Goal: Task Accomplishment & Management: Complete application form

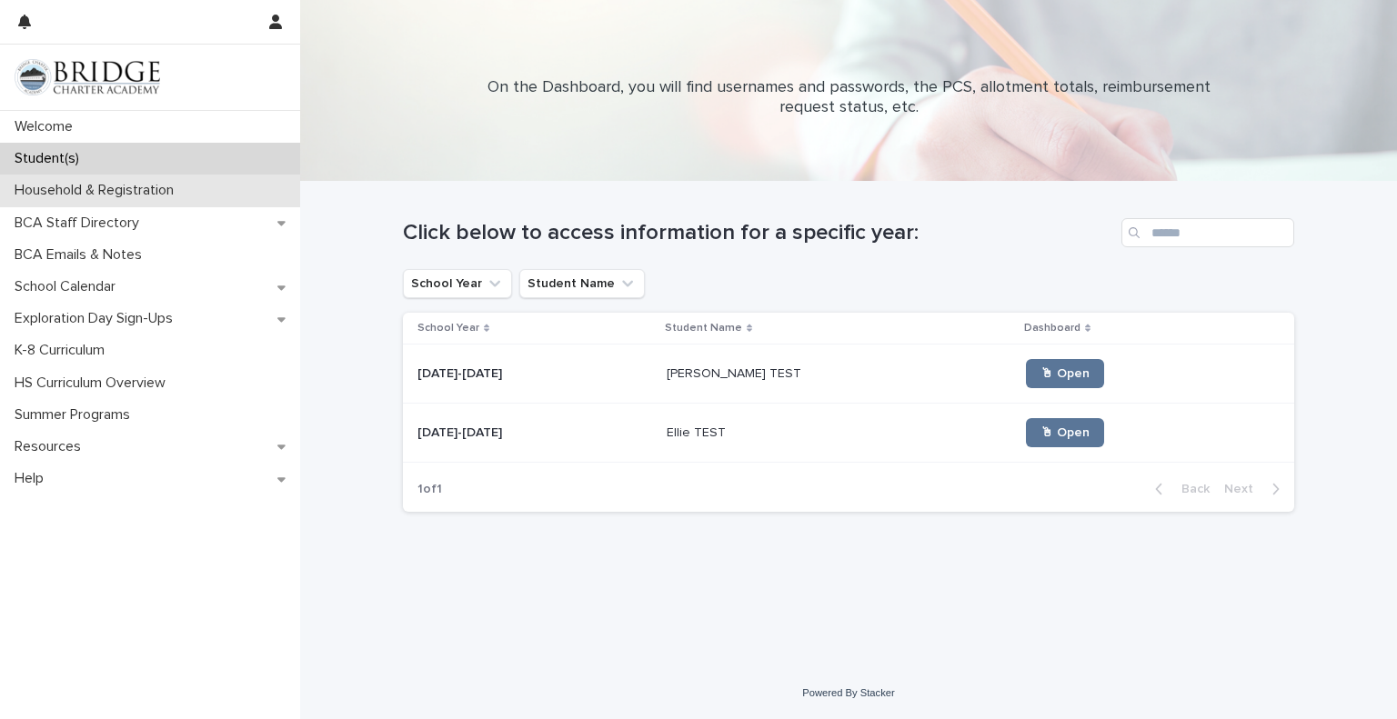
click at [104, 189] on p "Household & Registration" at bounding box center [97, 190] width 181 height 17
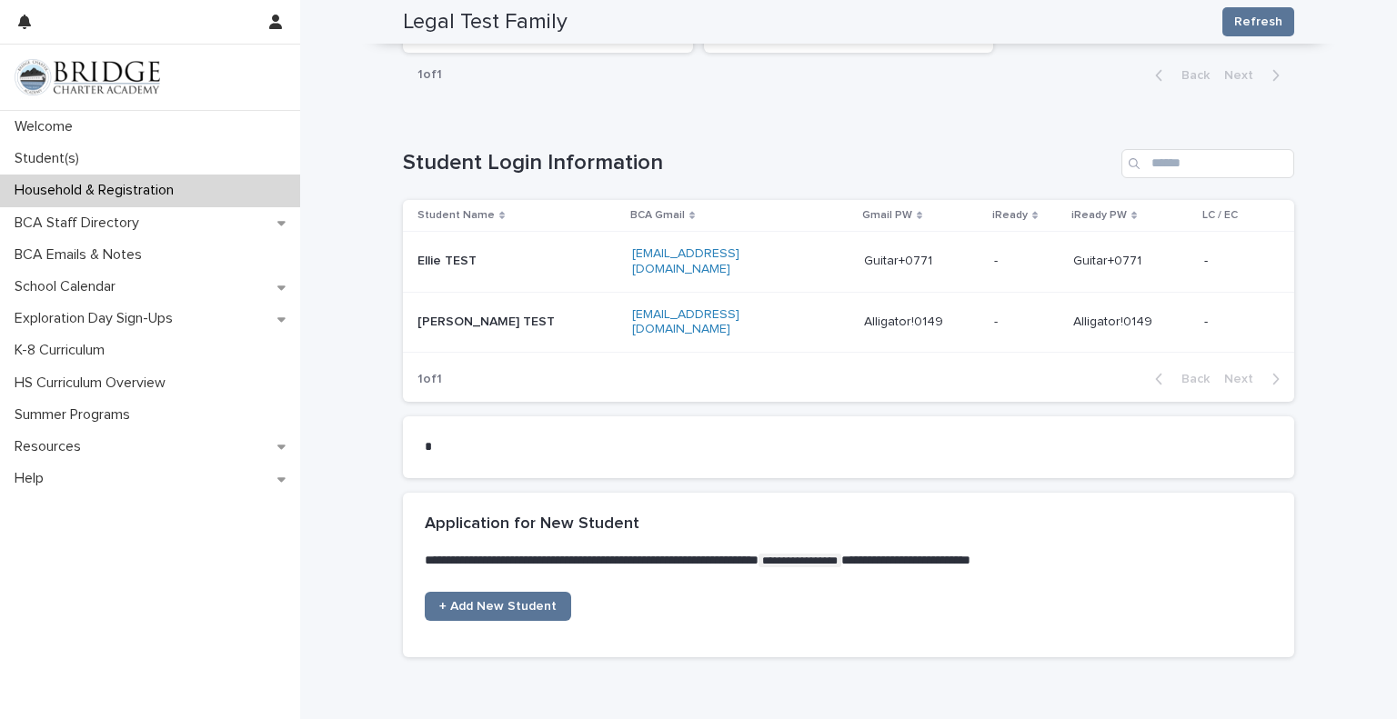
scroll to position [1119, 0]
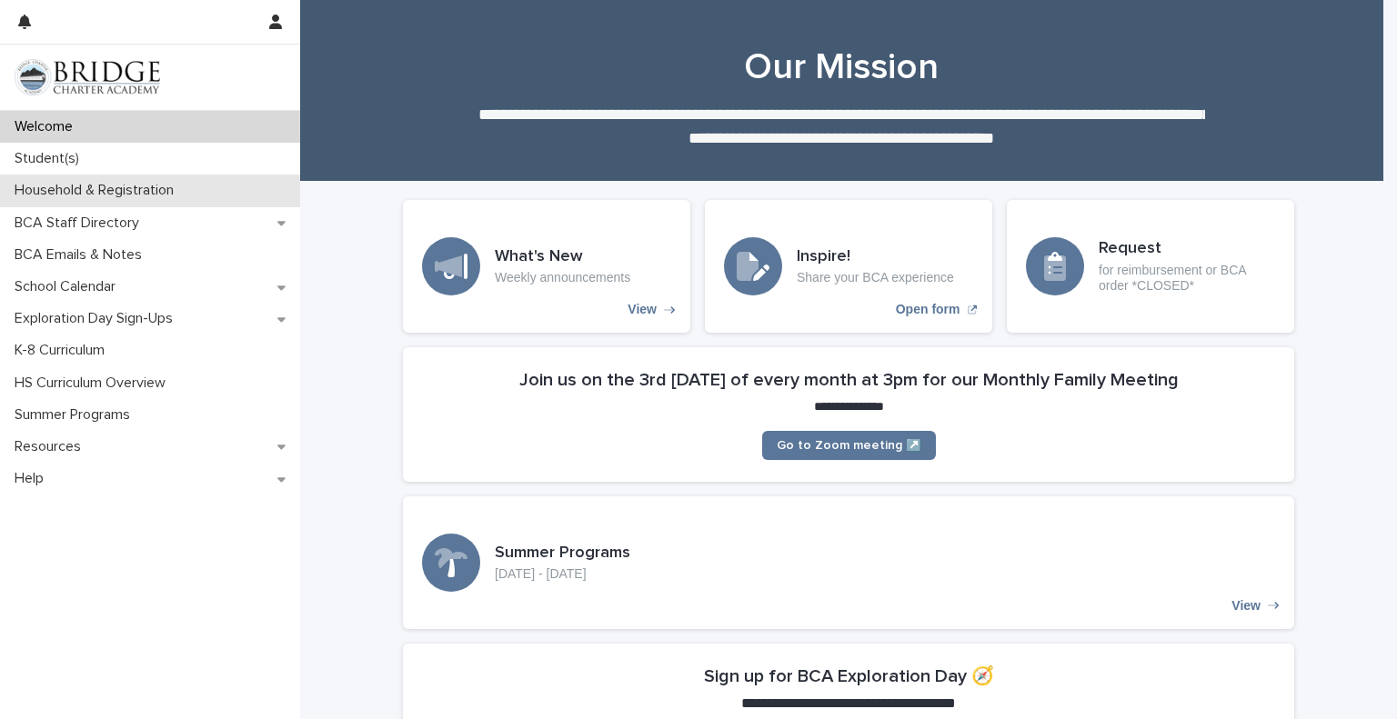
click at [79, 185] on p "Household & Registration" at bounding box center [97, 190] width 181 height 17
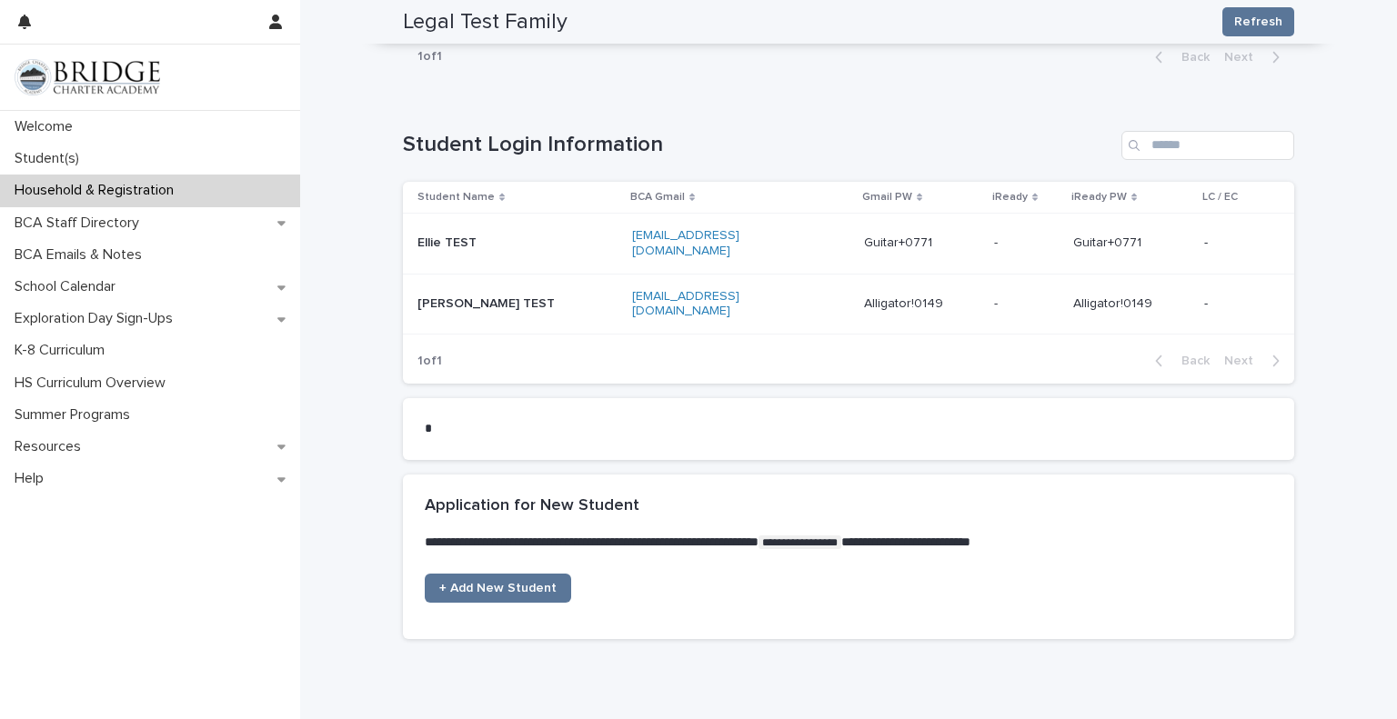
scroll to position [1136, 0]
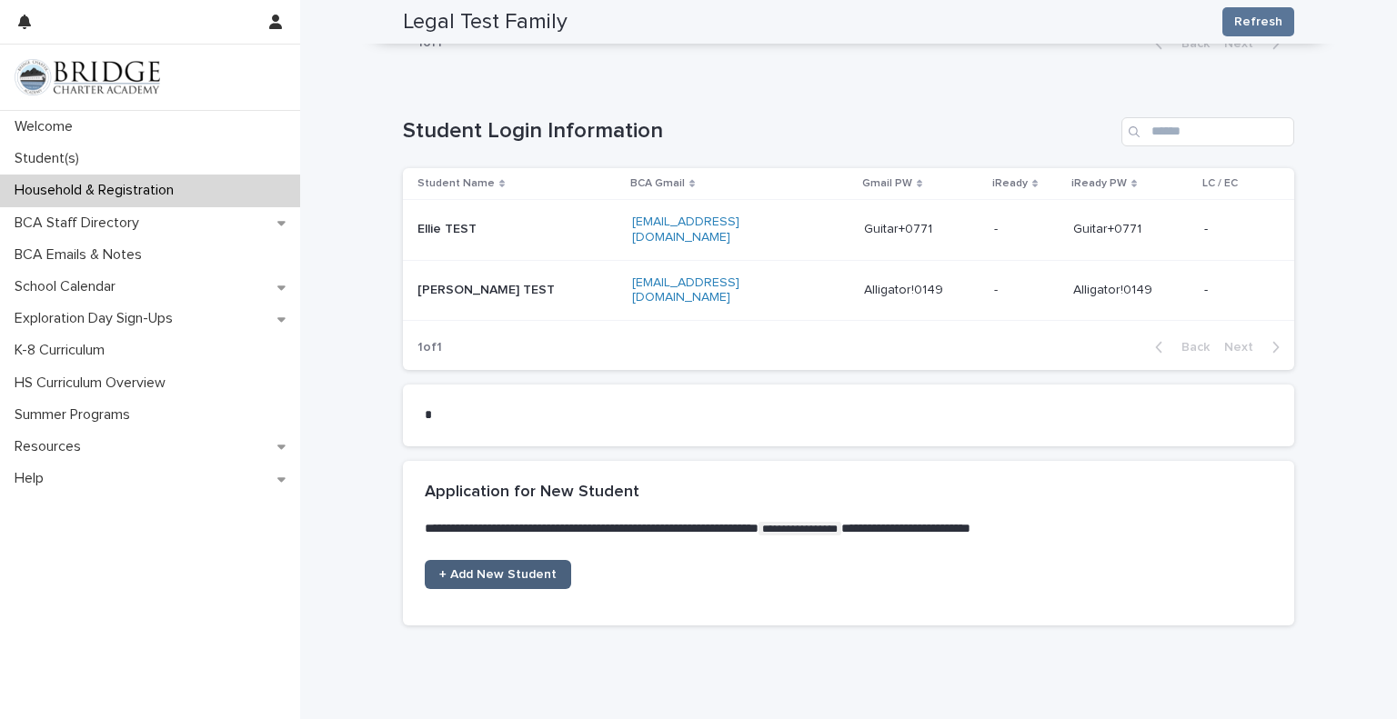
click at [448, 568] on span "+ Add New Student" at bounding box center [497, 574] width 117 height 13
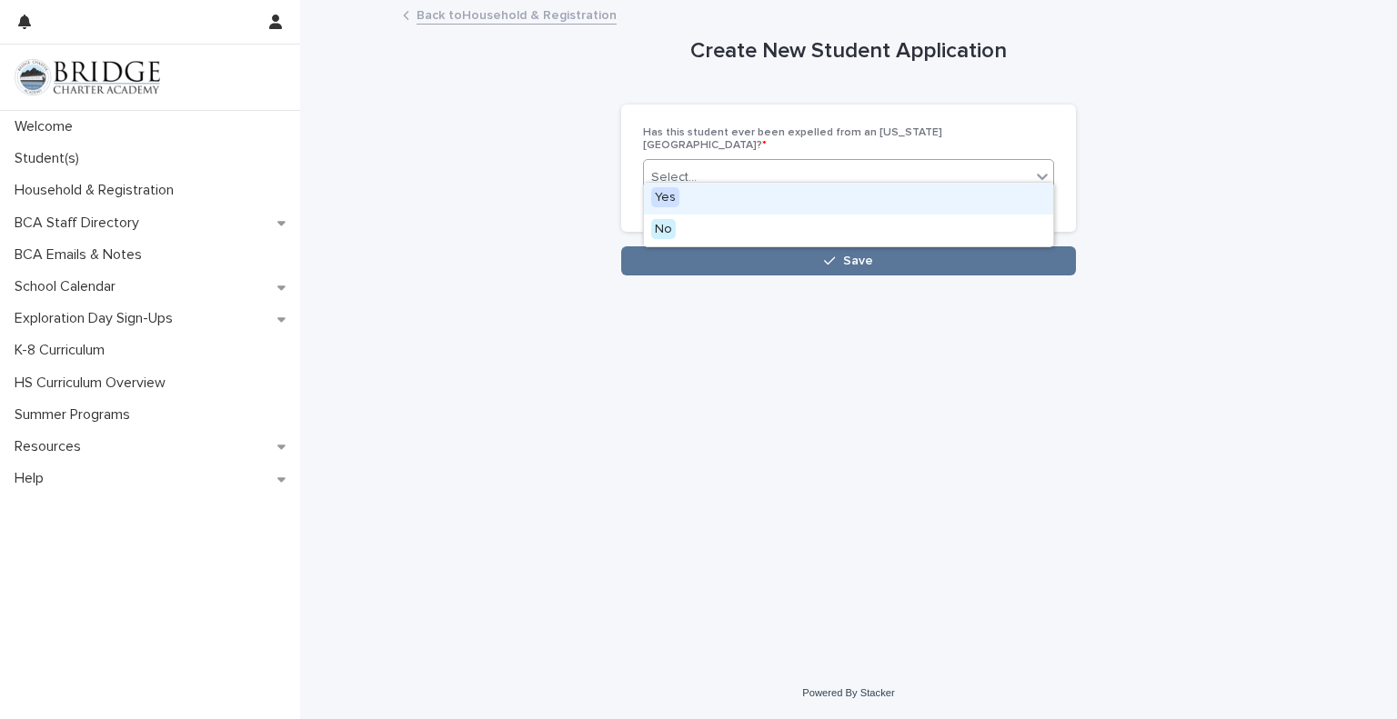
click at [725, 163] on div "Select..." at bounding box center [837, 178] width 387 height 30
click at [691, 200] on div "Yes" at bounding box center [848, 199] width 409 height 32
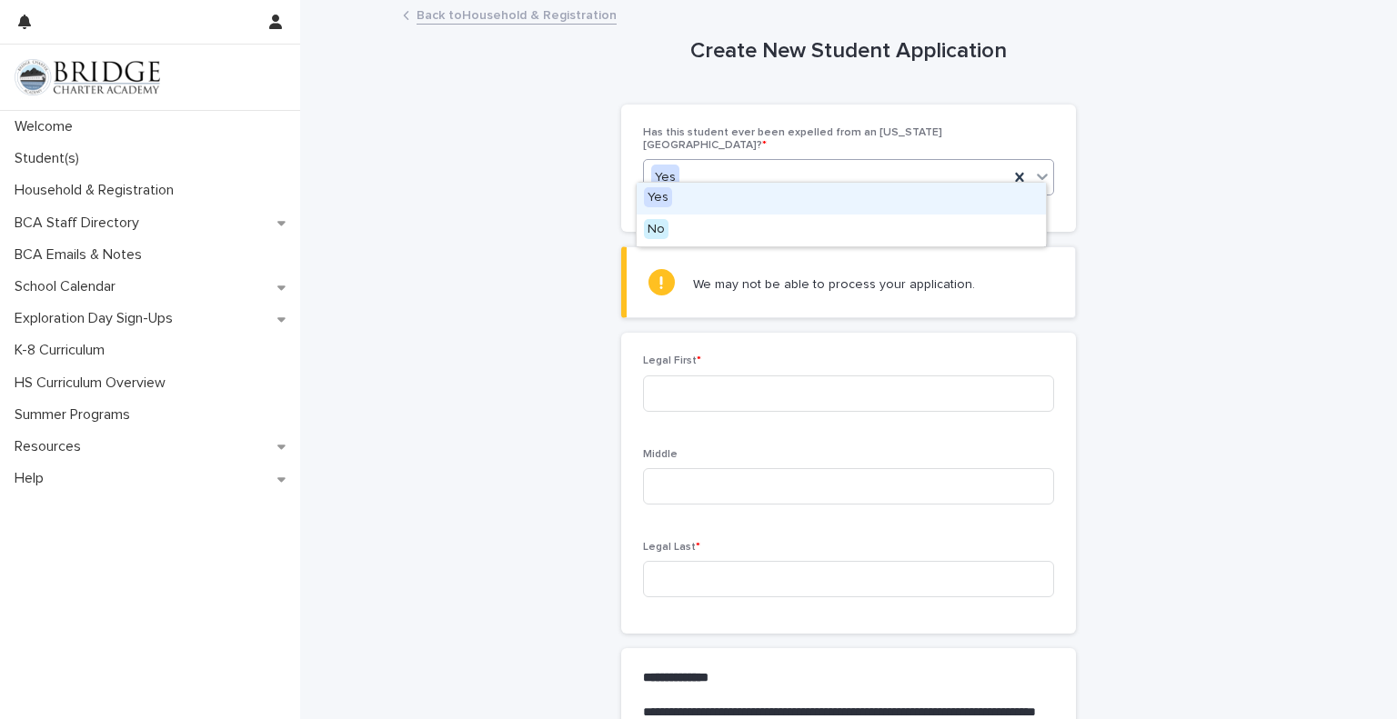
click at [1038, 175] on icon at bounding box center [1042, 178] width 11 height 6
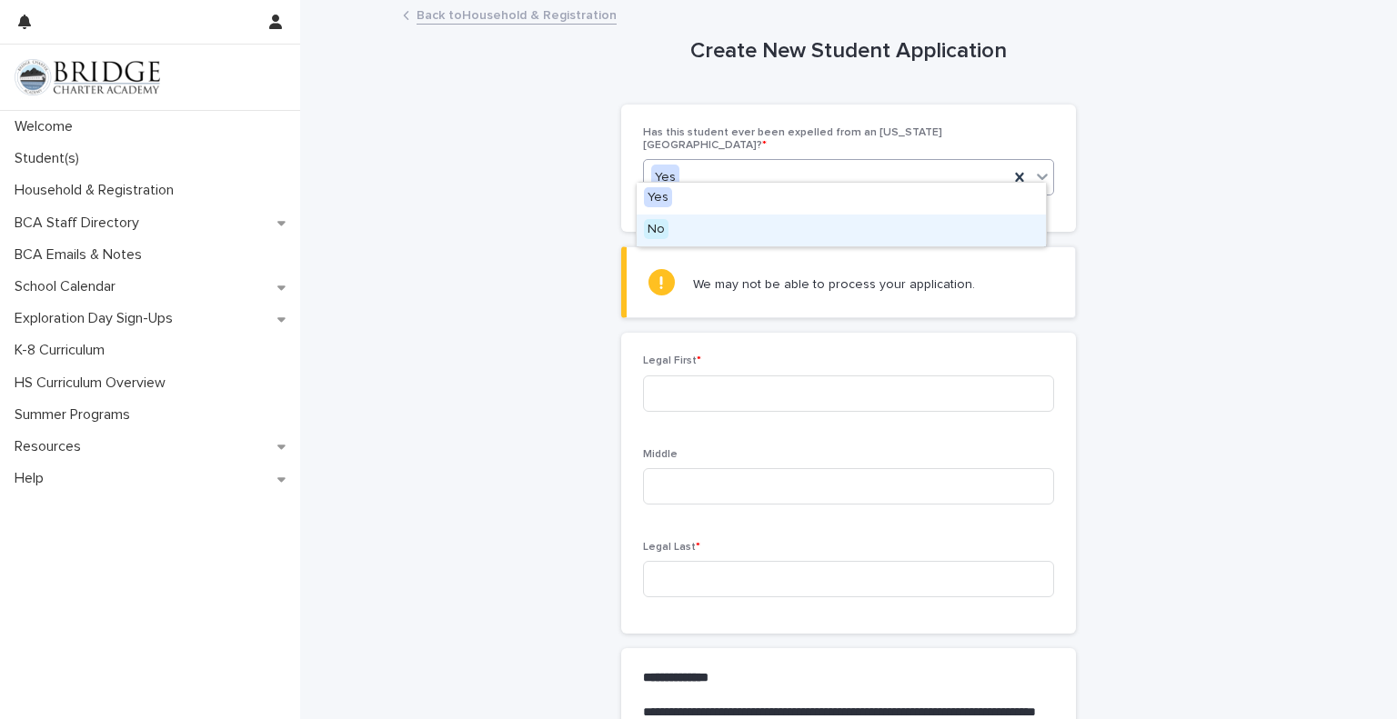
click at [811, 232] on div "No" at bounding box center [841, 231] width 409 height 32
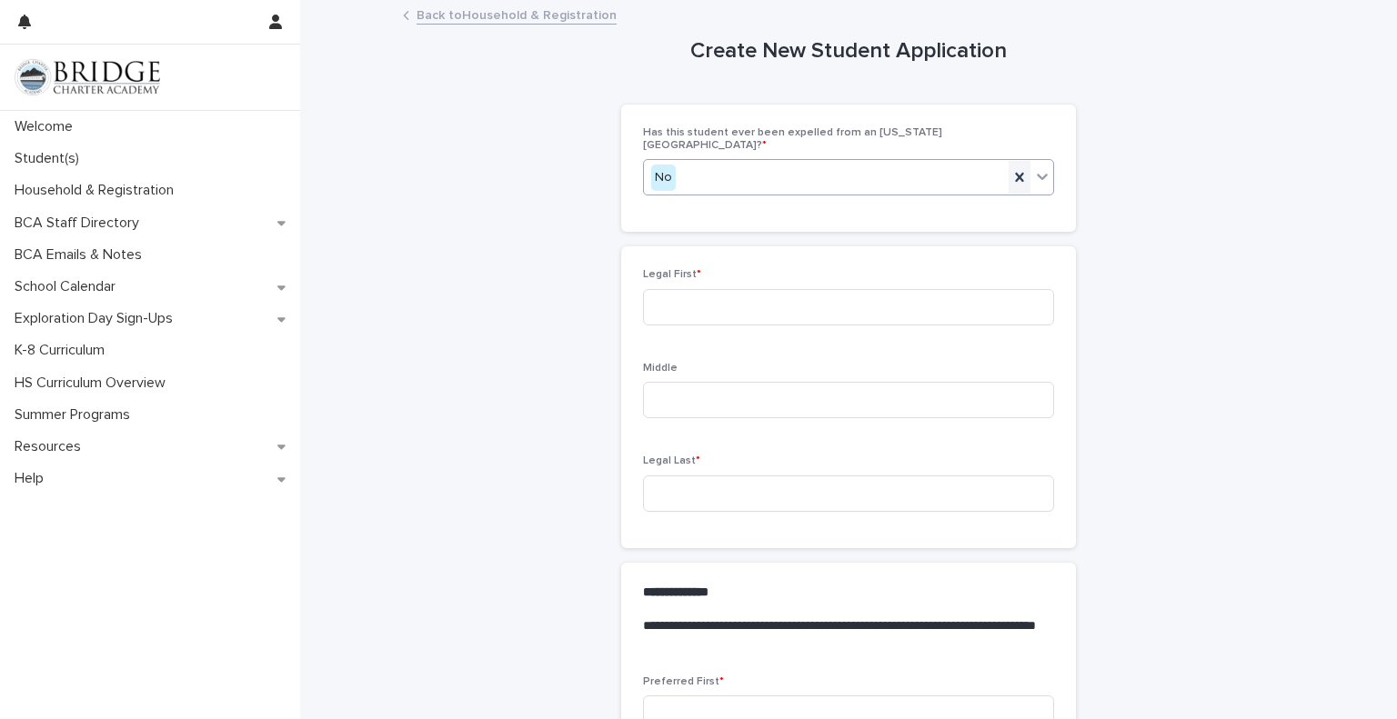
click at [1015, 173] on icon at bounding box center [1019, 177] width 8 height 9
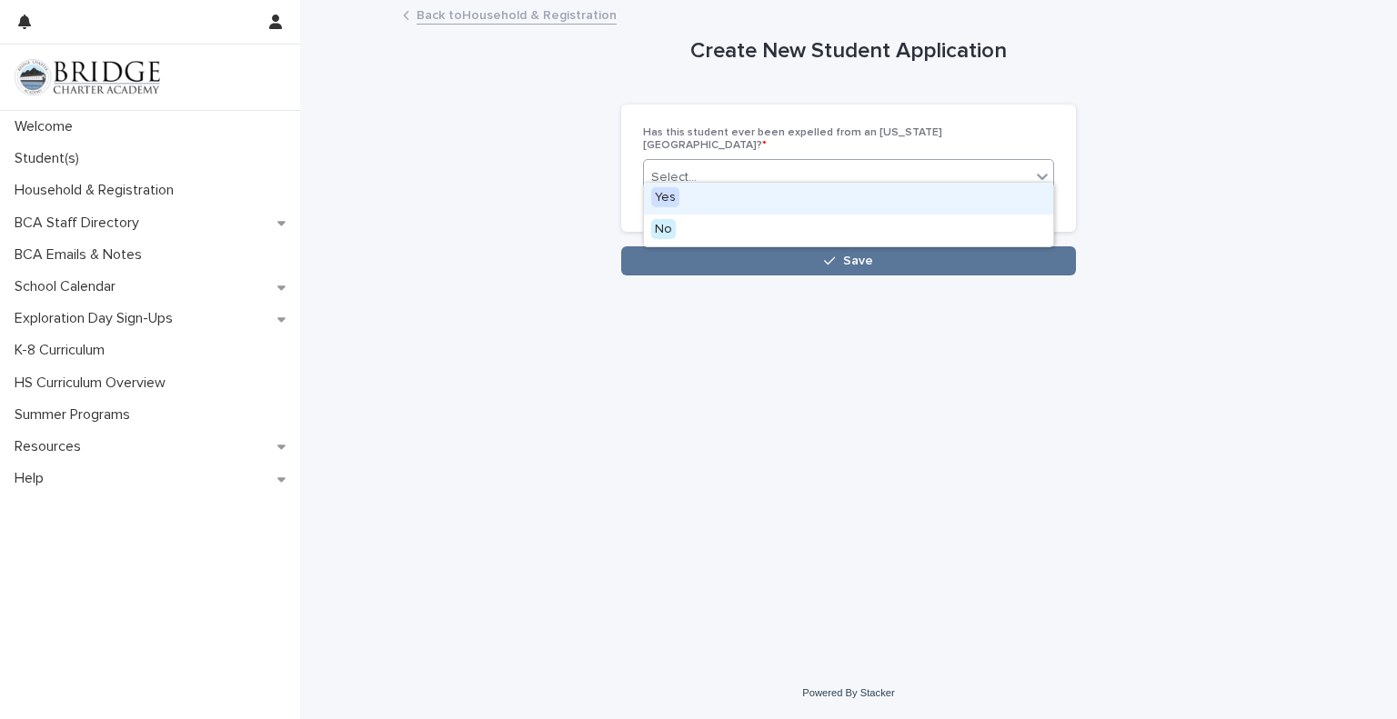
click at [1043, 167] on icon at bounding box center [1042, 176] width 18 height 18
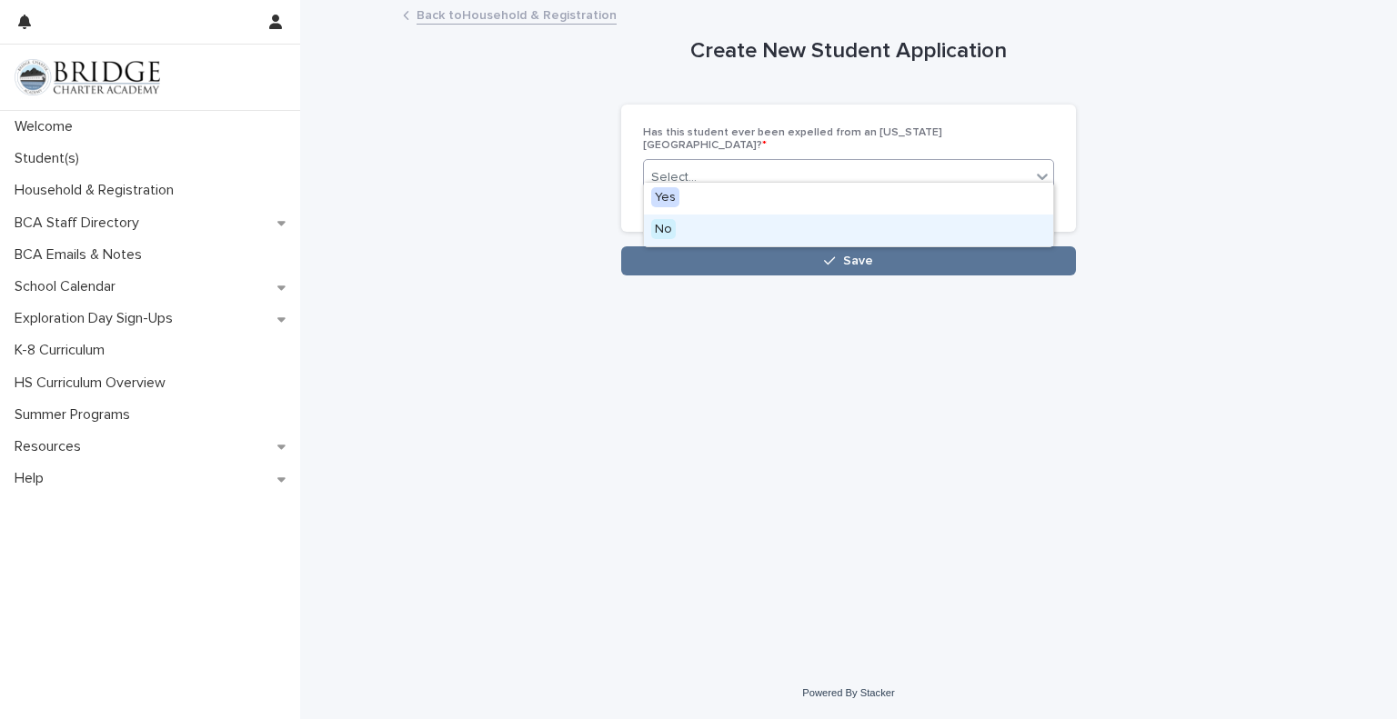
click at [896, 229] on div "No" at bounding box center [848, 231] width 409 height 32
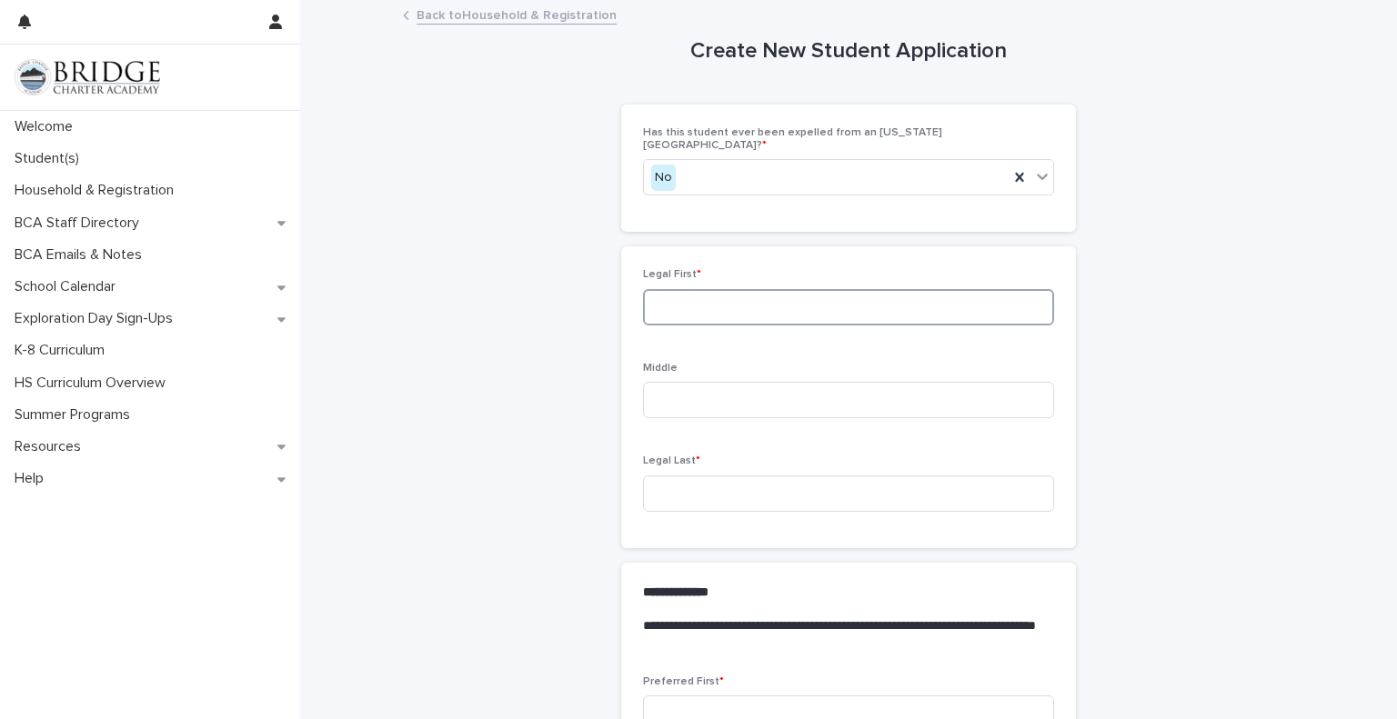
click at [778, 292] on input at bounding box center [848, 307] width 411 height 36
type input "*******"
click at [705, 384] on input at bounding box center [848, 400] width 411 height 36
type input "*"
click at [680, 482] on input at bounding box center [848, 494] width 411 height 36
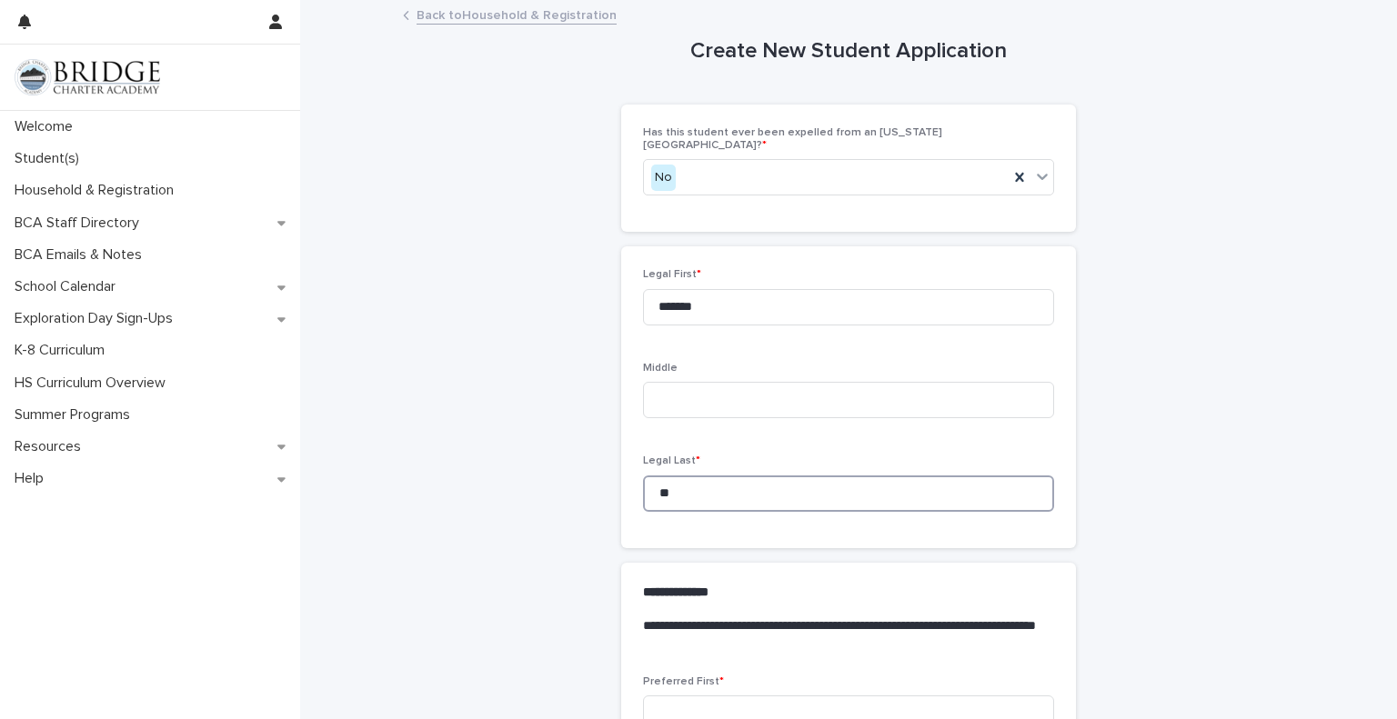
type input "*"
type input "****"
click at [753, 289] on input "*******" at bounding box center [848, 307] width 411 height 36
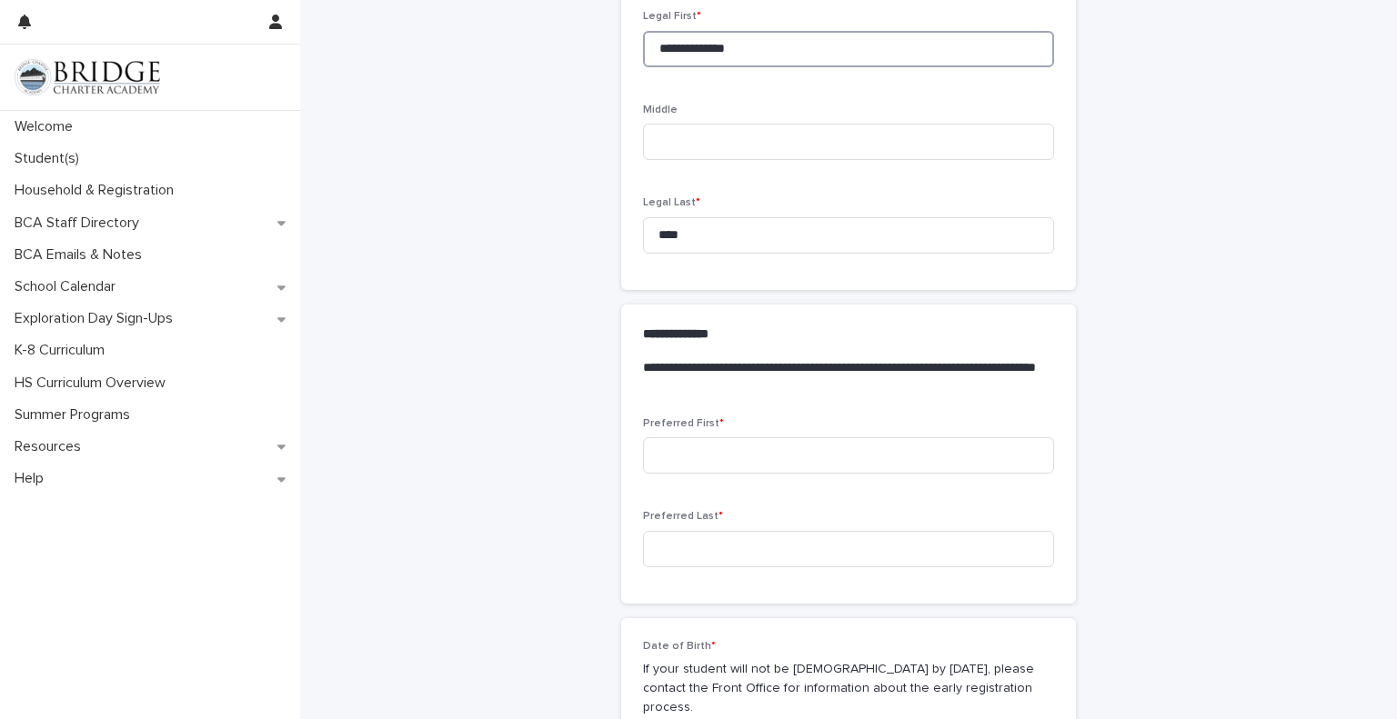
scroll to position [280, 0]
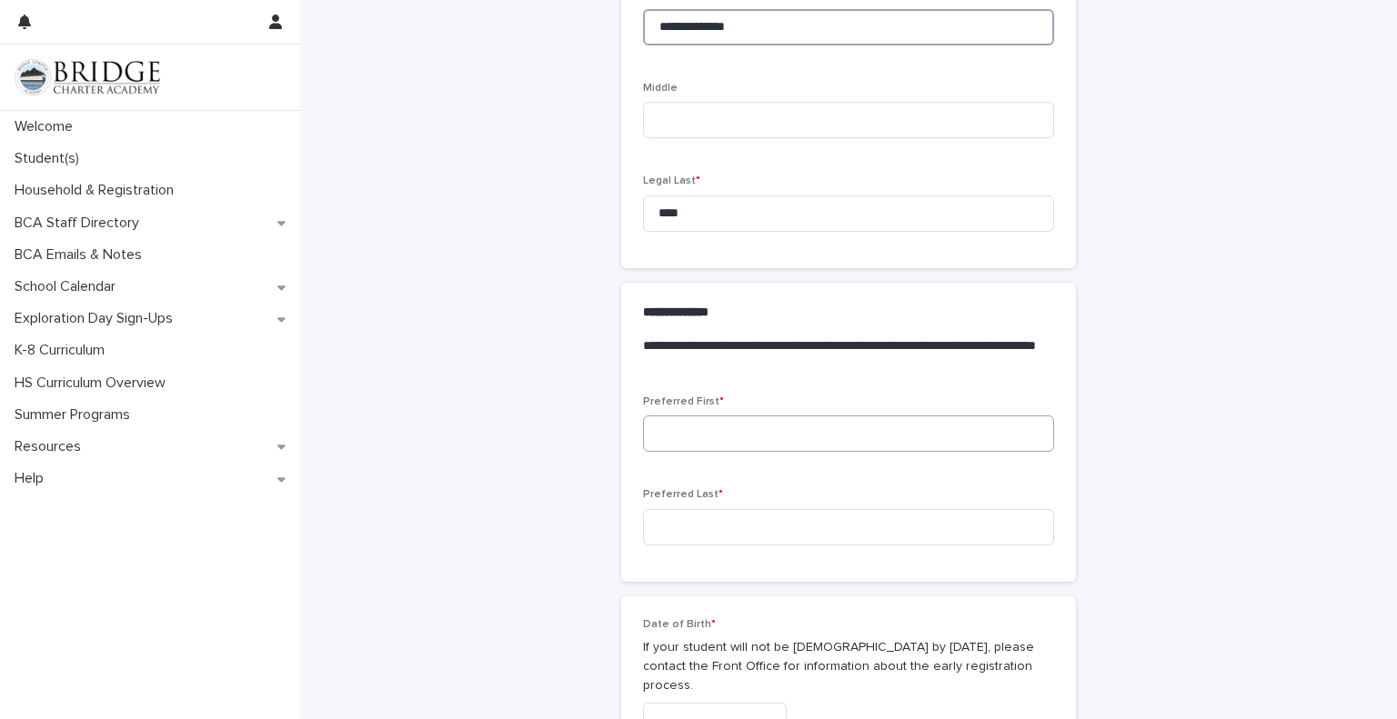
type input "**********"
click at [717, 422] on input at bounding box center [848, 434] width 411 height 36
type input "*****"
click at [689, 511] on input at bounding box center [848, 527] width 411 height 36
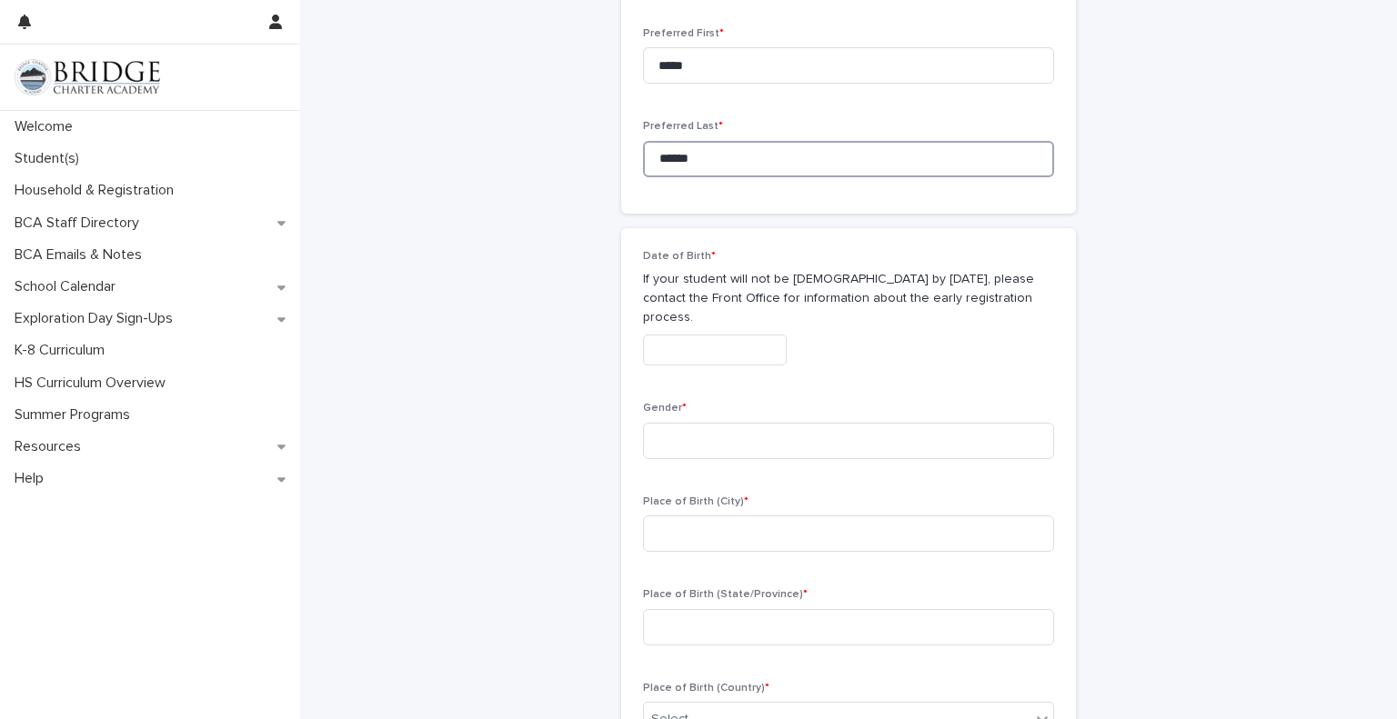
scroll to position [773, 0]
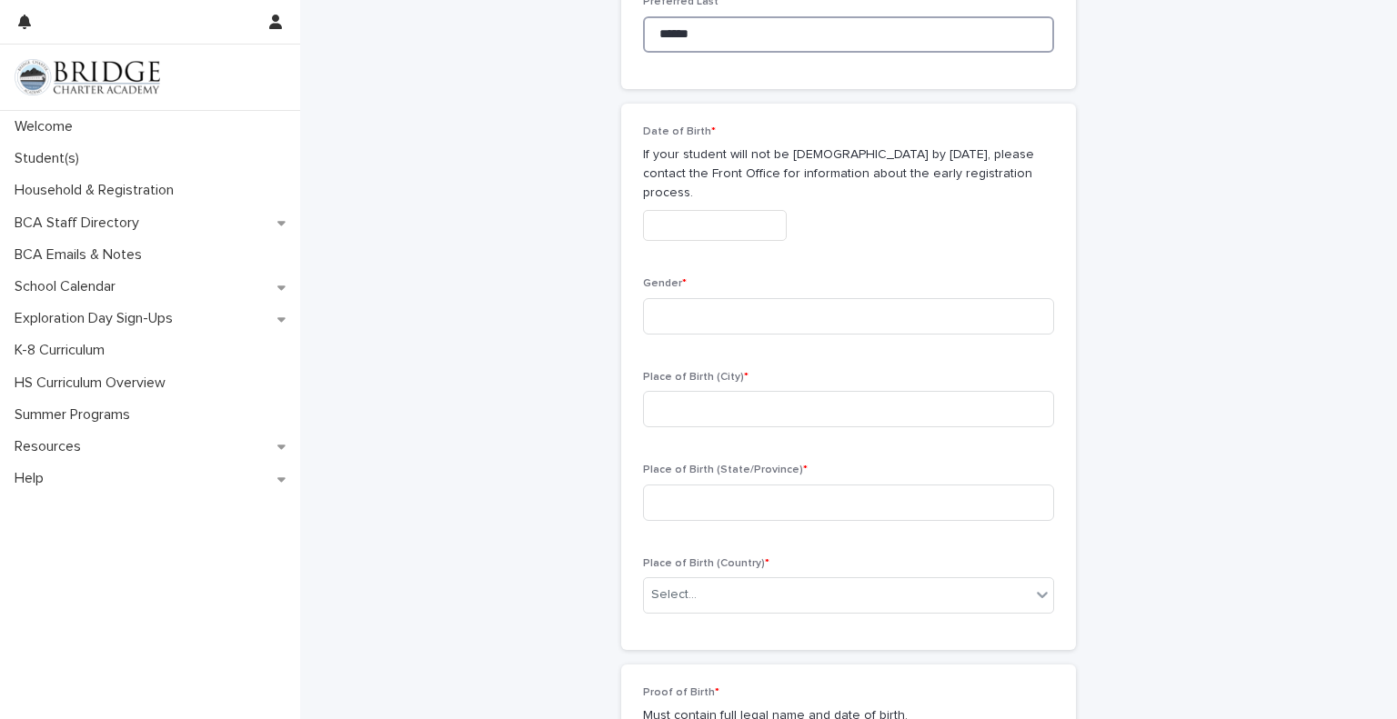
type input "******"
click at [690, 210] on input "text" at bounding box center [715, 226] width 144 height 32
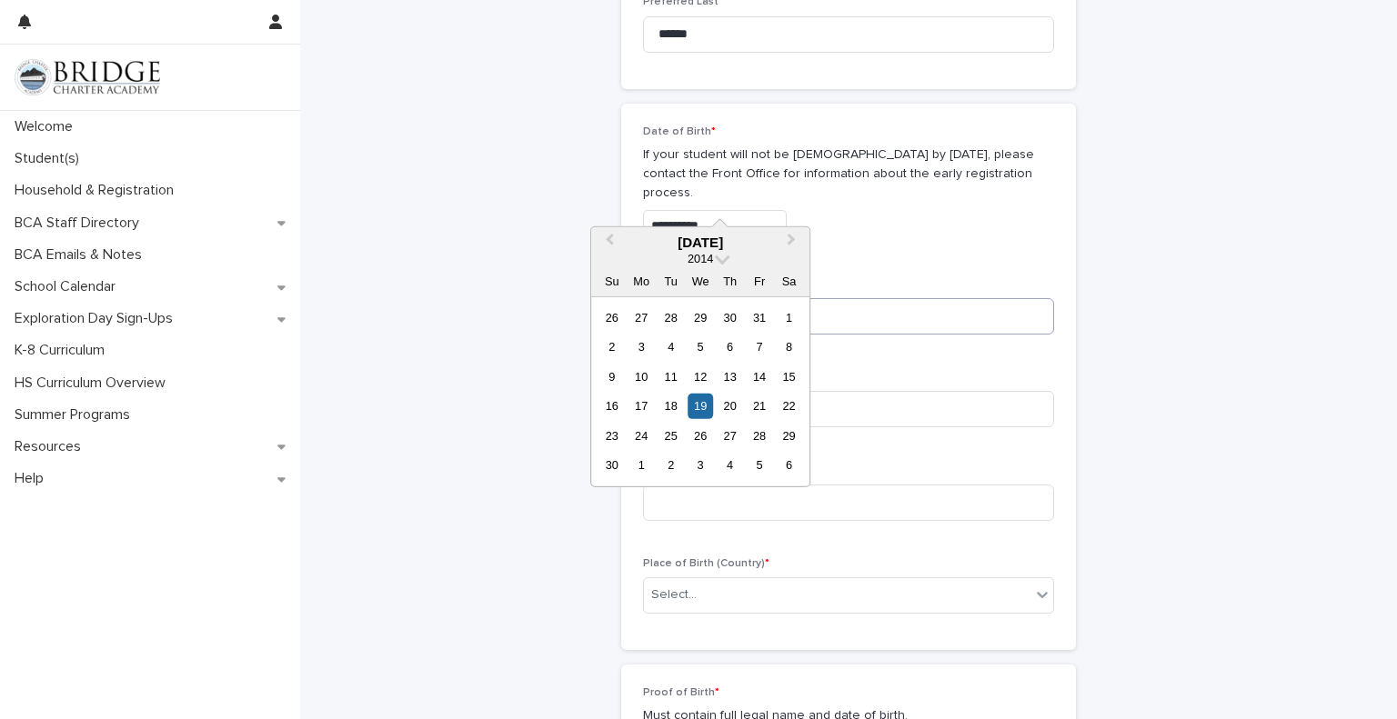
type input "**********"
click at [904, 298] on input at bounding box center [848, 316] width 411 height 36
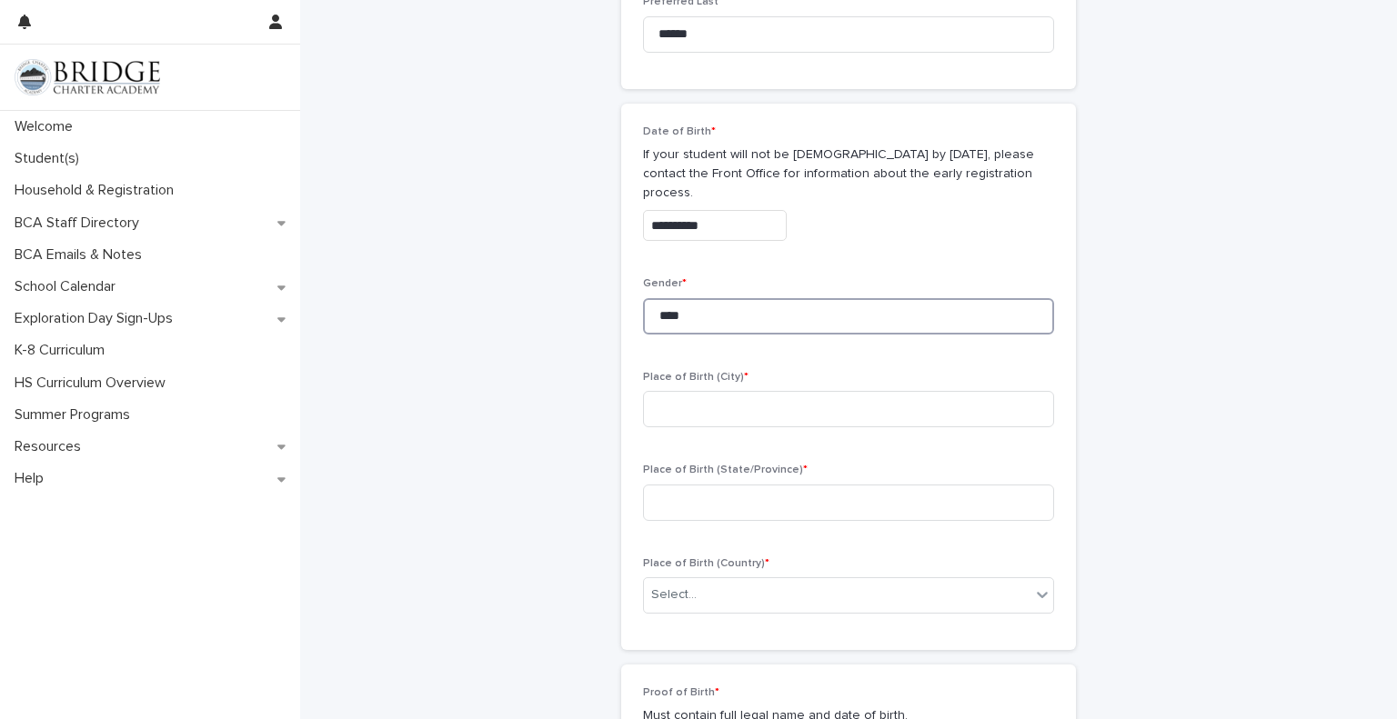
type input "****"
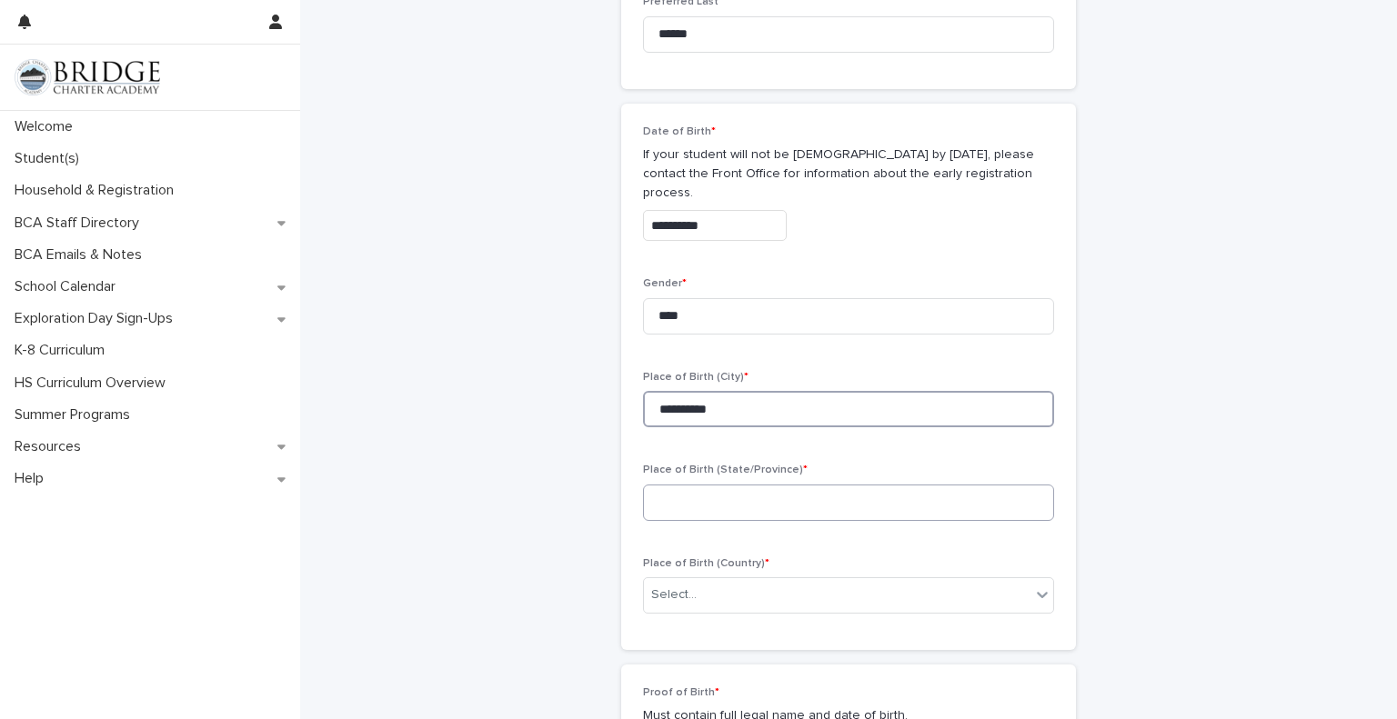
type input "**********"
click at [736, 485] on input at bounding box center [848, 503] width 411 height 36
type input "******"
type input "*"
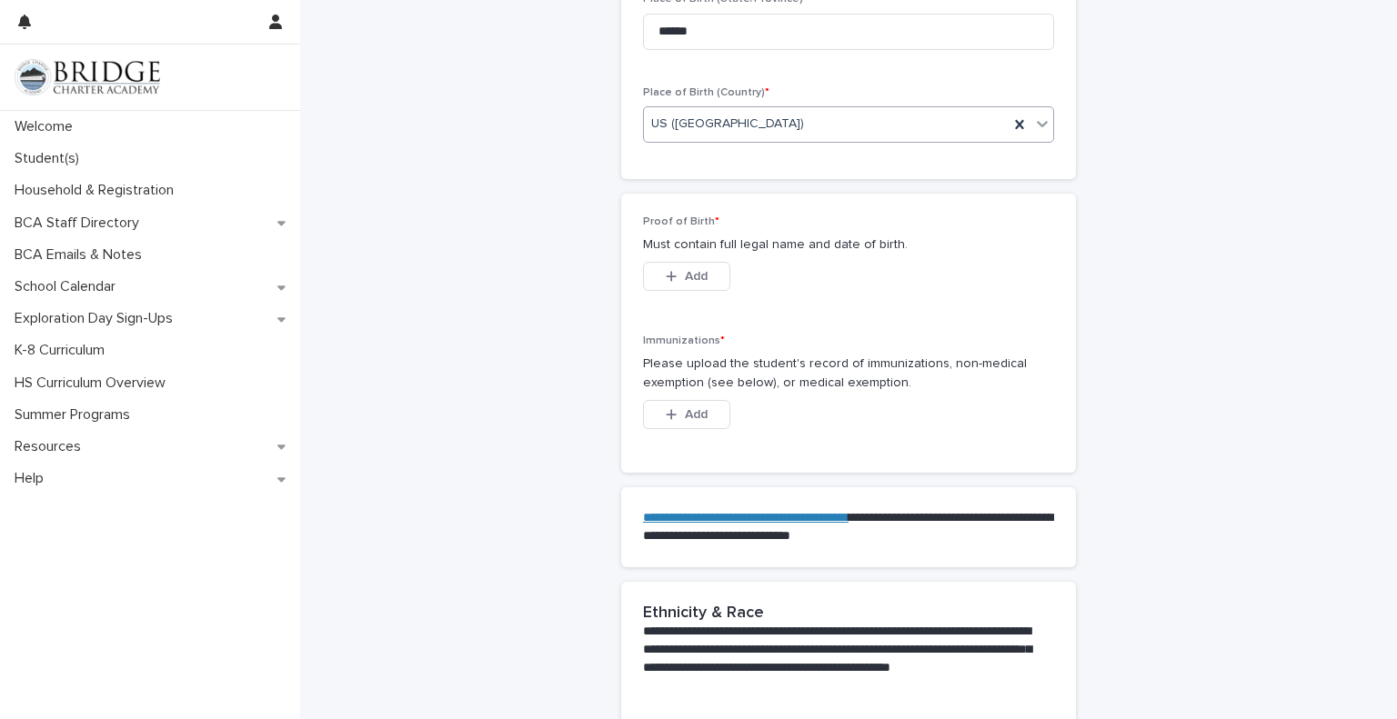
scroll to position [1259, 0]
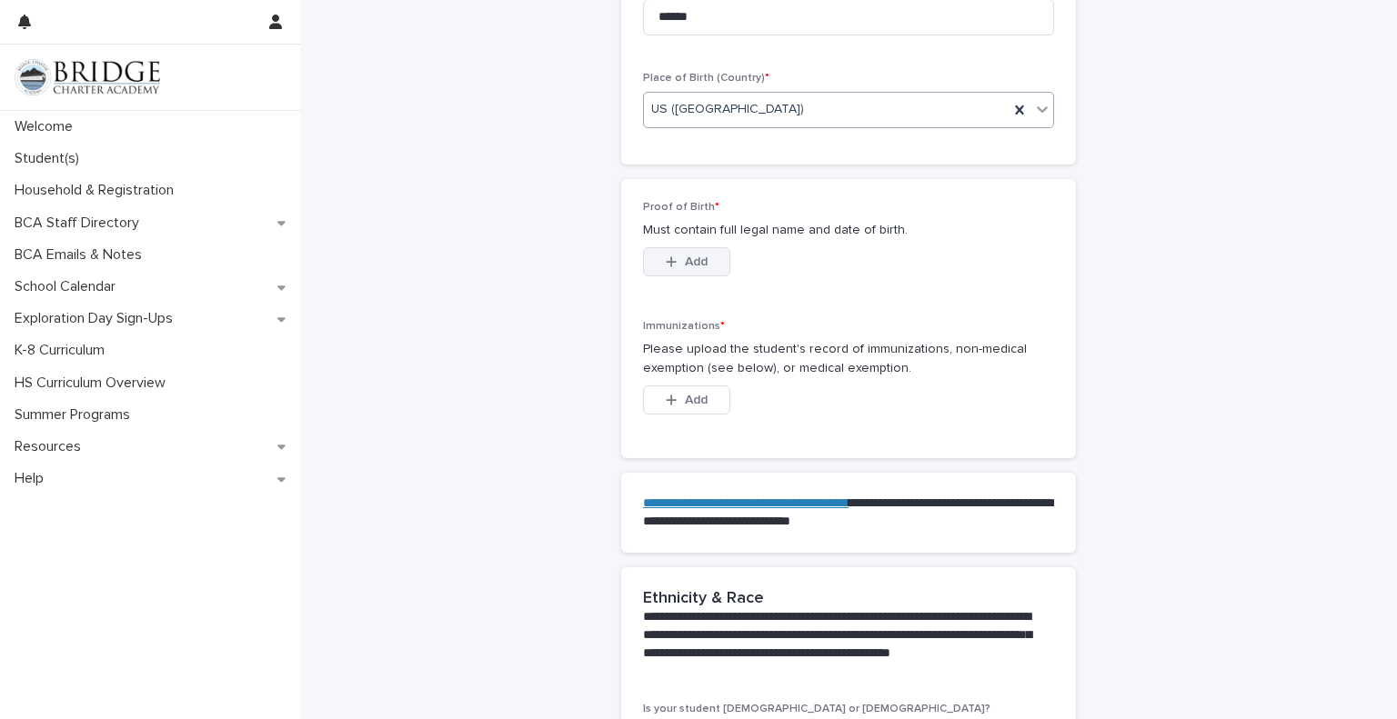
click at [701, 247] on button "Add" at bounding box center [686, 261] width 87 height 29
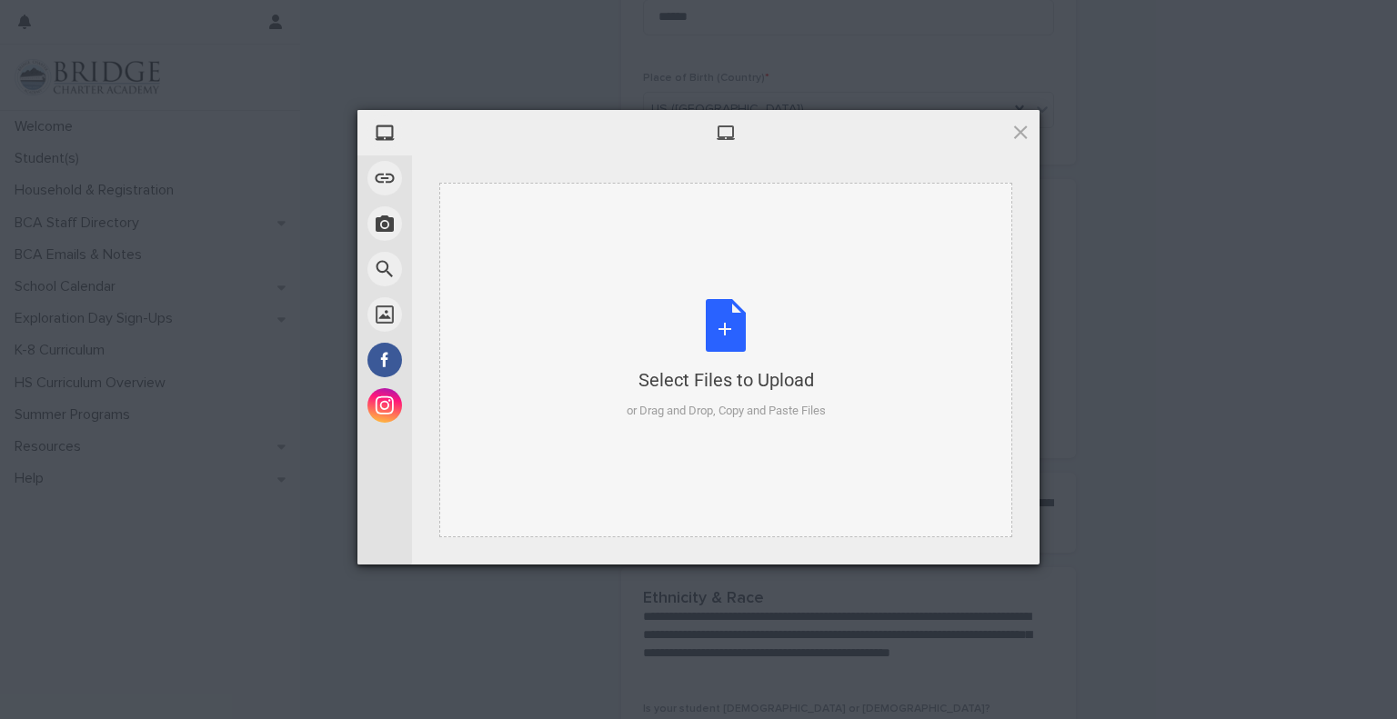
click at [722, 337] on div "Select Files to Upload or Drag and Drop, Copy and Paste Files" at bounding box center [726, 359] width 199 height 121
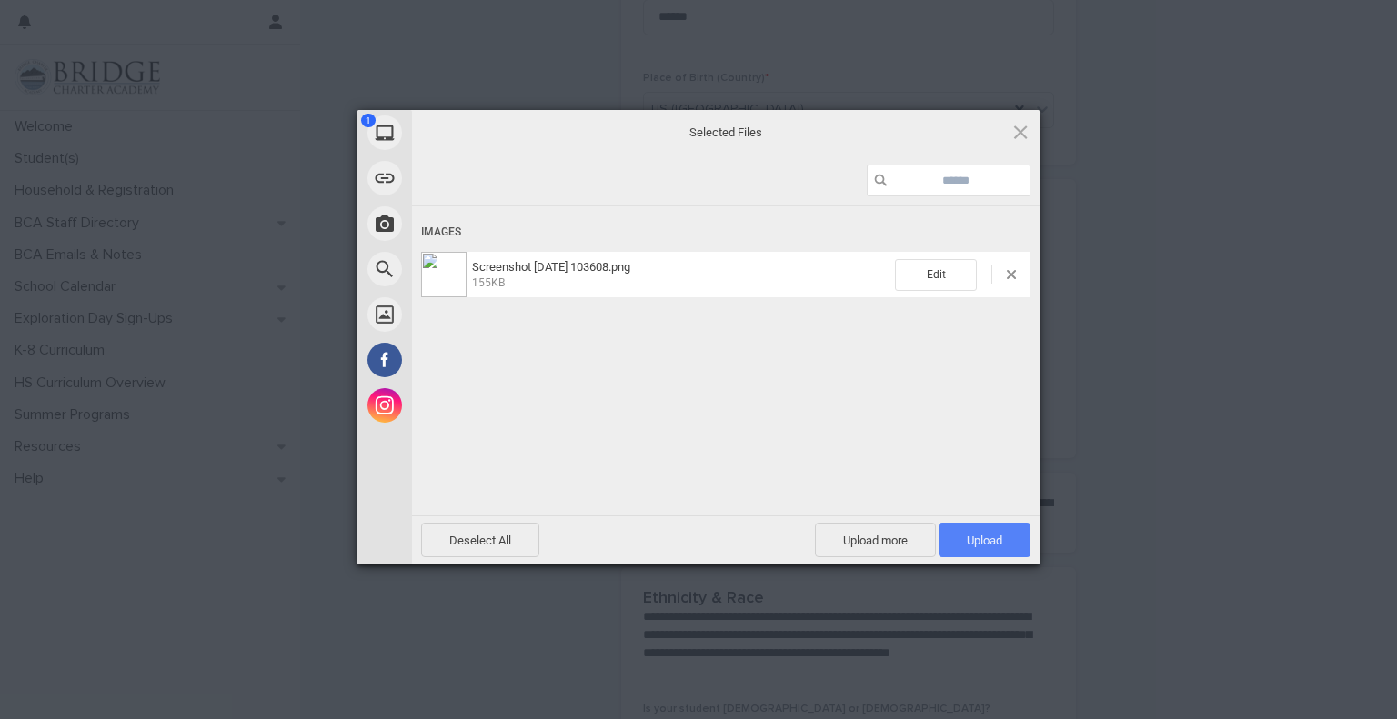
click at [1008, 535] on span "Upload 1" at bounding box center [985, 540] width 92 height 35
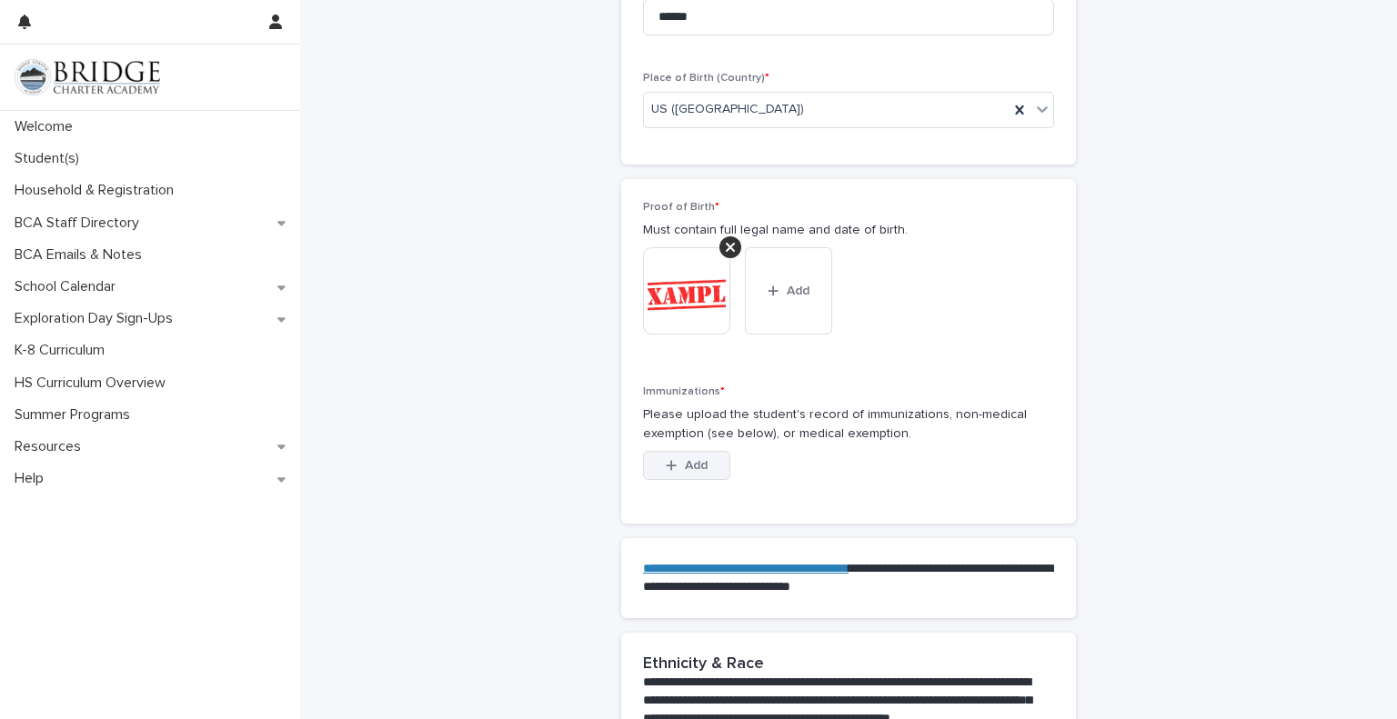
click at [670, 459] on div "button" at bounding box center [675, 465] width 18 height 13
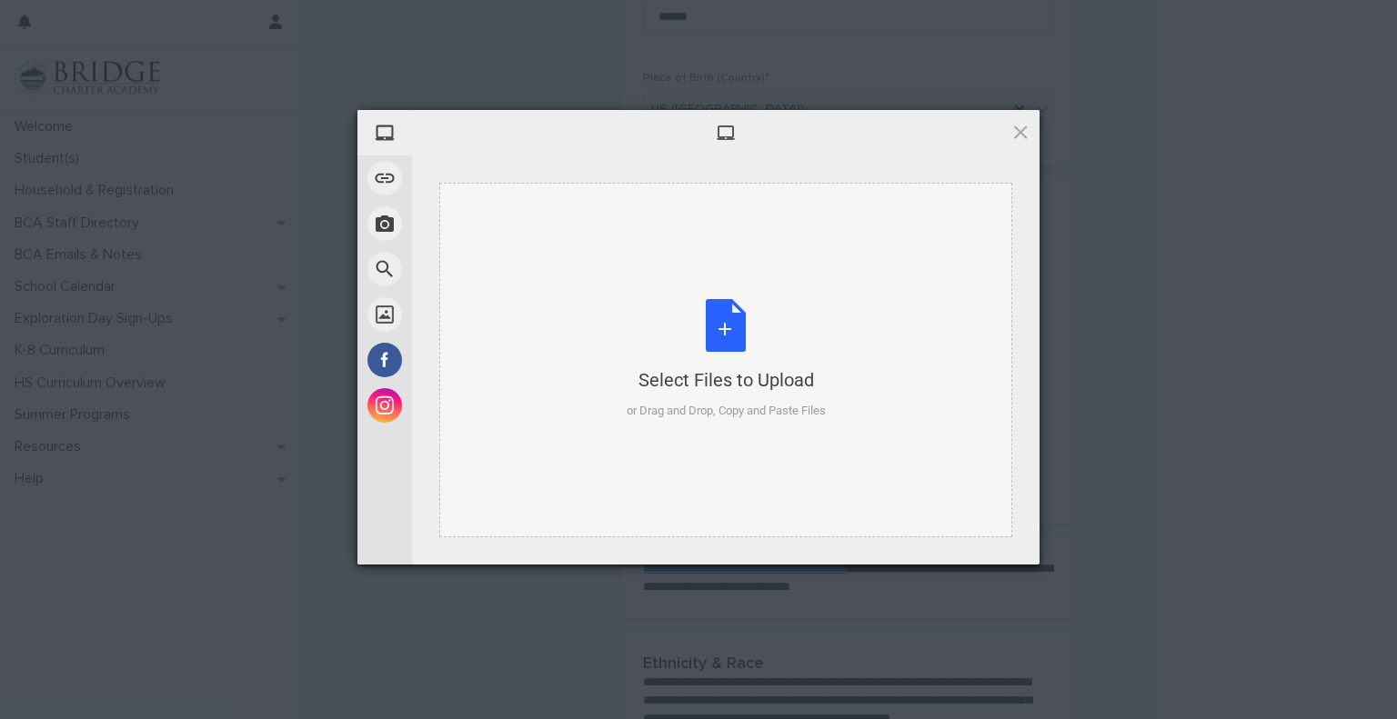
click at [717, 319] on div "Select Files to Upload or Drag and Drop, Copy and Paste Files" at bounding box center [726, 359] width 199 height 121
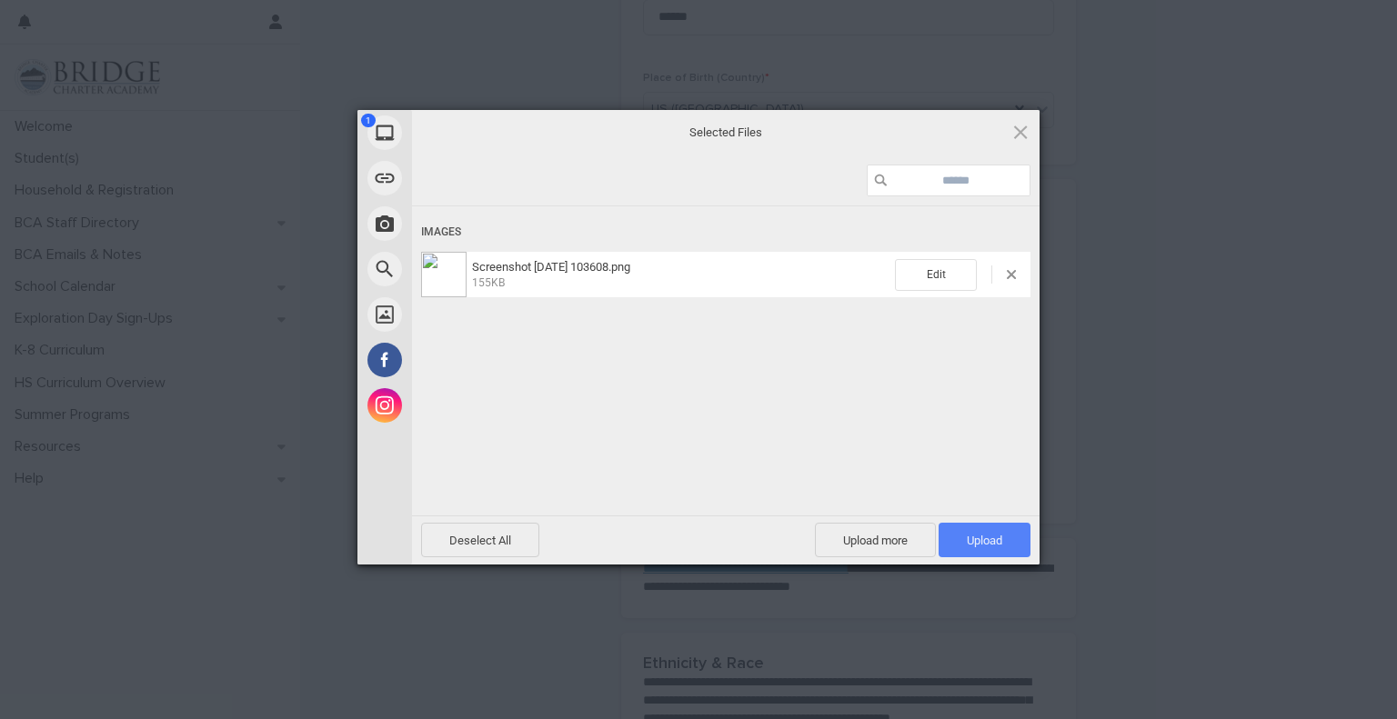
click at [997, 547] on span "Upload 1" at bounding box center [984, 541] width 35 height 14
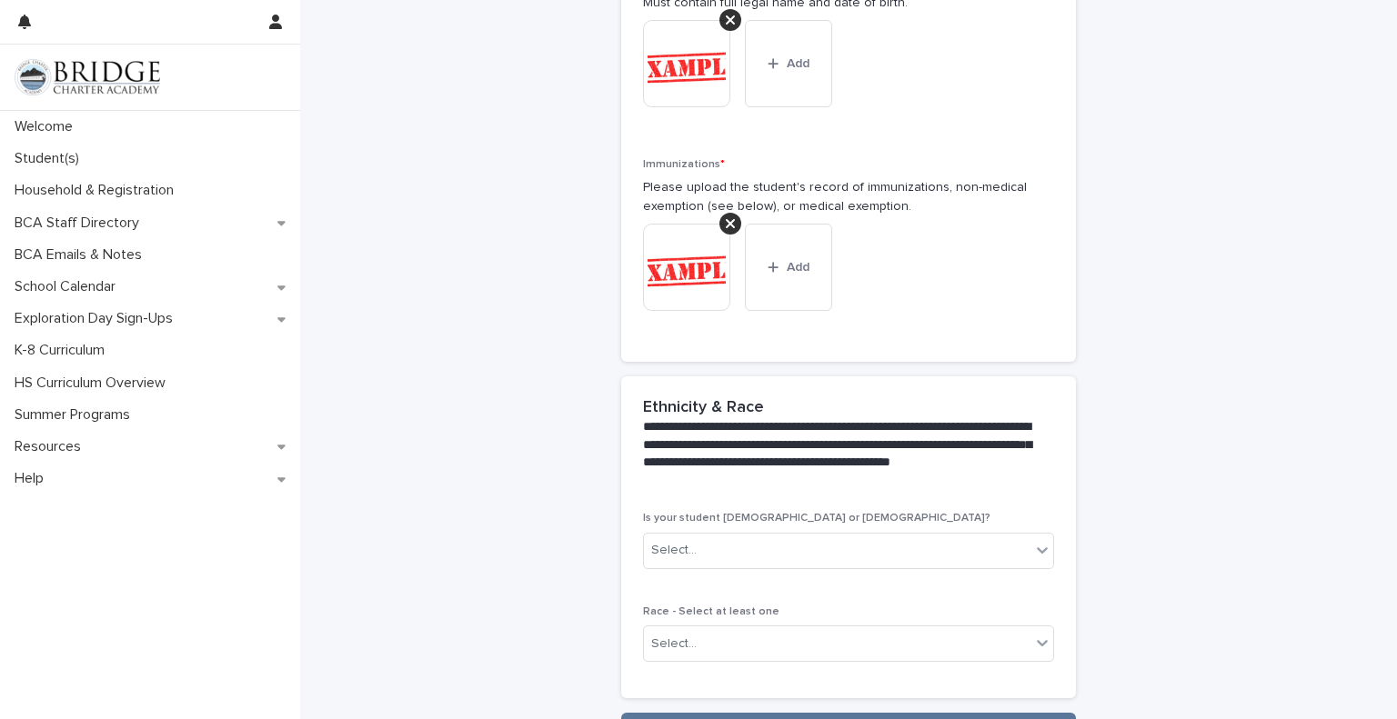
scroll to position [1617, 0]
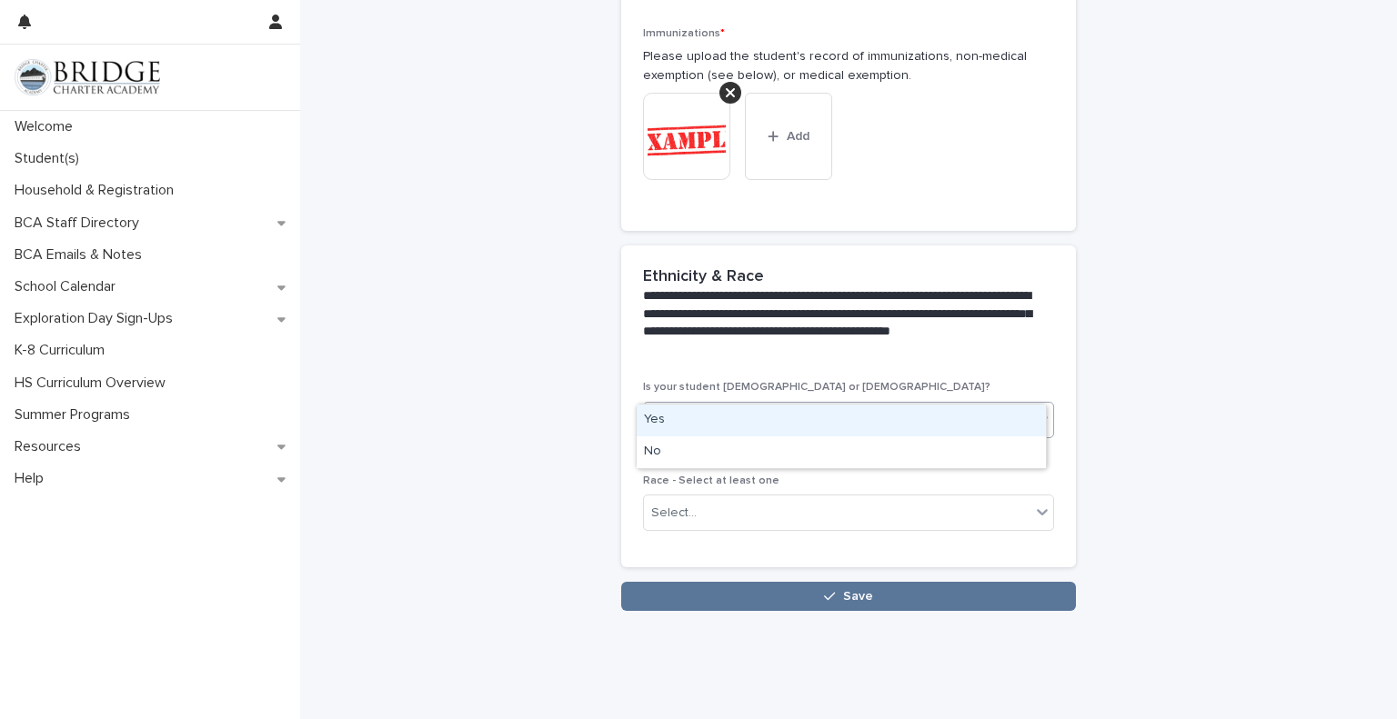
click at [973, 405] on div "Select..." at bounding box center [837, 420] width 387 height 30
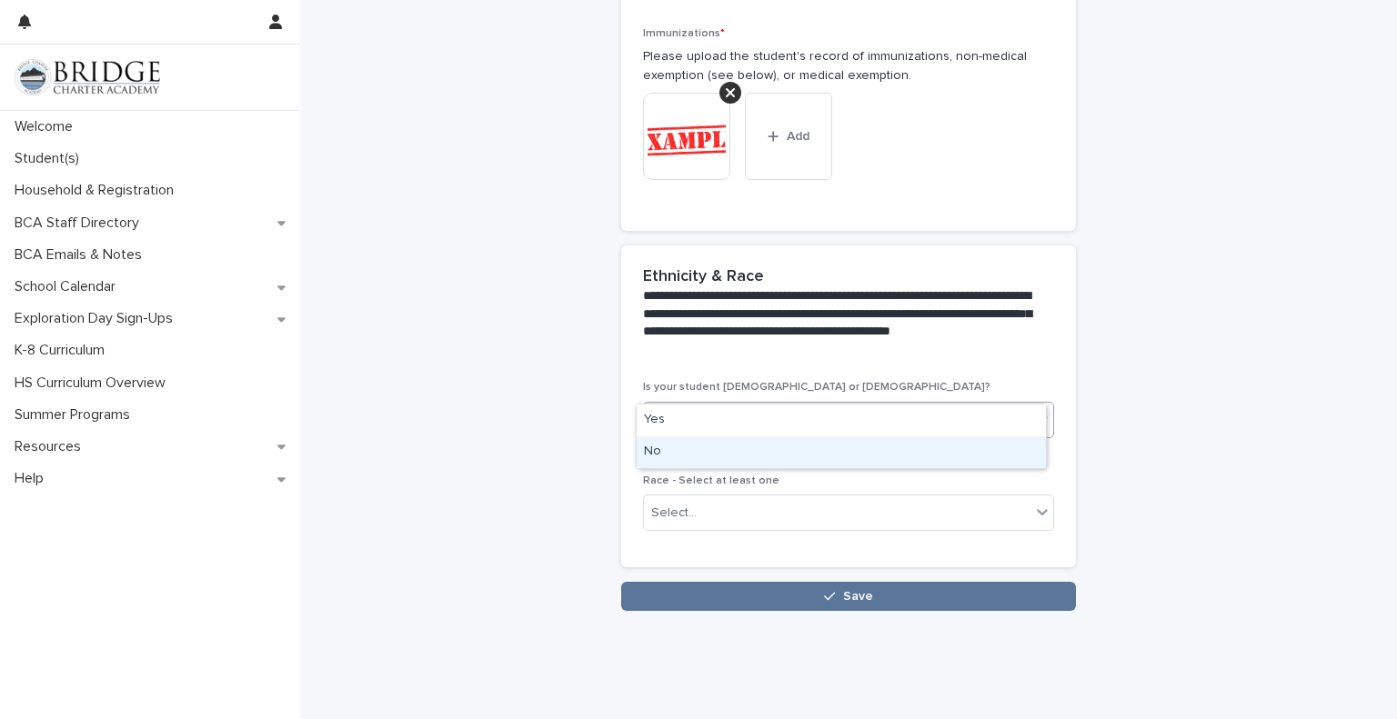
click at [865, 452] on div "No" at bounding box center [841, 453] width 409 height 32
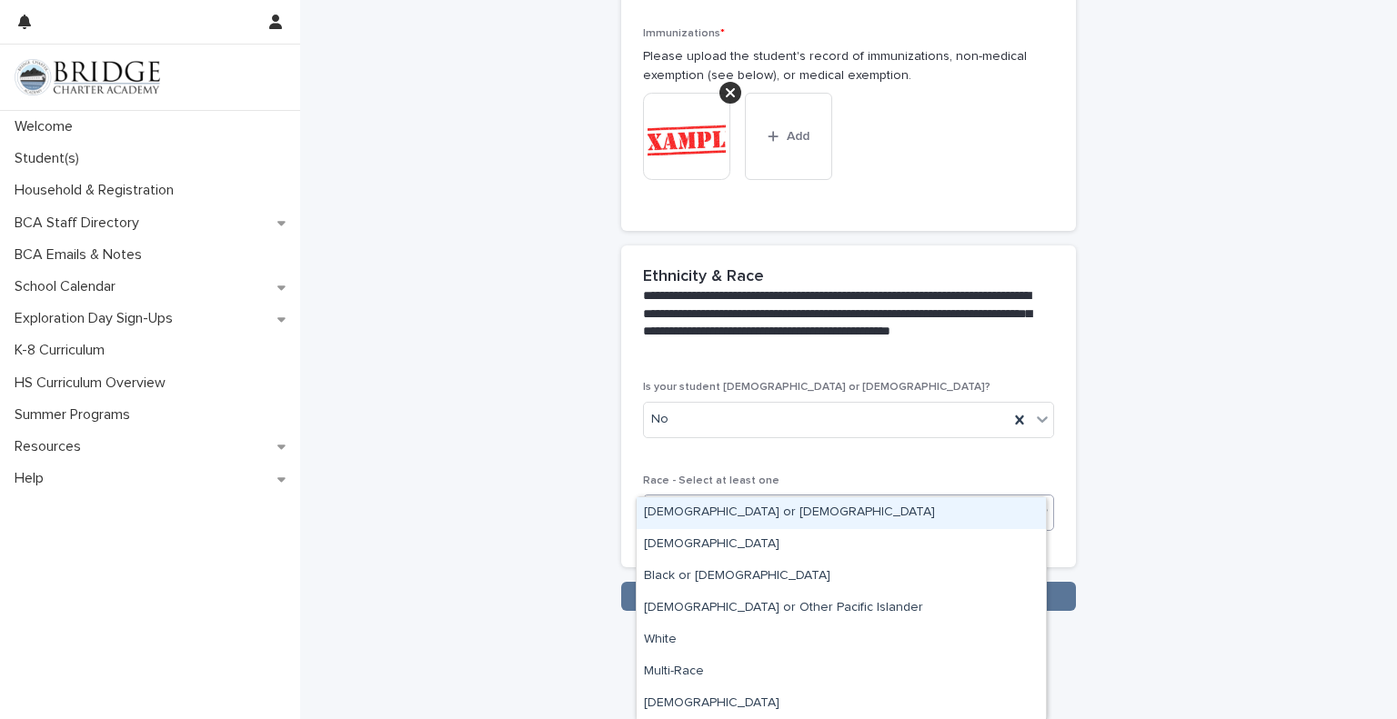
click at [709, 498] on div "Select..." at bounding box center [837, 513] width 387 height 30
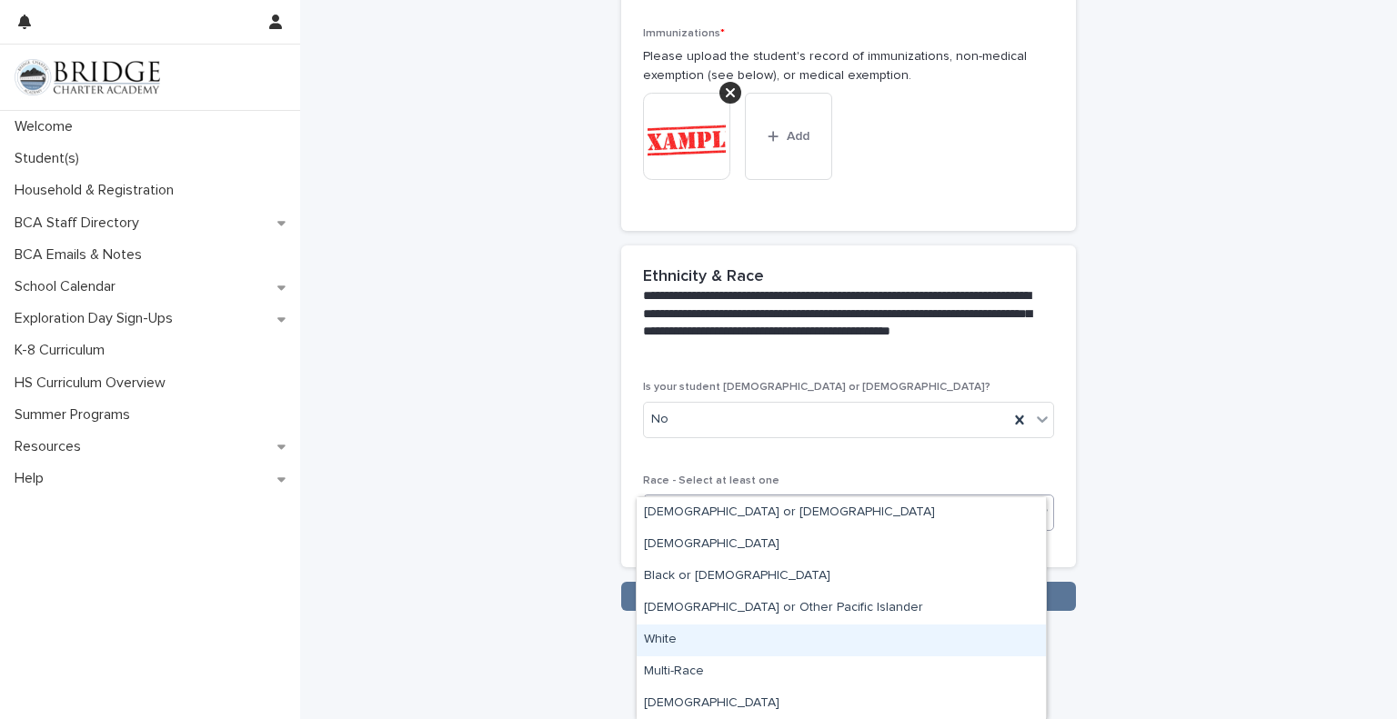
click at [688, 639] on div "White" at bounding box center [841, 641] width 409 height 32
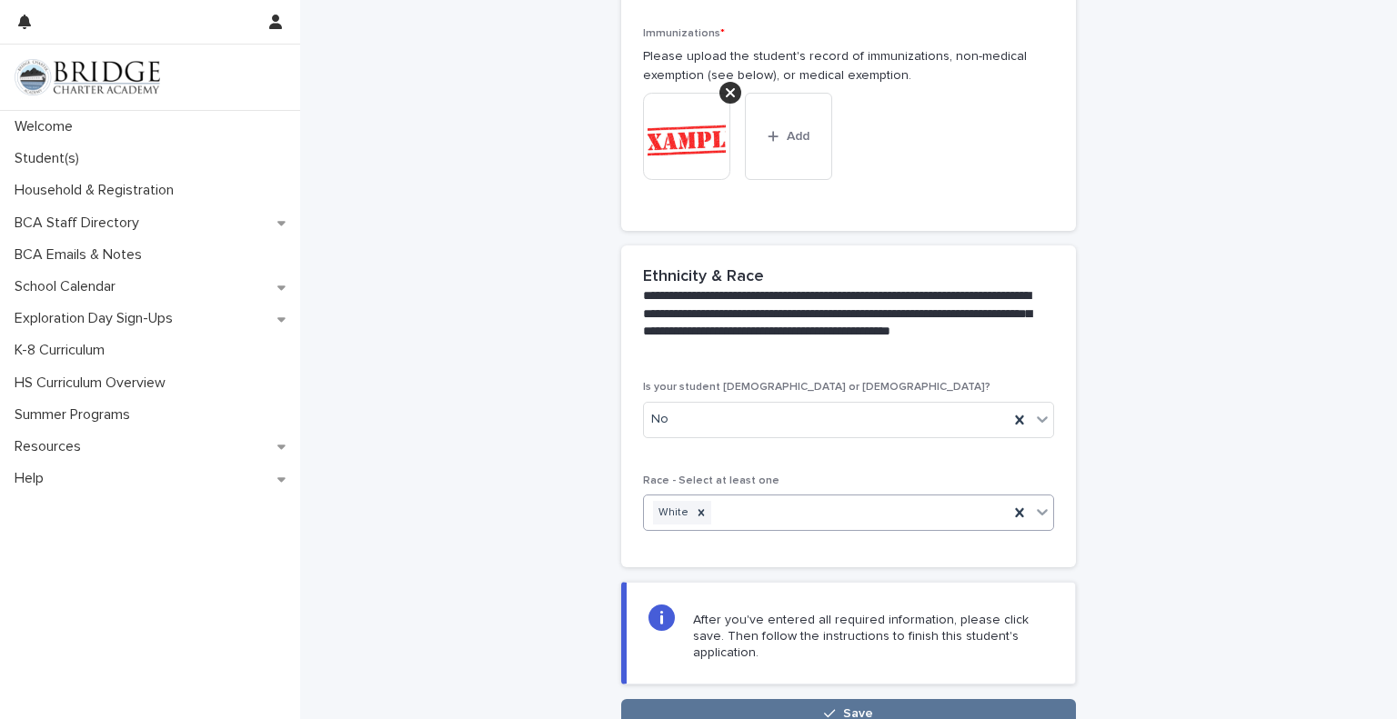
scroll to position [1717, 0]
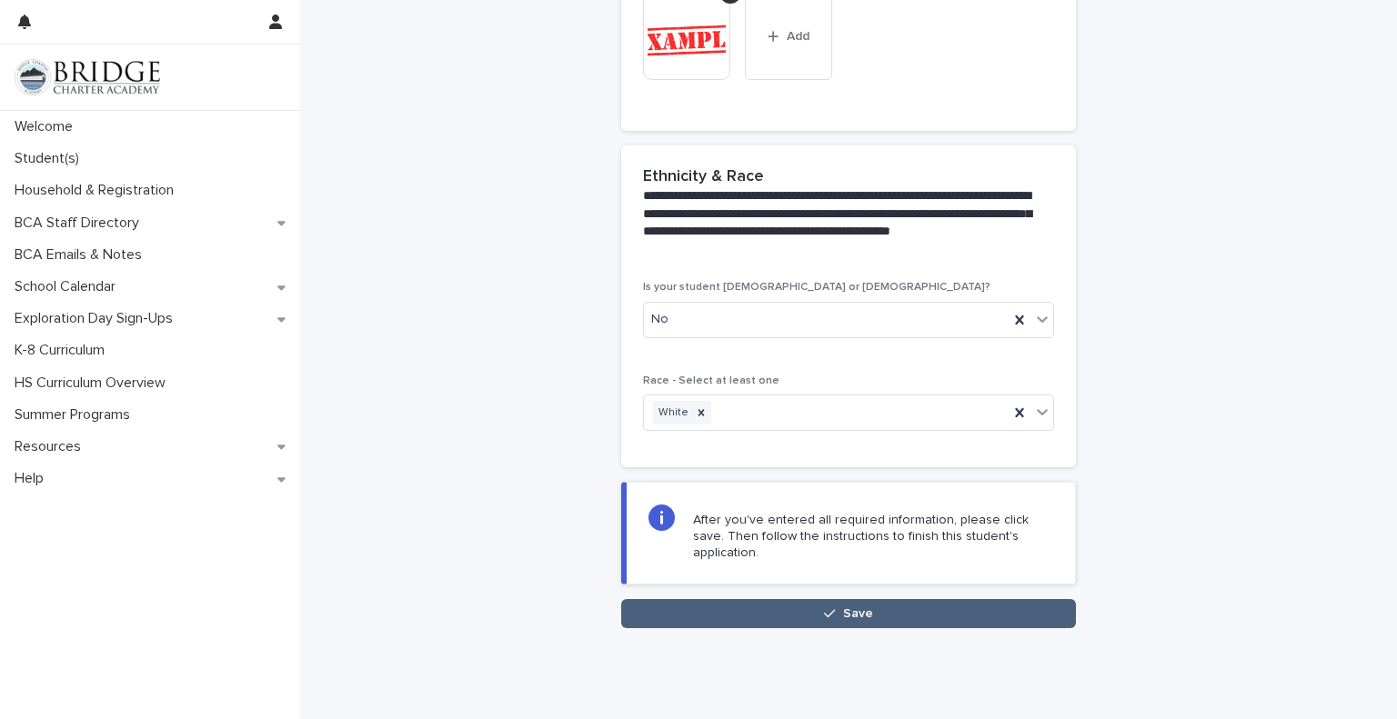
click at [745, 599] on button "Save" at bounding box center [848, 613] width 455 height 29
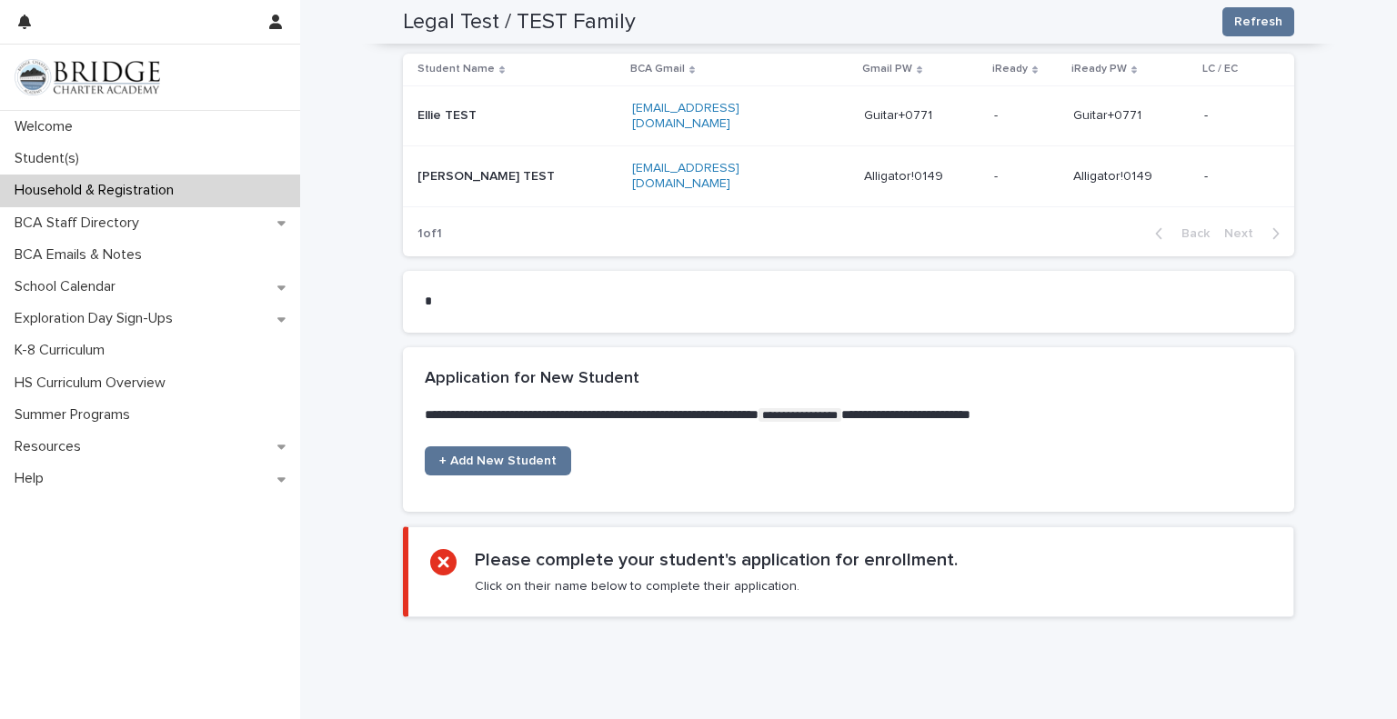
scroll to position [1080, 0]
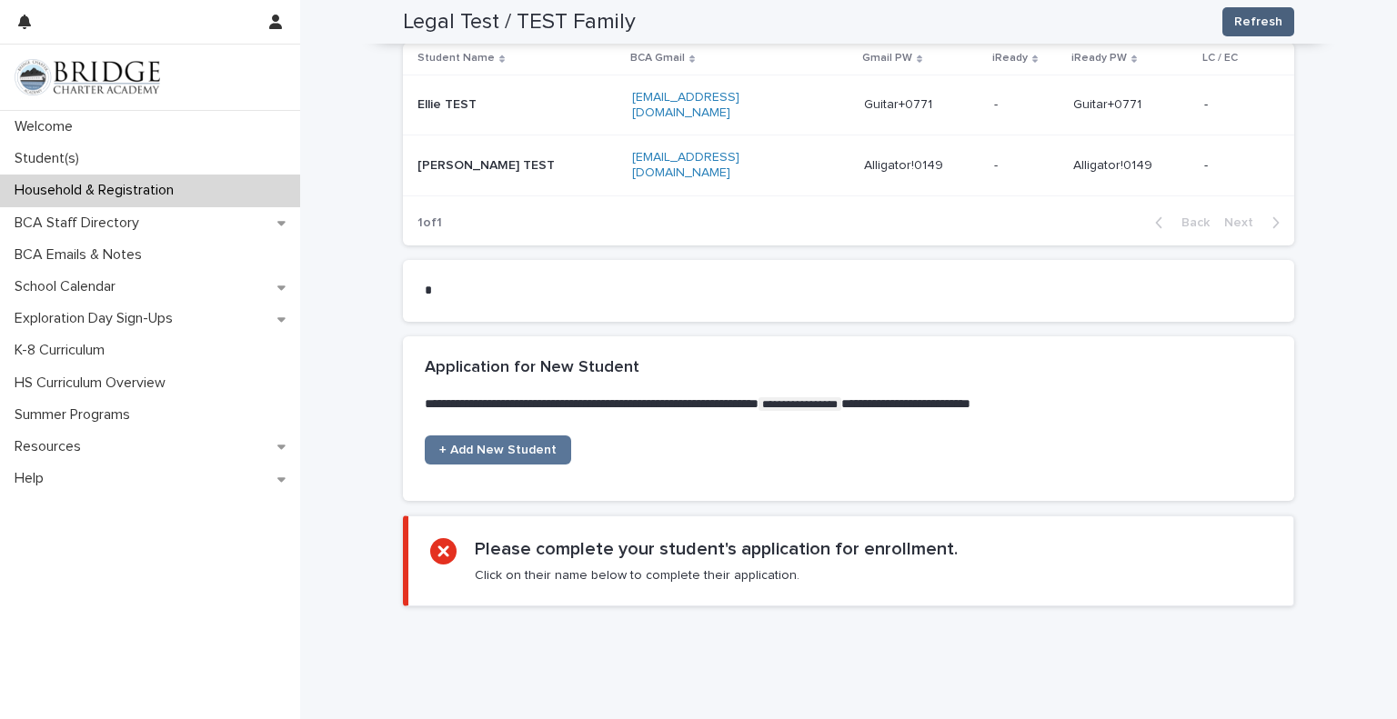
click at [1244, 28] on span "Refresh" at bounding box center [1258, 22] width 48 height 18
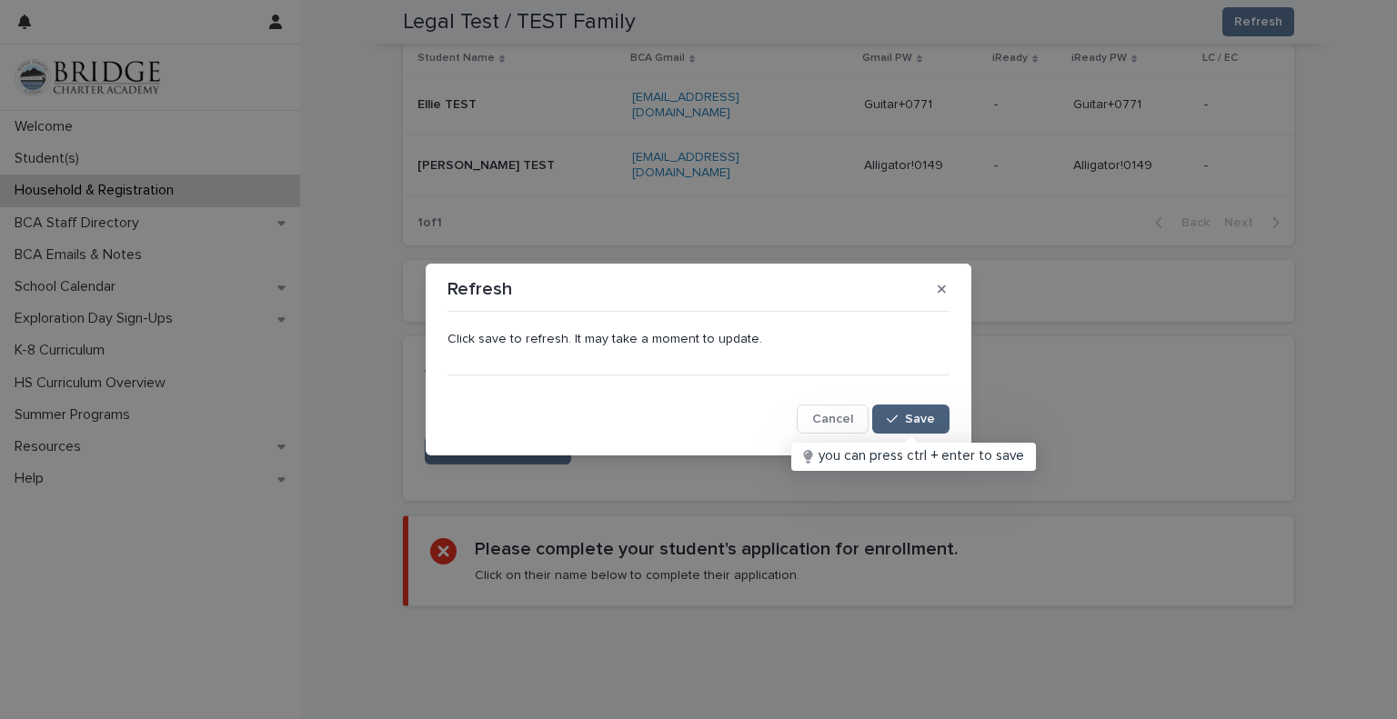
click at [914, 421] on span "Save" at bounding box center [920, 419] width 30 height 13
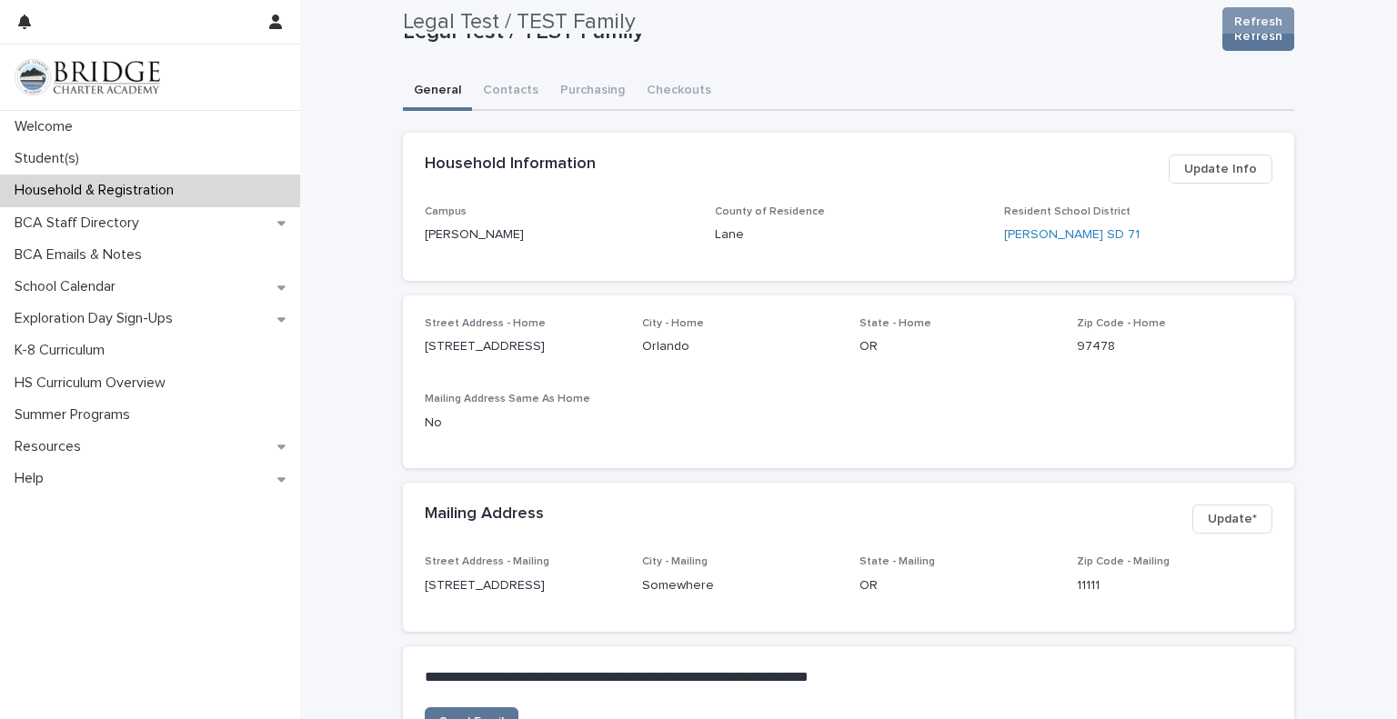
scroll to position [14, 0]
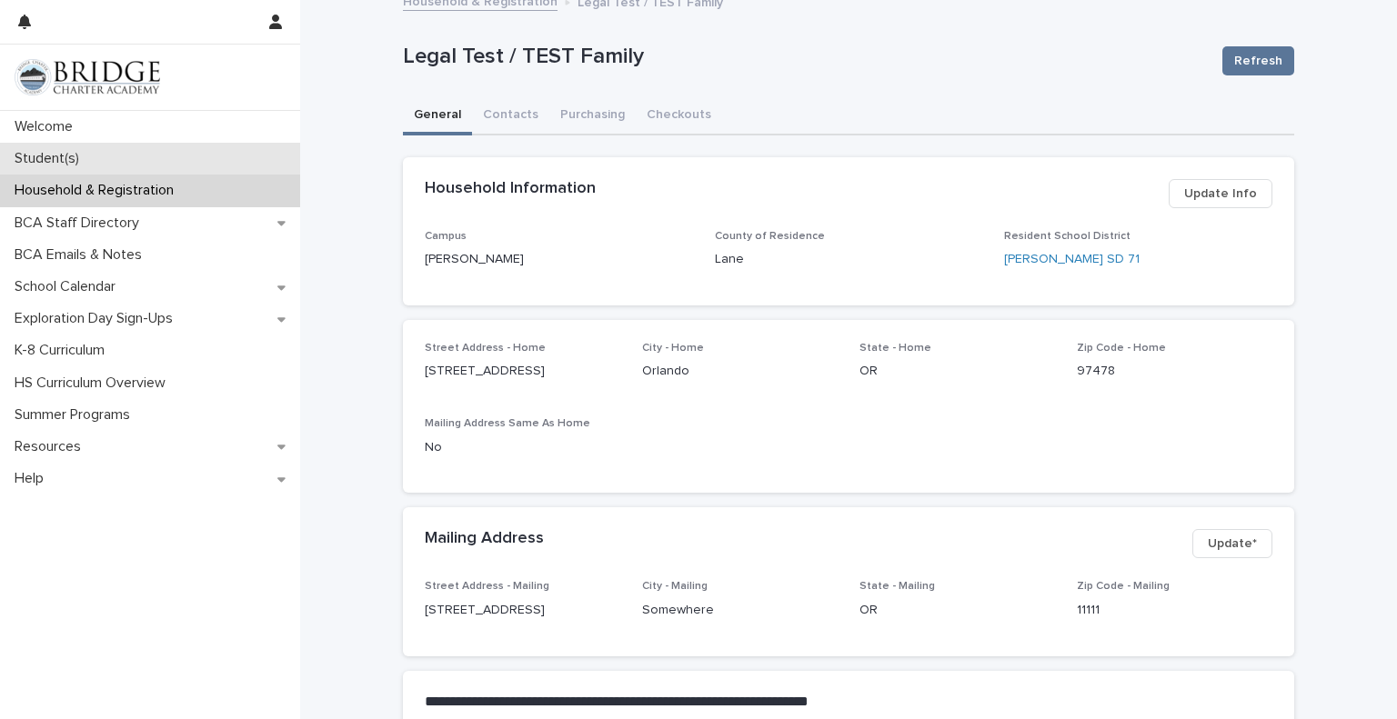
click at [91, 165] on p "Student(s)" at bounding box center [50, 158] width 86 height 17
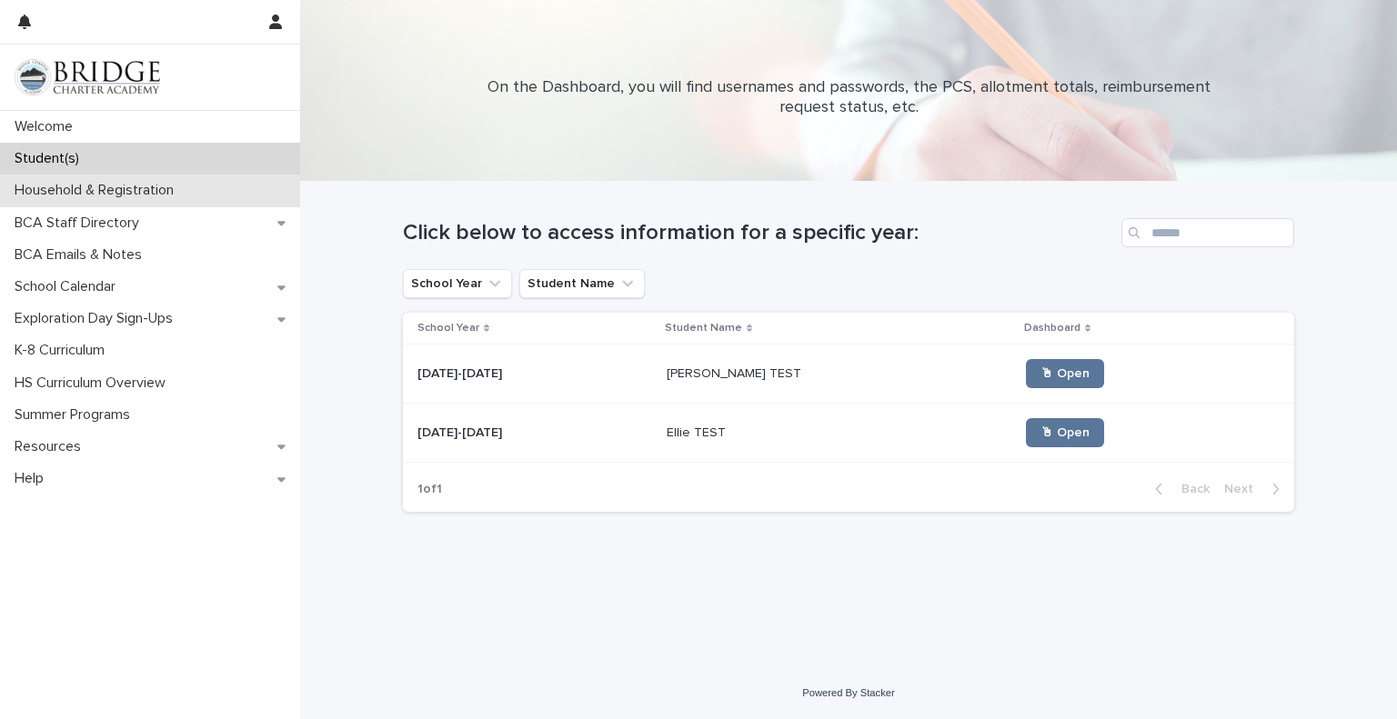
click at [76, 192] on p "Household & Registration" at bounding box center [97, 190] width 181 height 17
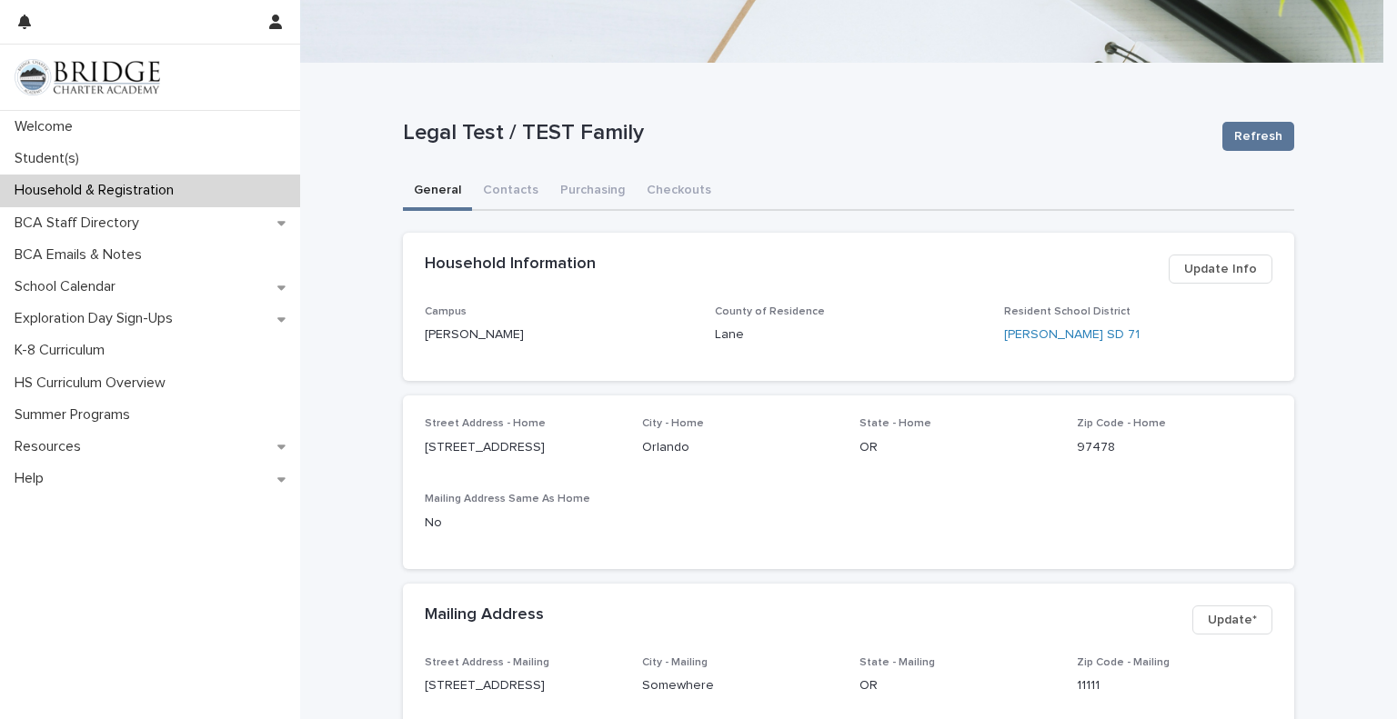
scroll to position [107, 0]
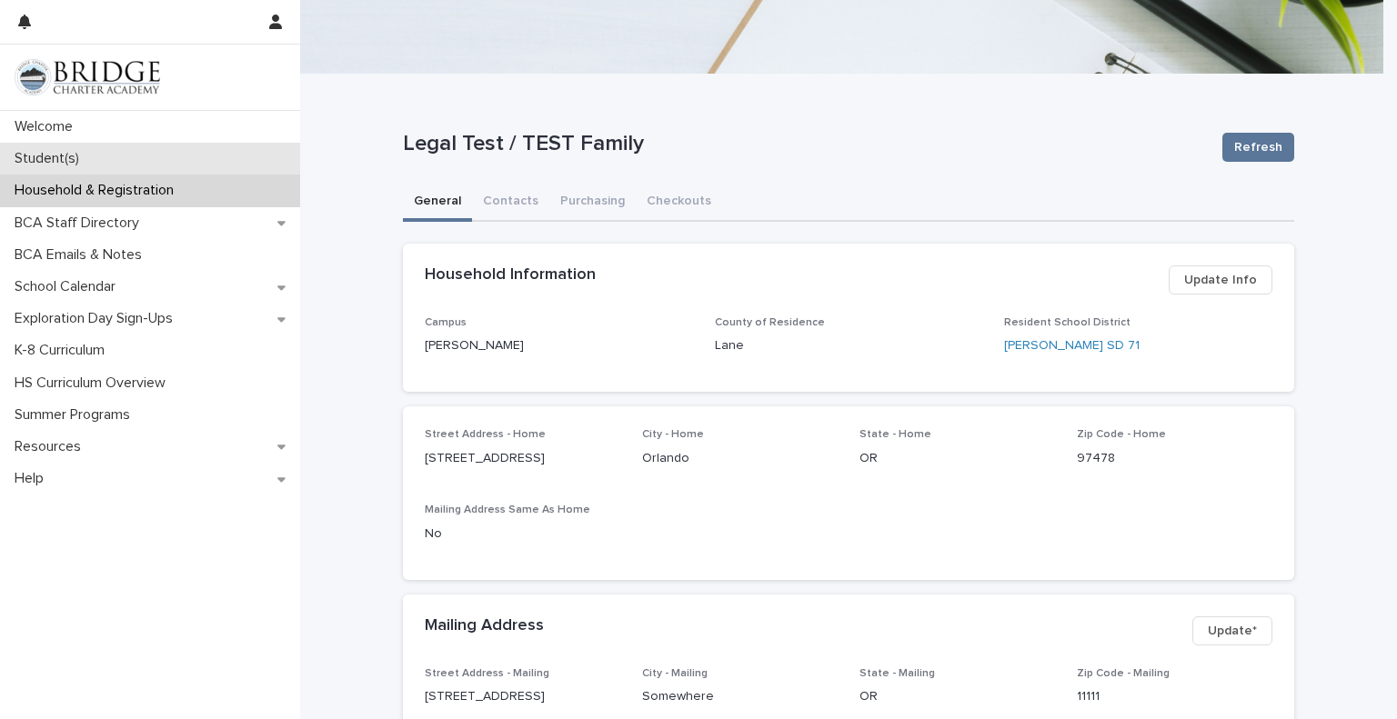
click at [84, 156] on p "Student(s)" at bounding box center [50, 158] width 86 height 17
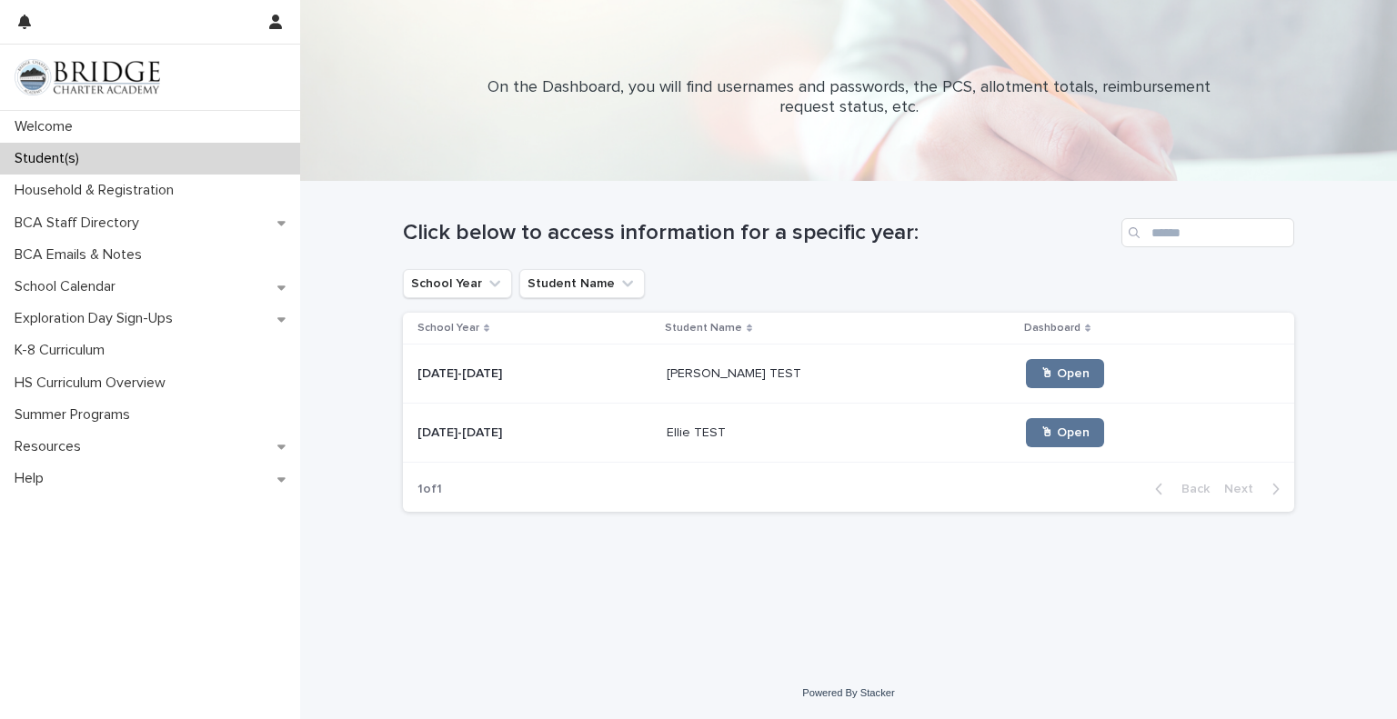
click at [84, 156] on p "Student(s)" at bounding box center [50, 158] width 86 height 17
click at [553, 144] on div at bounding box center [848, 90] width 1097 height 182
click at [134, 188] on p "Household & Registration" at bounding box center [97, 190] width 181 height 17
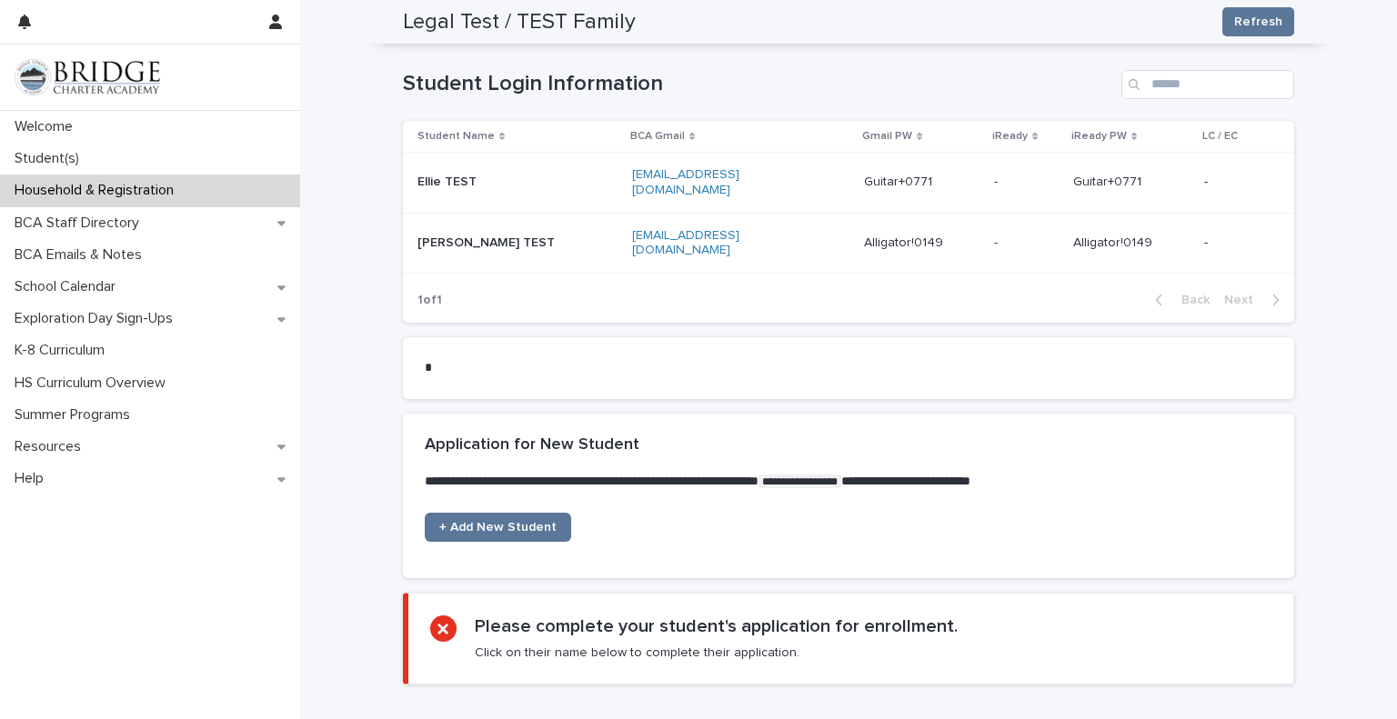
scroll to position [1186, 0]
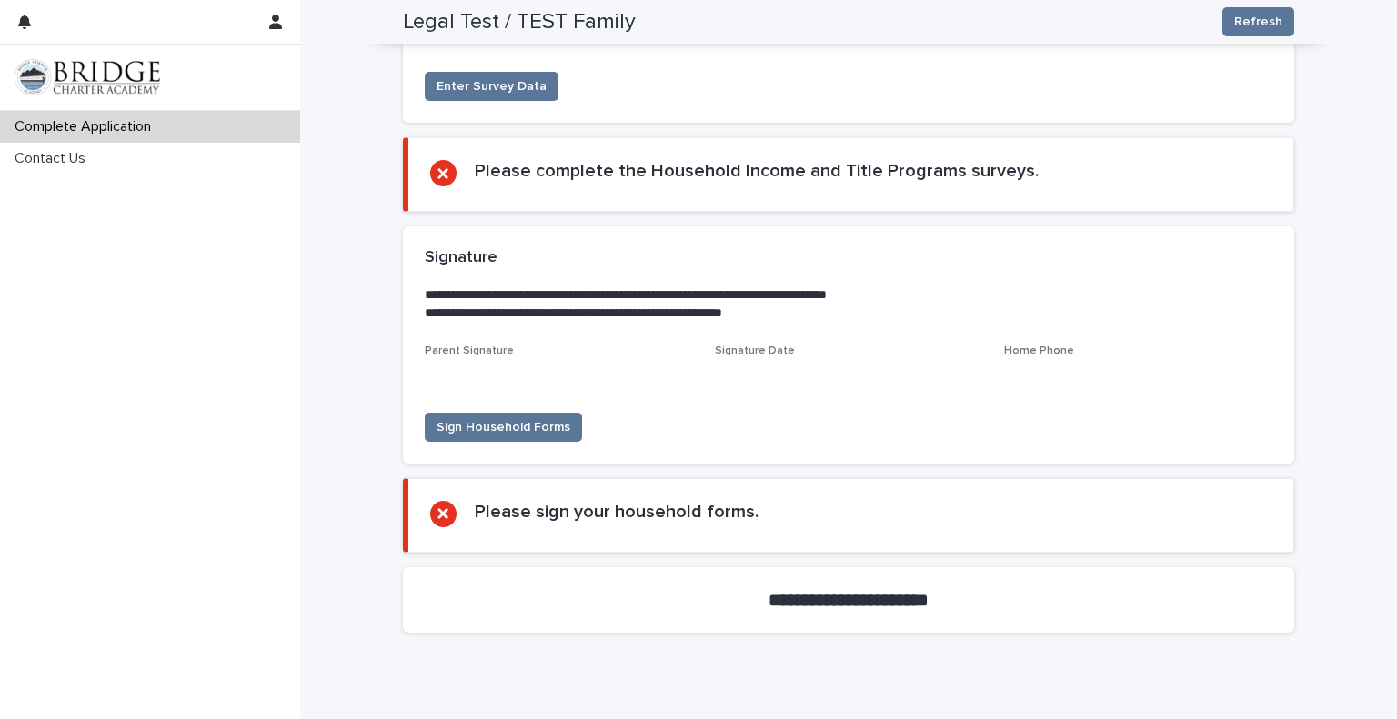
scroll to position [3663, 0]
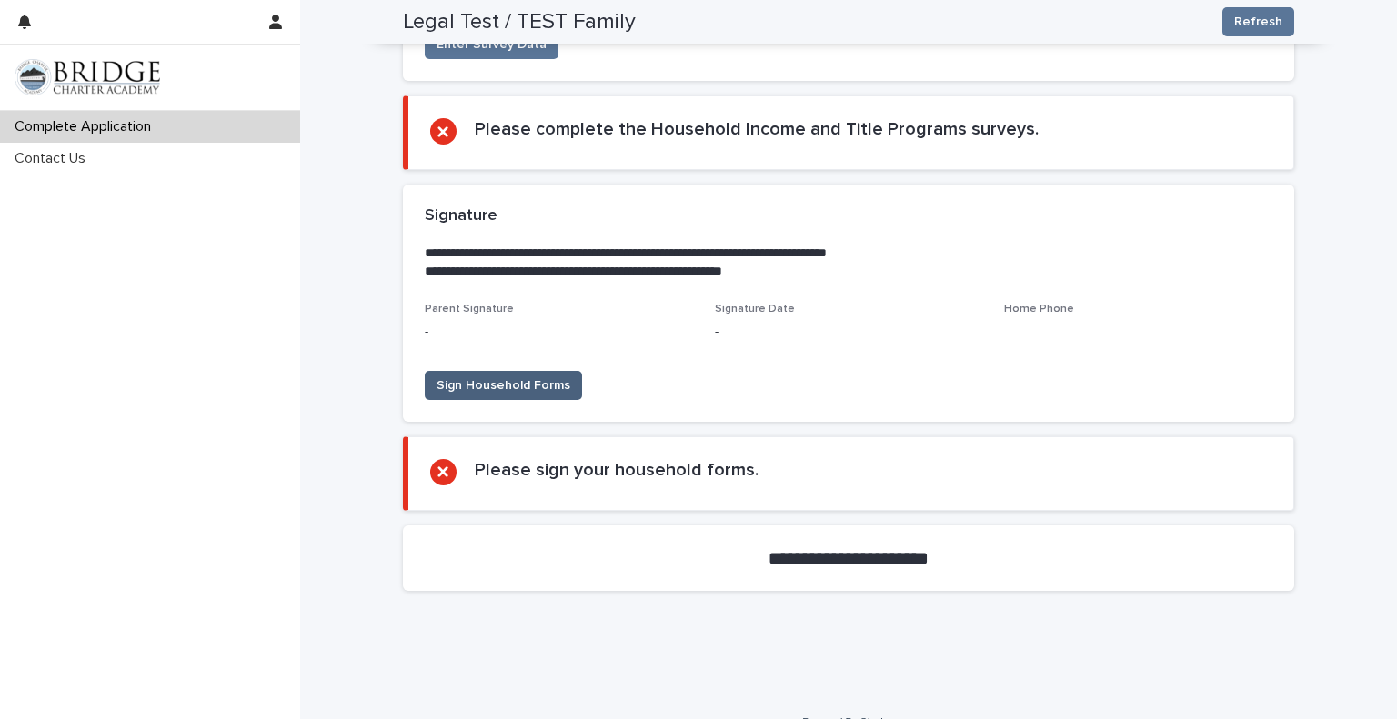
click at [462, 392] on span "Sign Household Forms" at bounding box center [504, 386] width 134 height 18
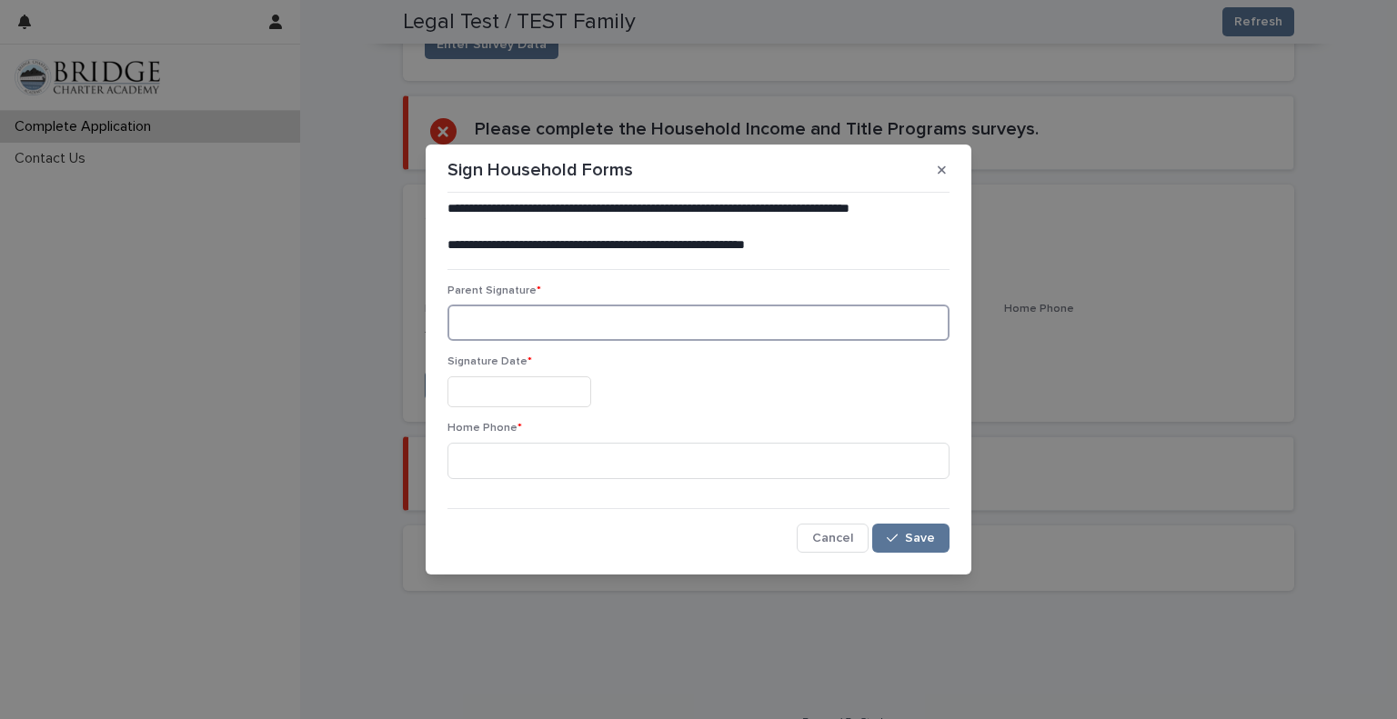
click at [487, 334] on input at bounding box center [698, 323] width 502 height 36
type input "*********"
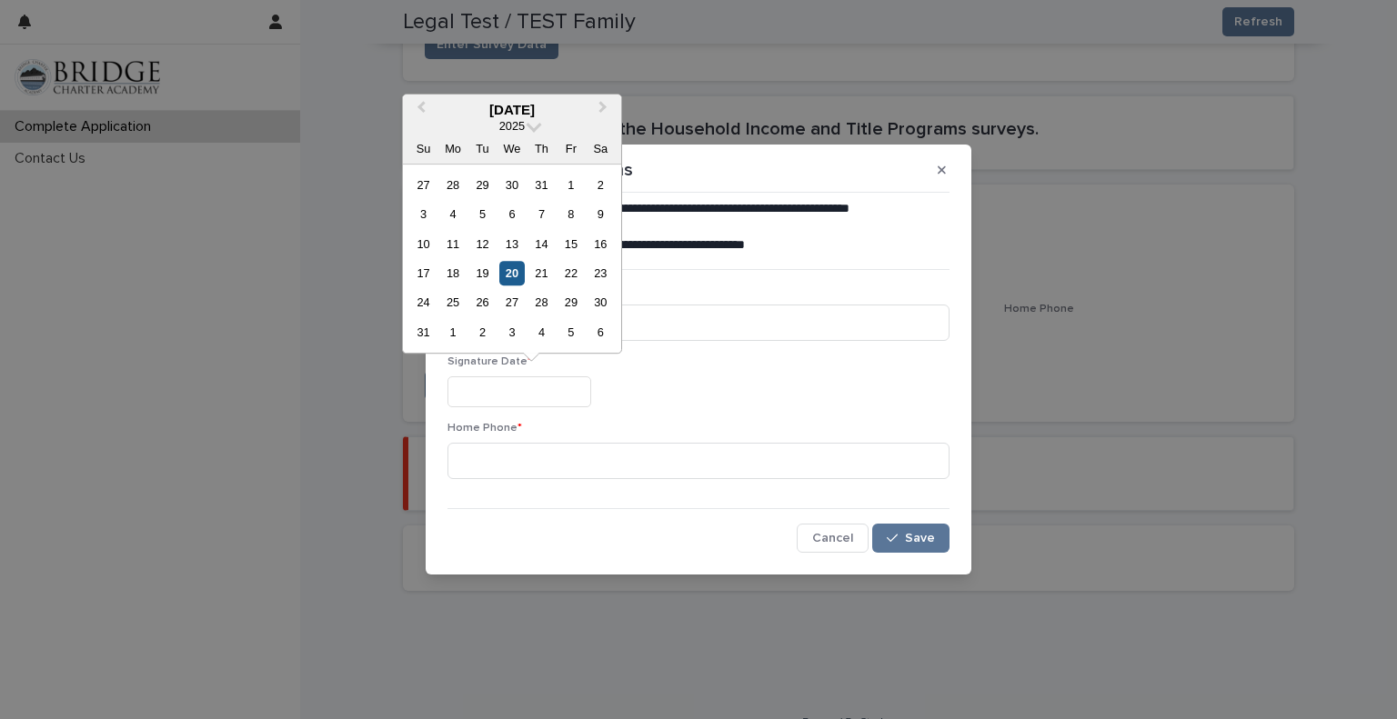
click at [509, 276] on div "20" at bounding box center [511, 273] width 25 height 25
type input "**********"
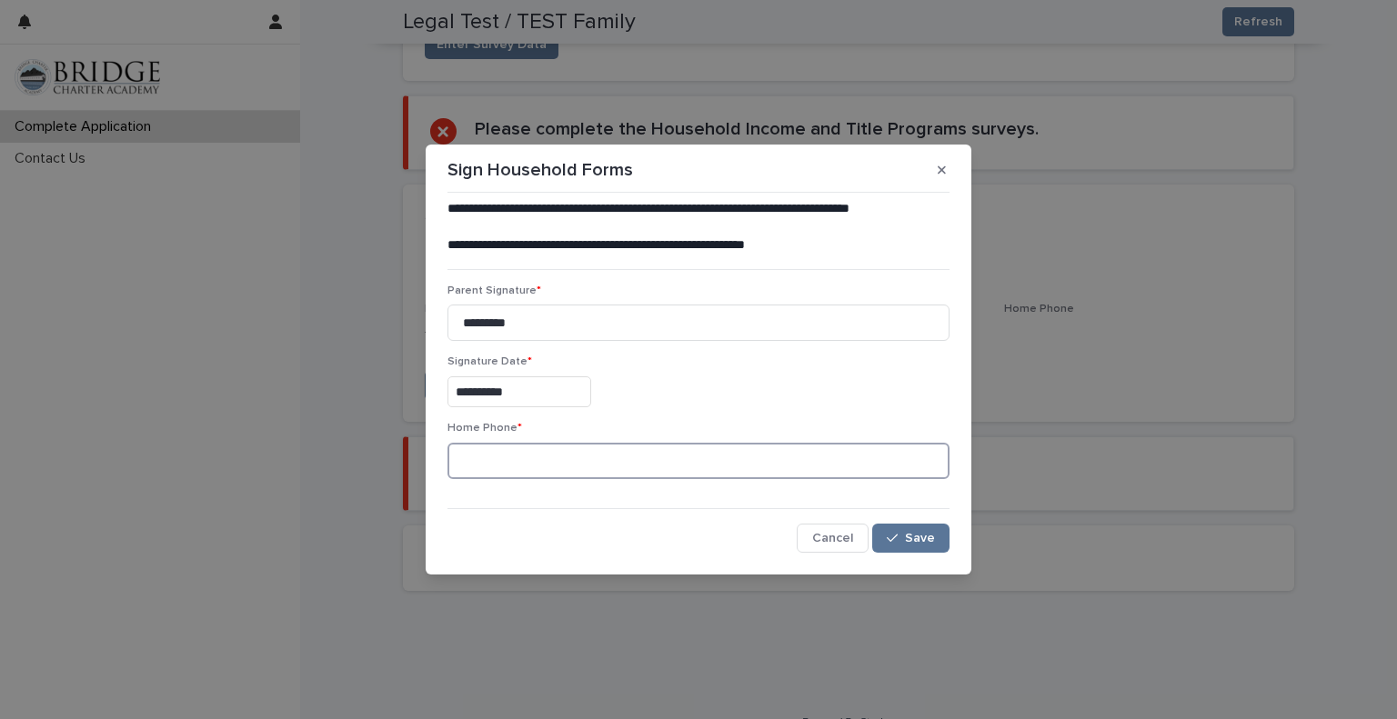
click at [498, 467] on input at bounding box center [698, 461] width 502 height 36
type input "**********"
click at [909, 538] on span "Save" at bounding box center [920, 538] width 30 height 13
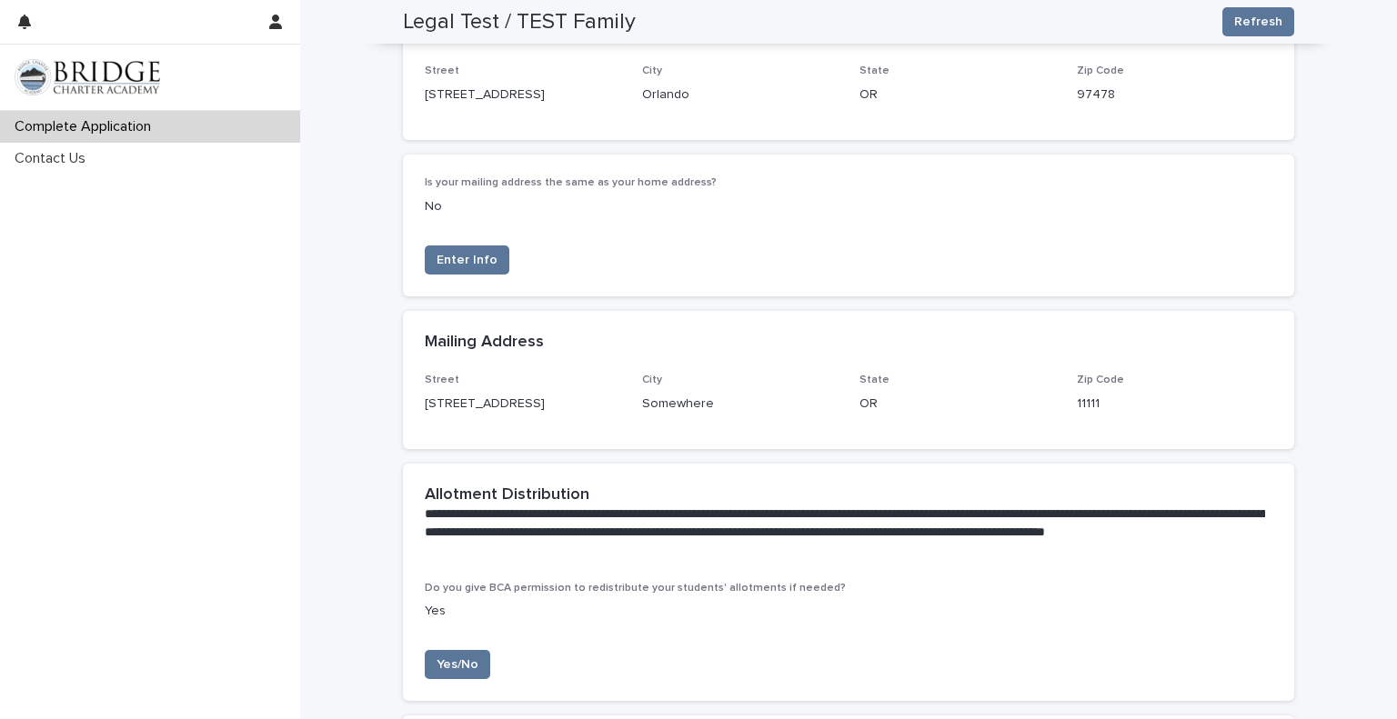
scroll to position [821, 0]
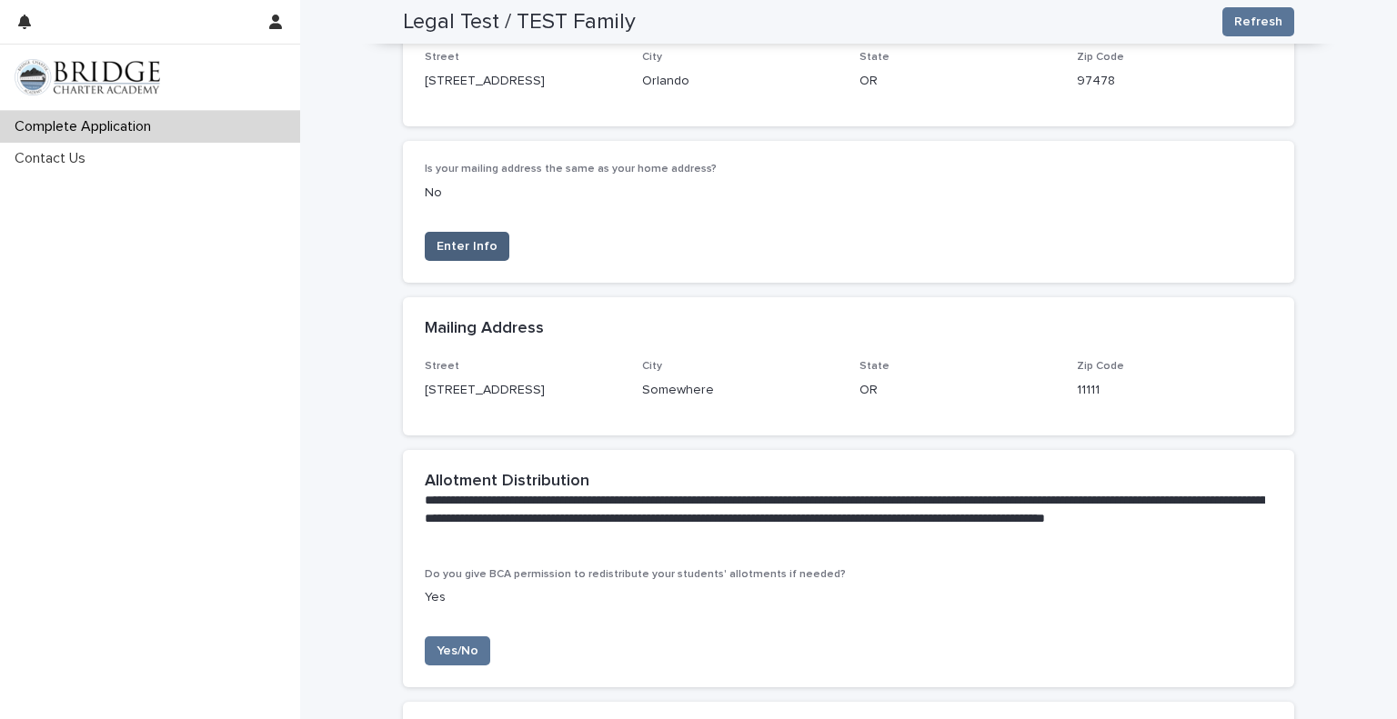
click at [485, 236] on button "Enter Info" at bounding box center [467, 246] width 85 height 29
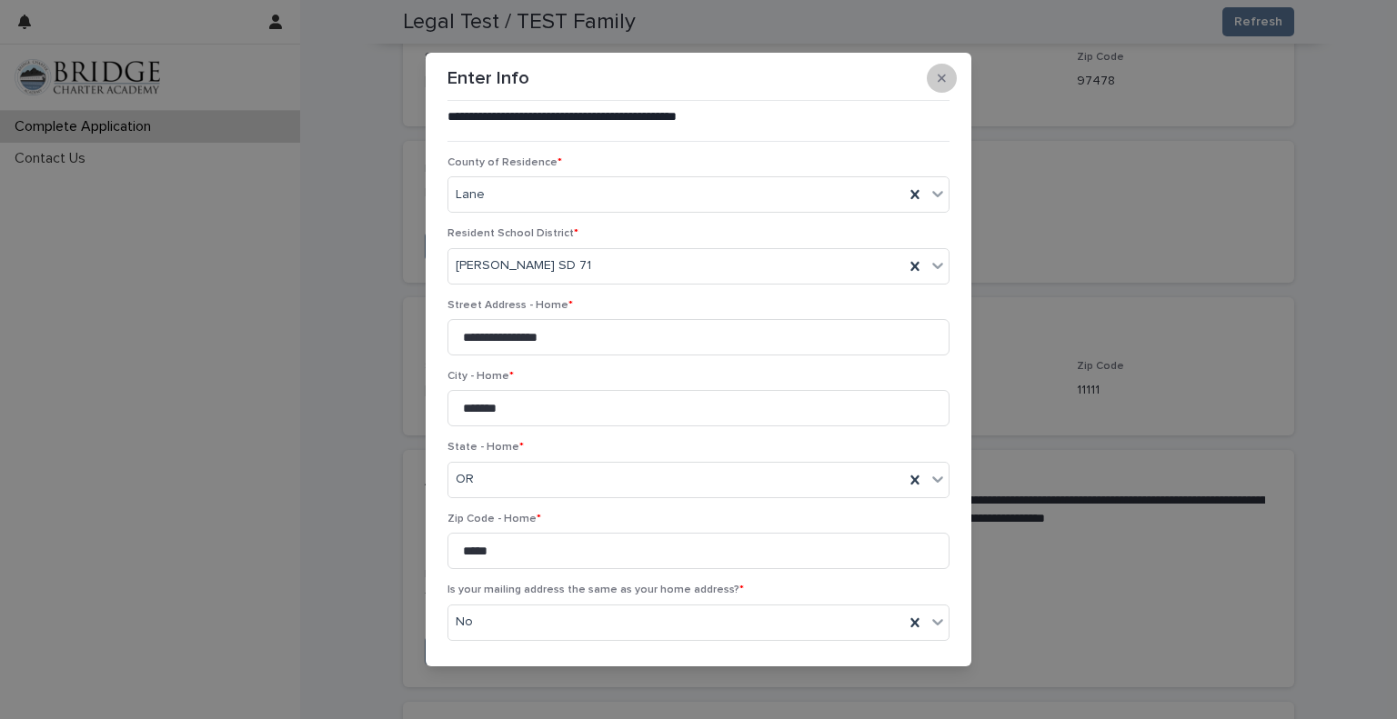
click at [933, 85] on button "button" at bounding box center [942, 78] width 30 height 29
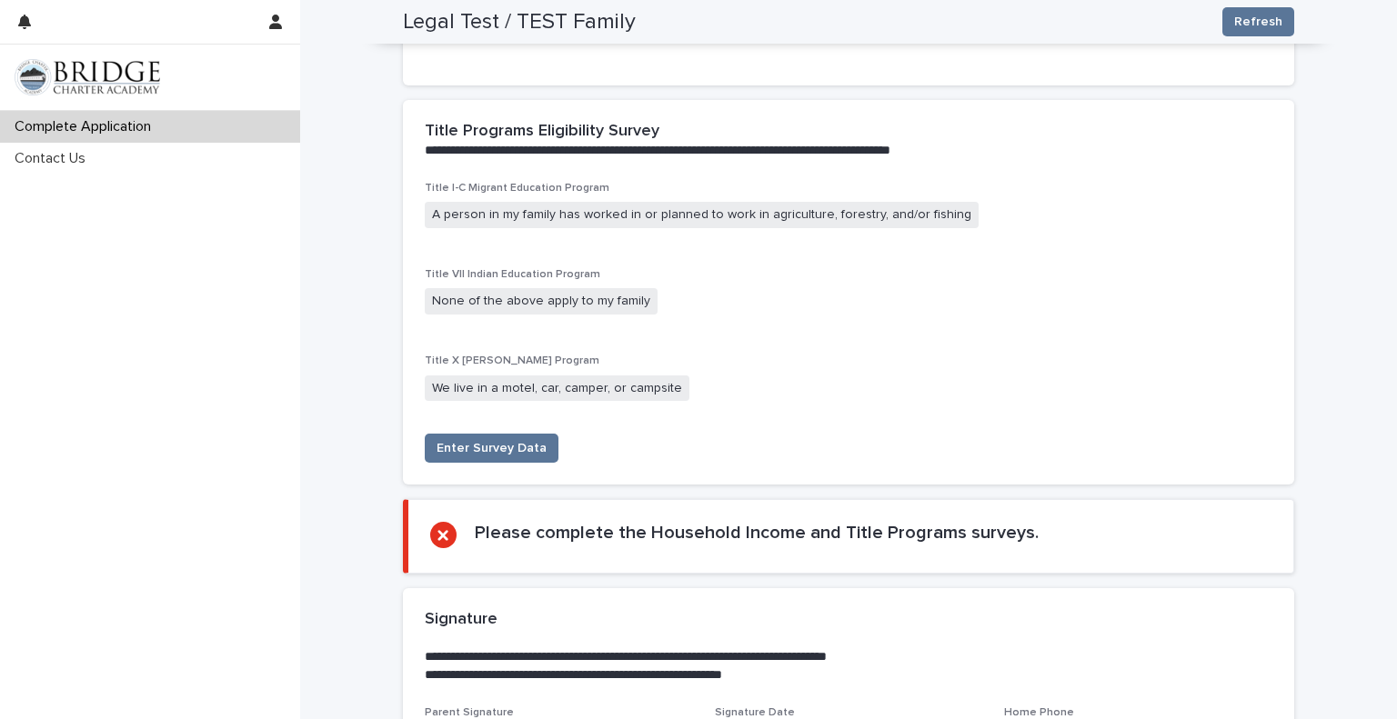
scroll to position [3273, 0]
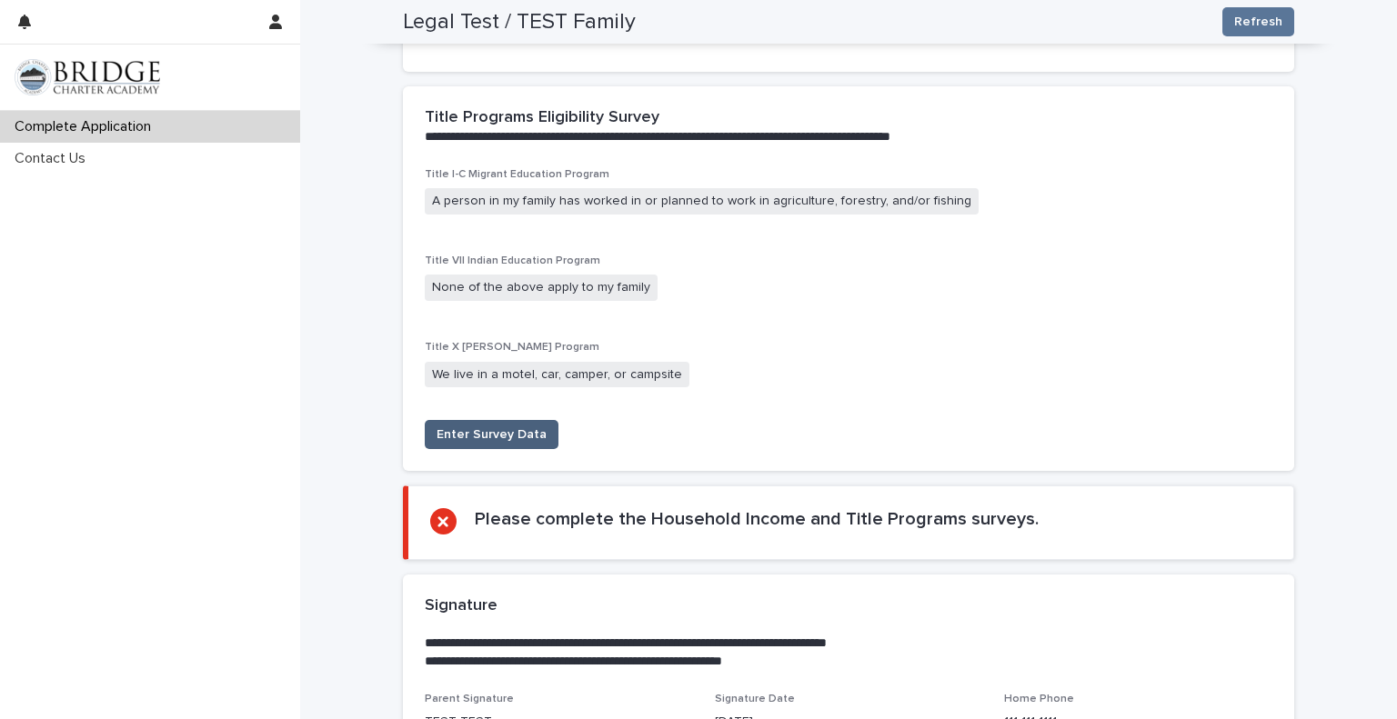
click at [475, 433] on span "Enter Survey Data" at bounding box center [492, 435] width 110 height 18
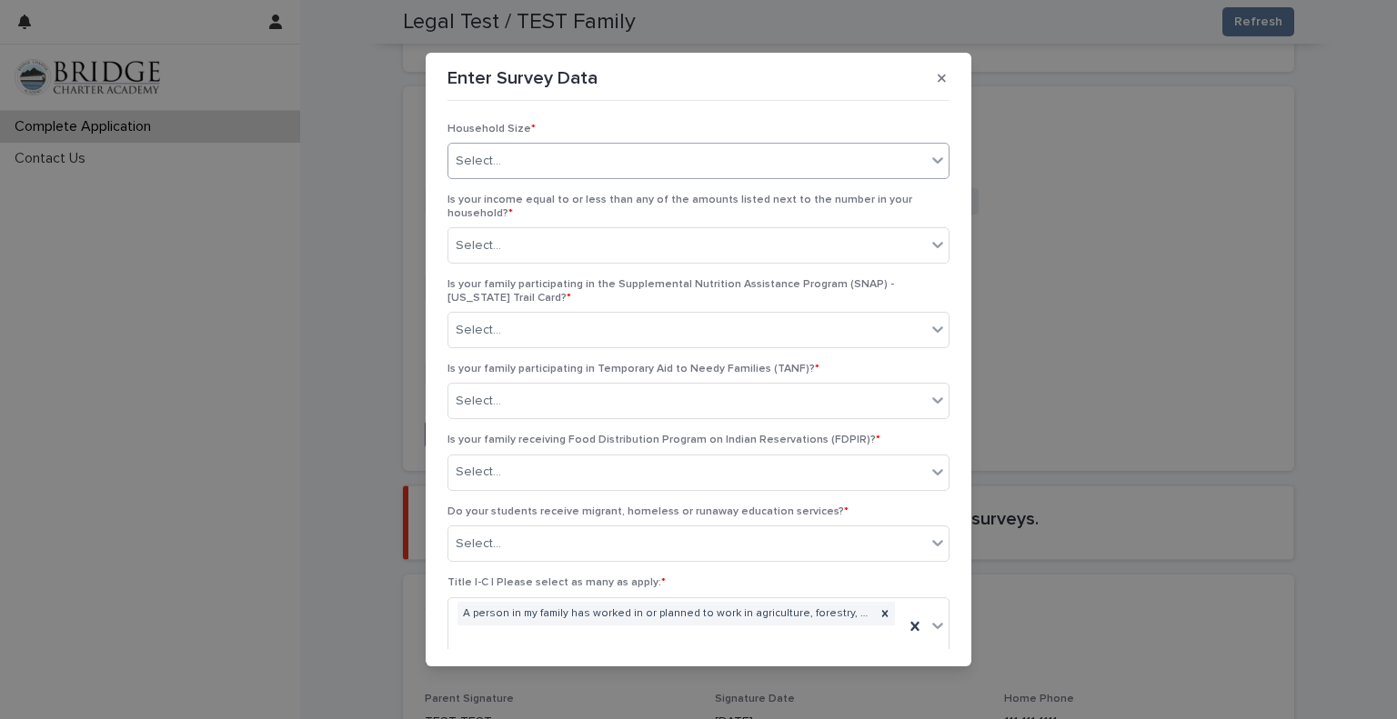
click at [538, 167] on div "Select..." at bounding box center [686, 161] width 477 height 30
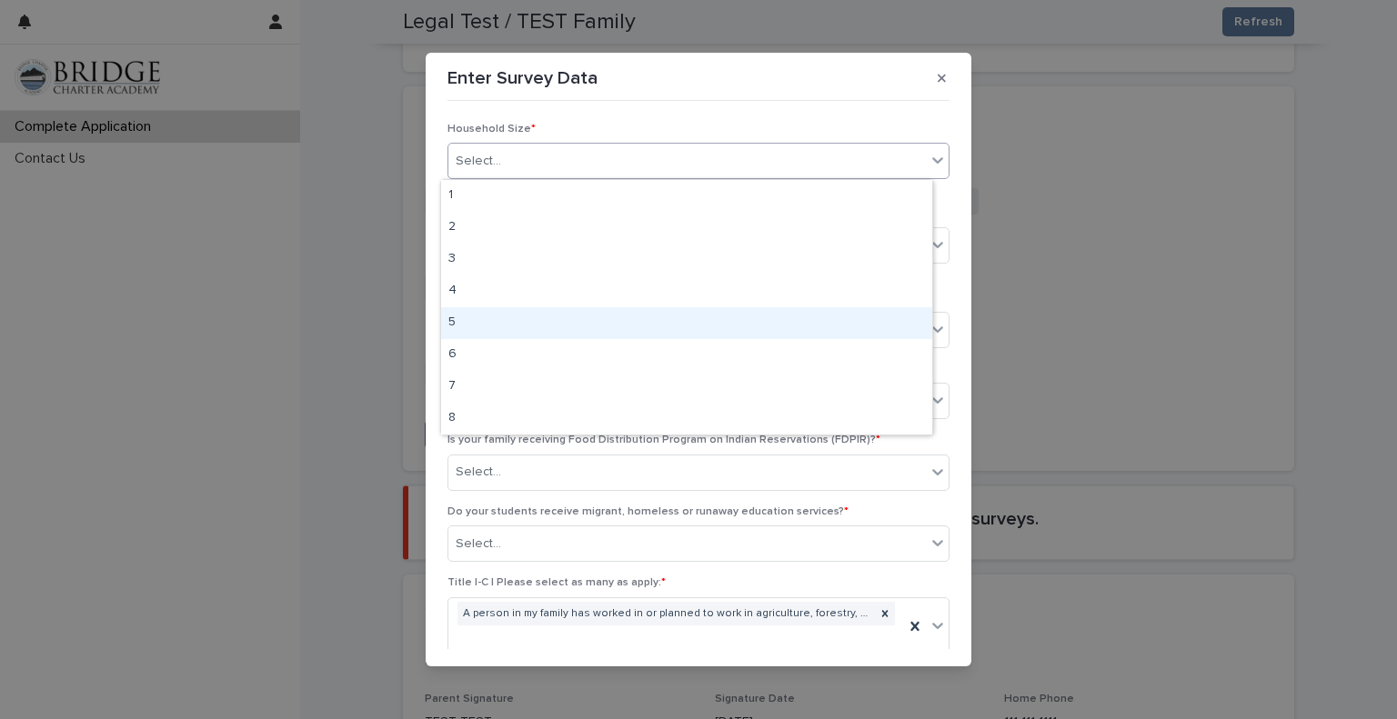
click at [500, 316] on div "5" at bounding box center [686, 323] width 491 height 32
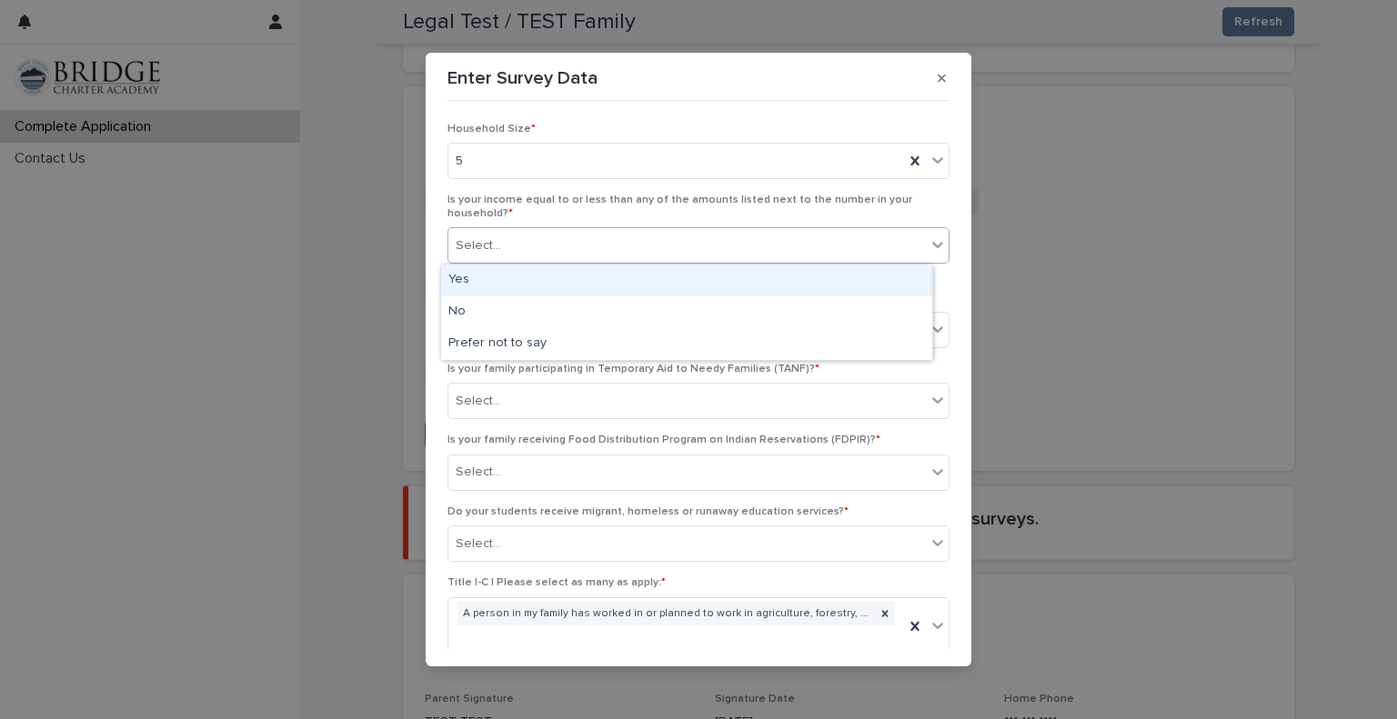
click at [589, 246] on div "Select..." at bounding box center [686, 246] width 477 height 30
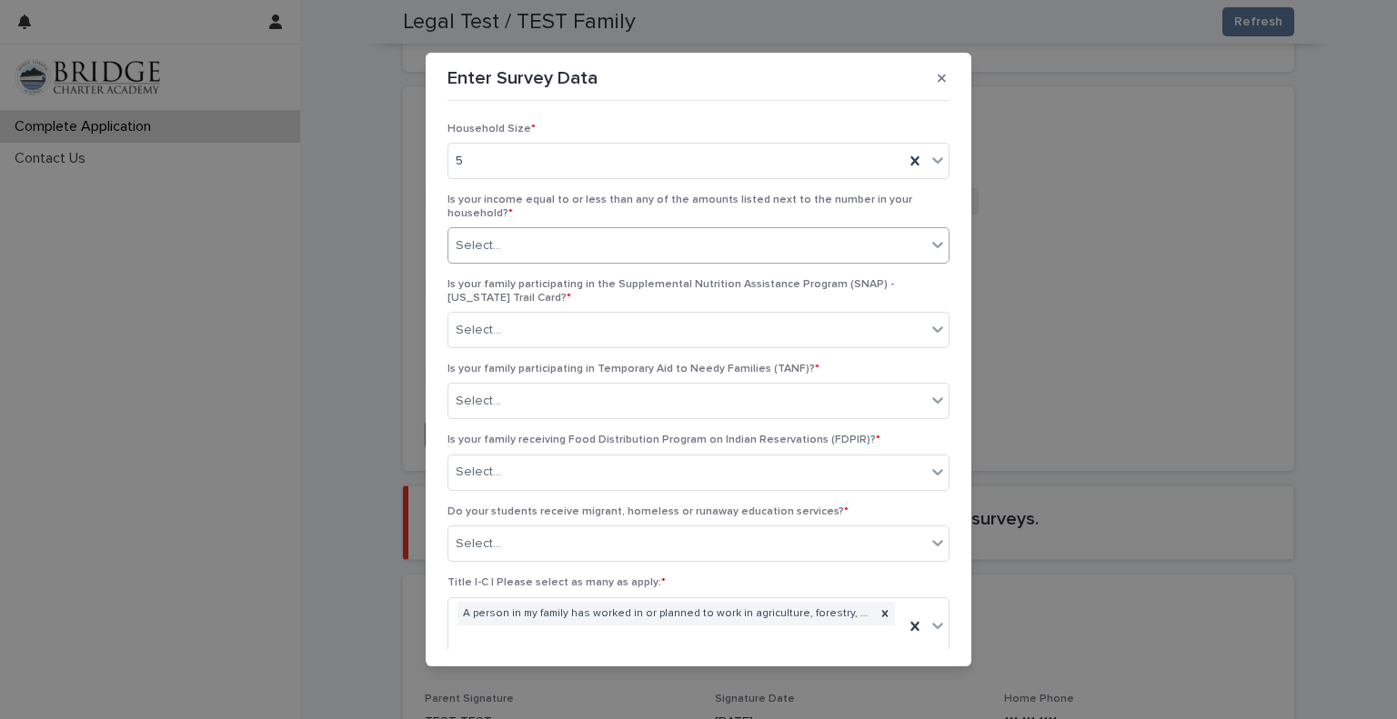
click at [589, 246] on div "Select..." at bounding box center [686, 246] width 477 height 30
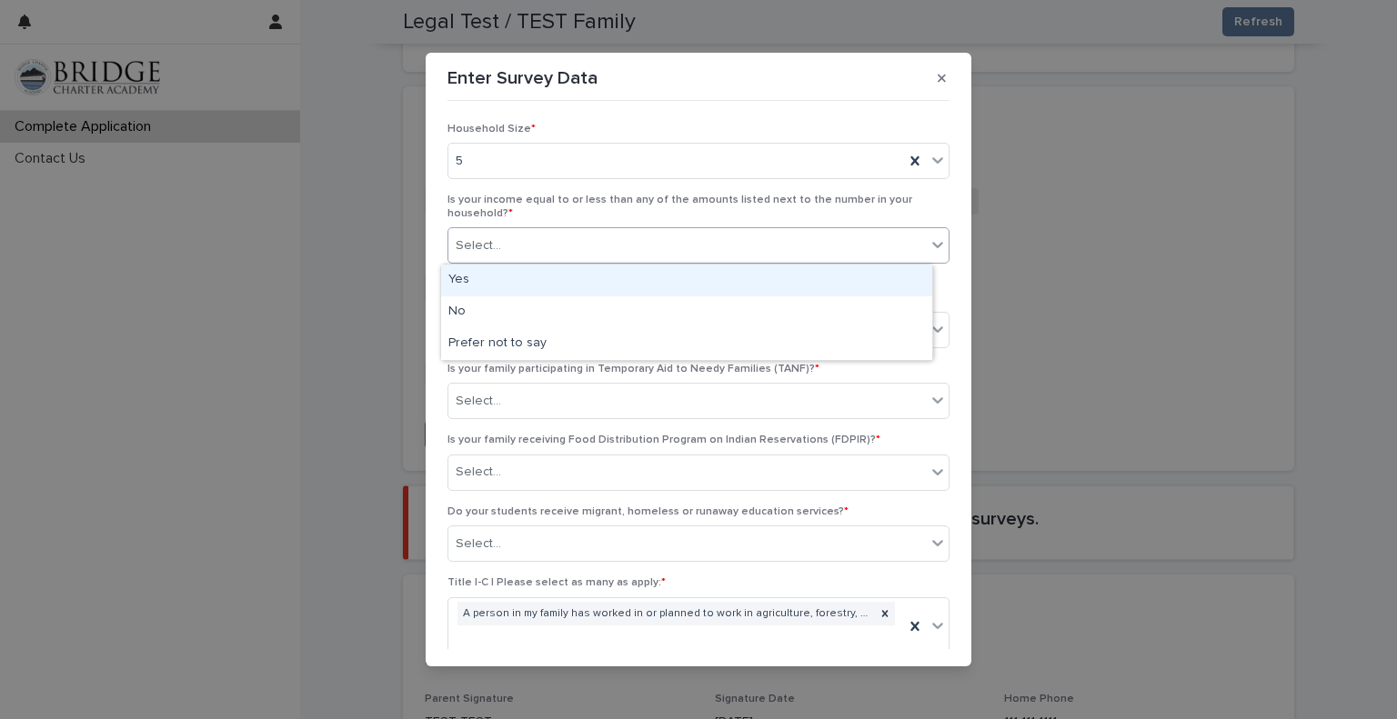
click at [589, 246] on div "Select..." at bounding box center [686, 246] width 477 height 30
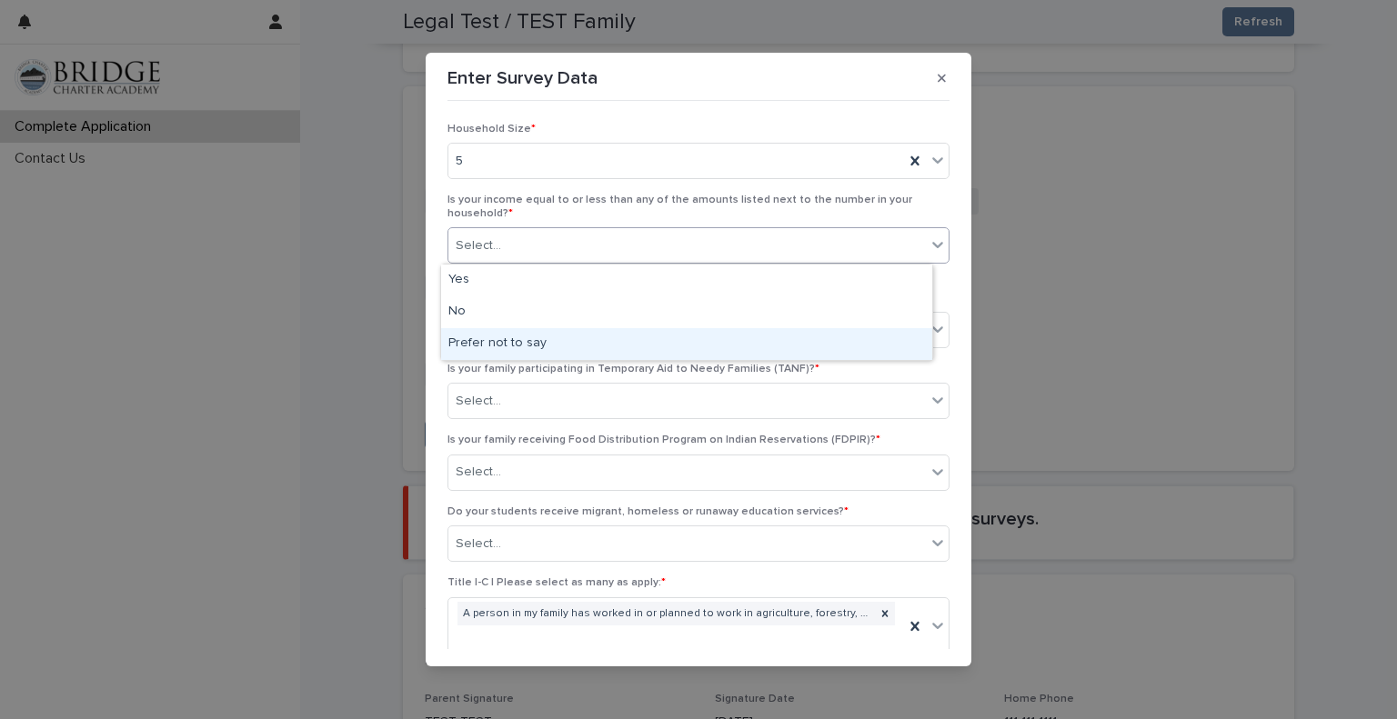
click at [527, 347] on div "Prefer not to say" at bounding box center [686, 344] width 491 height 32
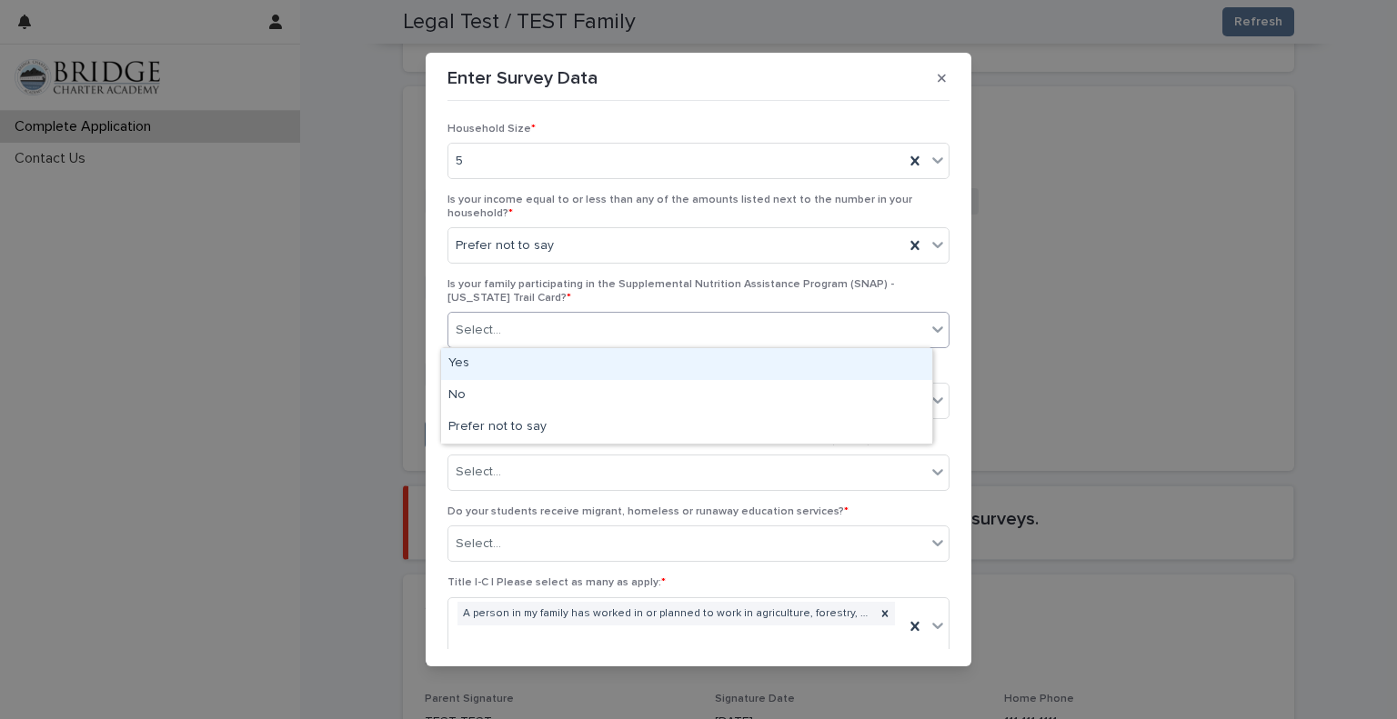
click at [560, 326] on div "Select..." at bounding box center [686, 331] width 477 height 30
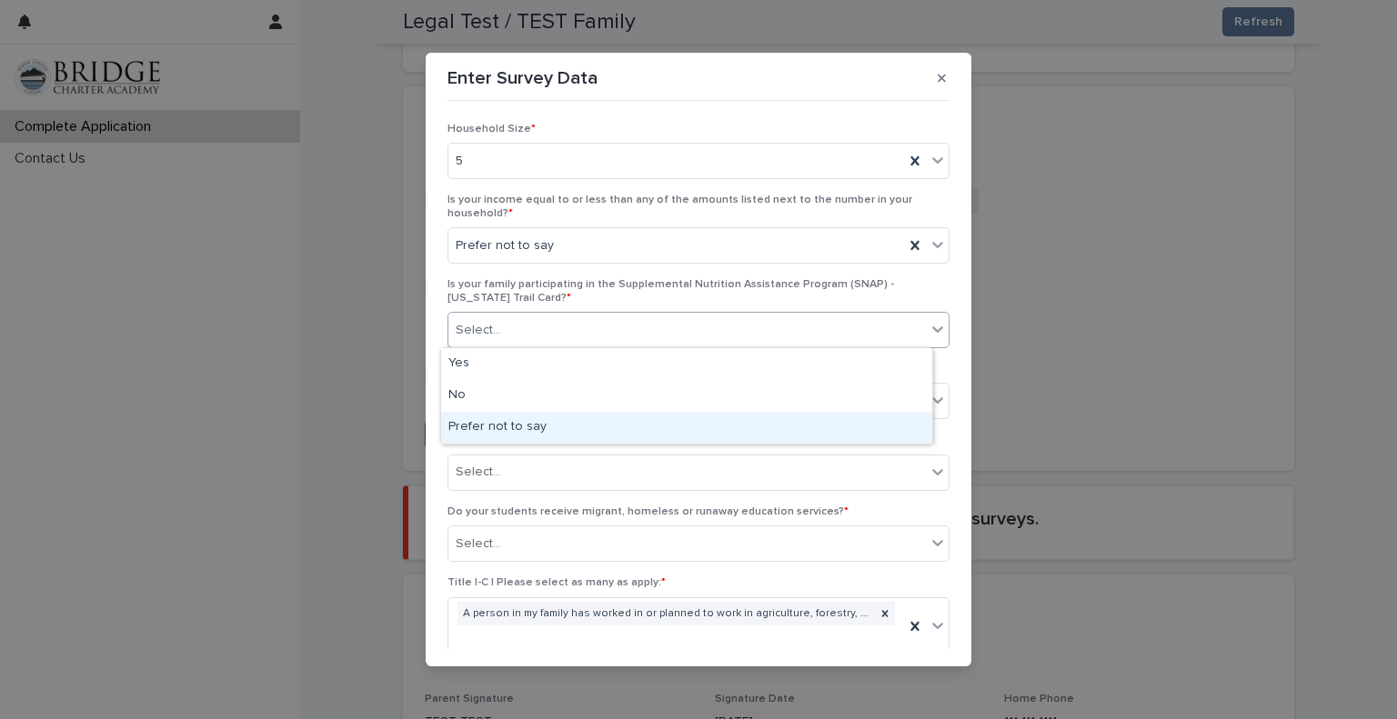
click at [530, 422] on div "Prefer not to say" at bounding box center [686, 428] width 491 height 32
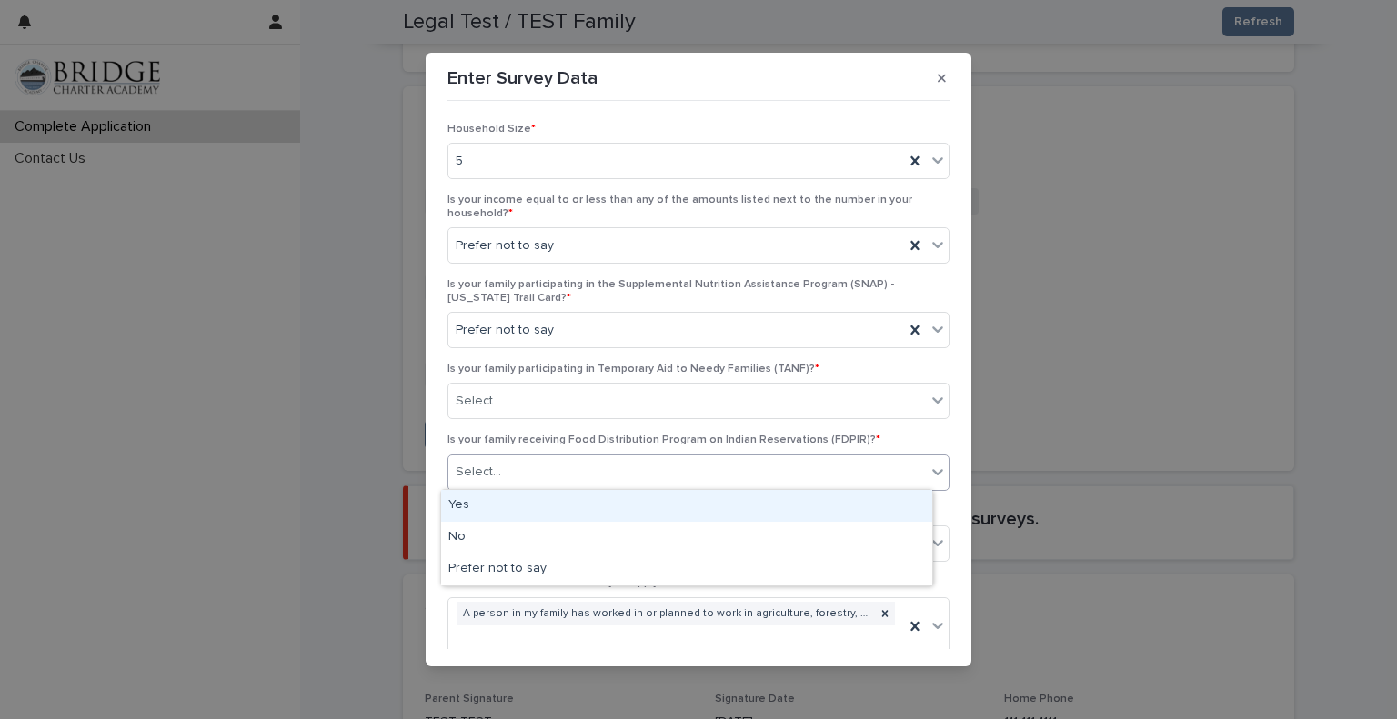
click at [527, 477] on div "Select..." at bounding box center [686, 472] width 477 height 30
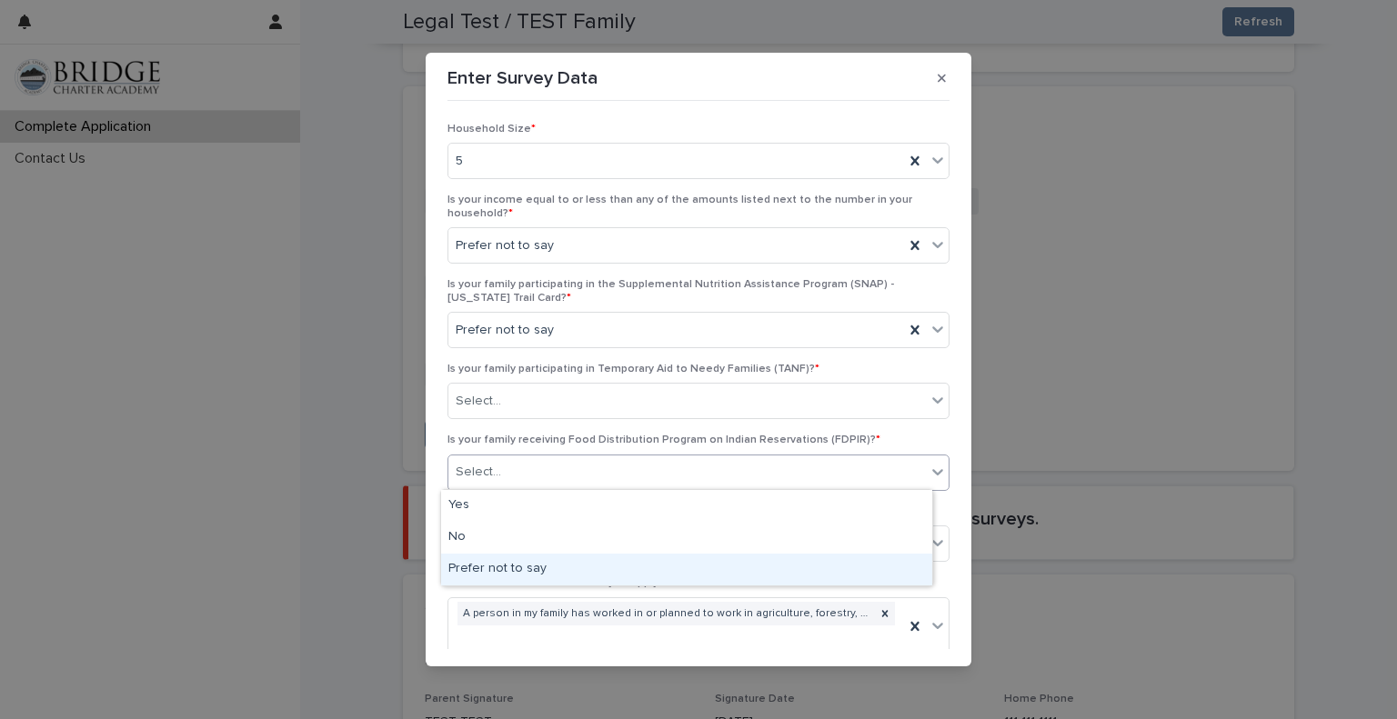
click at [523, 579] on div "Prefer not to say" at bounding box center [686, 570] width 491 height 32
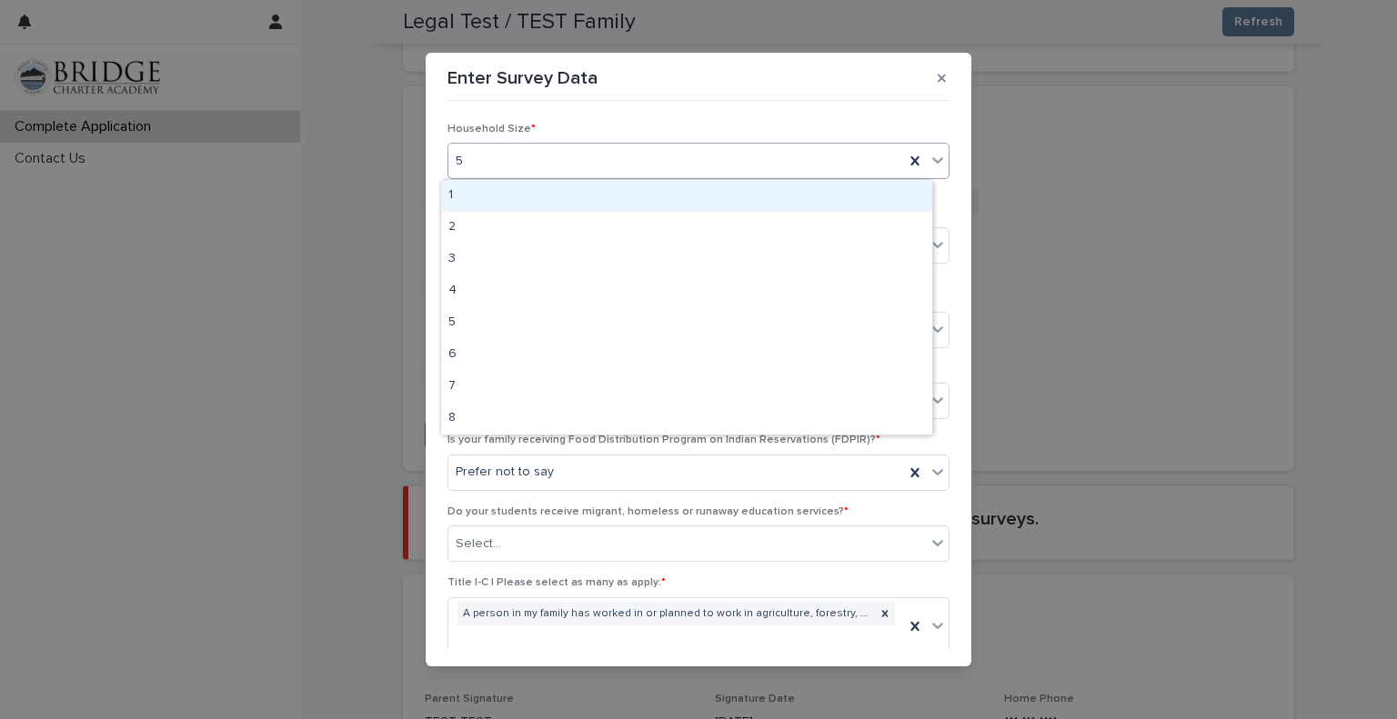
click at [929, 163] on icon at bounding box center [938, 160] width 18 height 18
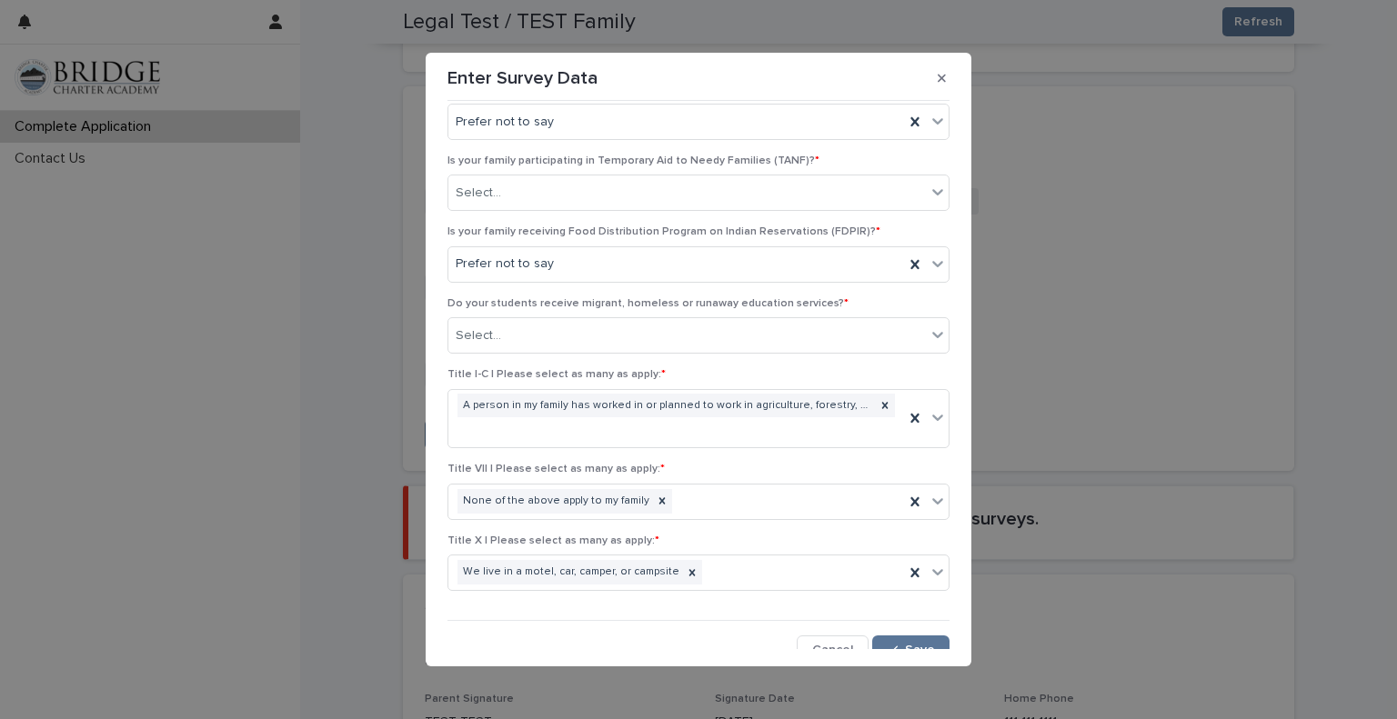
scroll to position [220, 0]
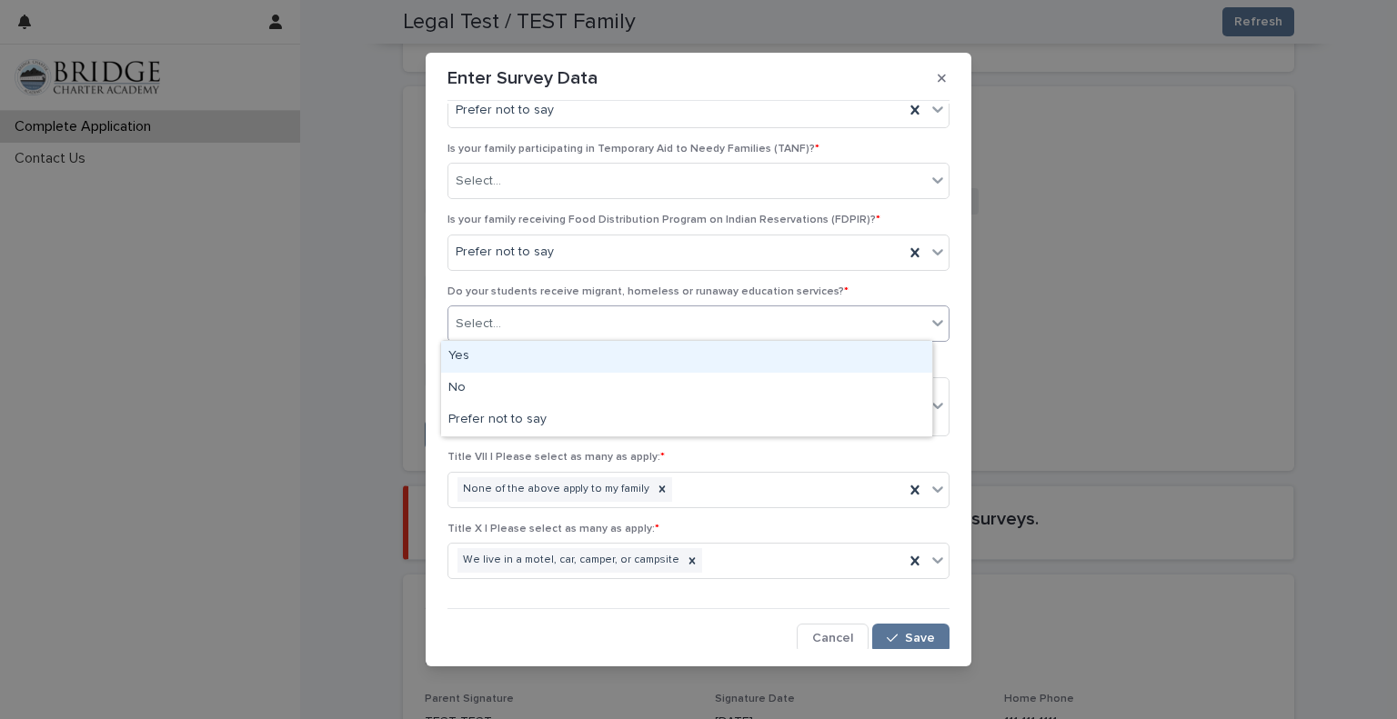
click at [666, 320] on div "Select..." at bounding box center [686, 324] width 477 height 30
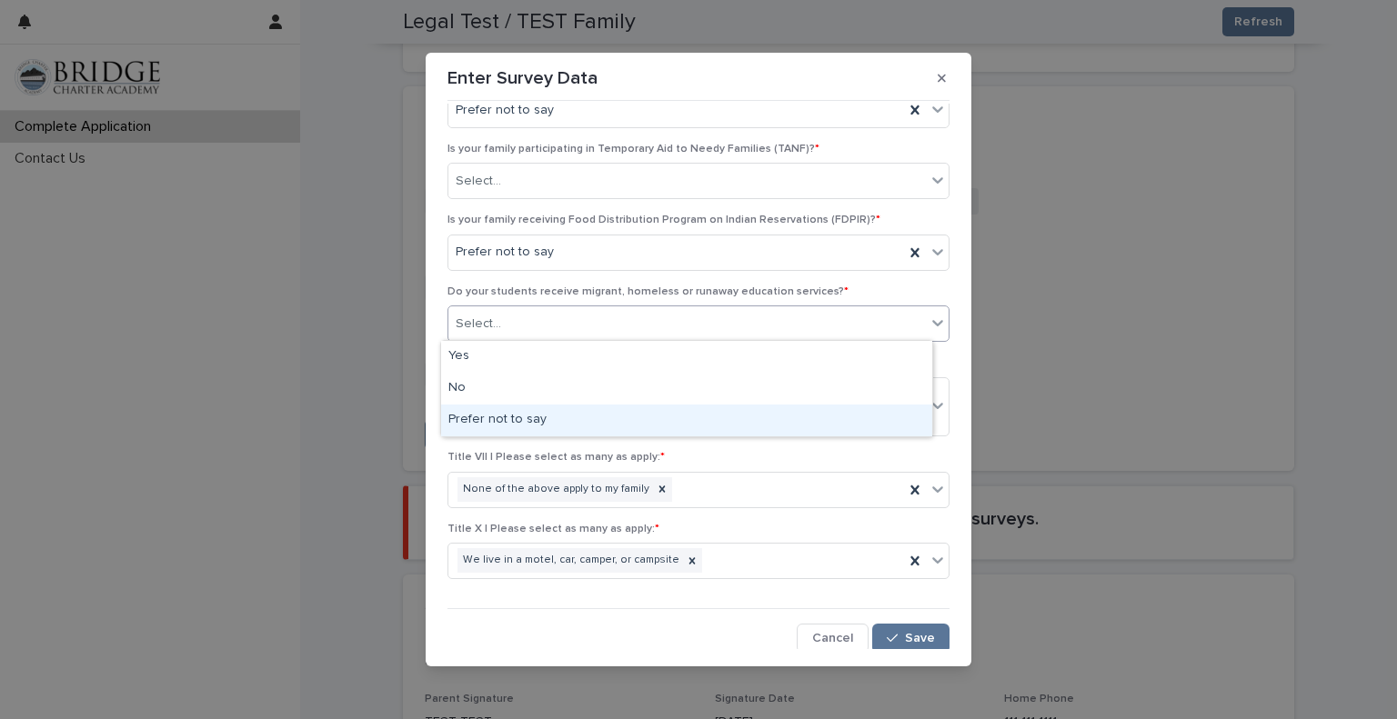
click at [601, 410] on div "Prefer not to say" at bounding box center [686, 421] width 491 height 32
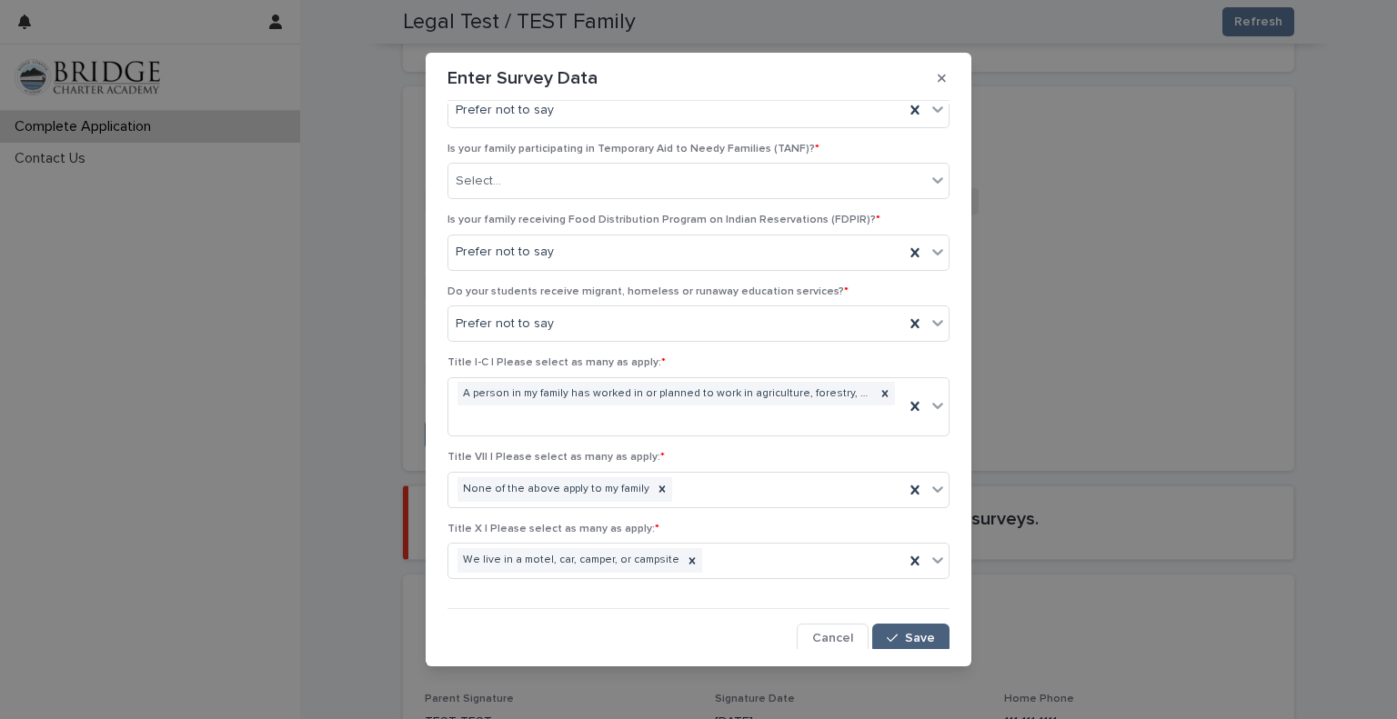
click at [905, 633] on span "Save" at bounding box center [920, 638] width 30 height 13
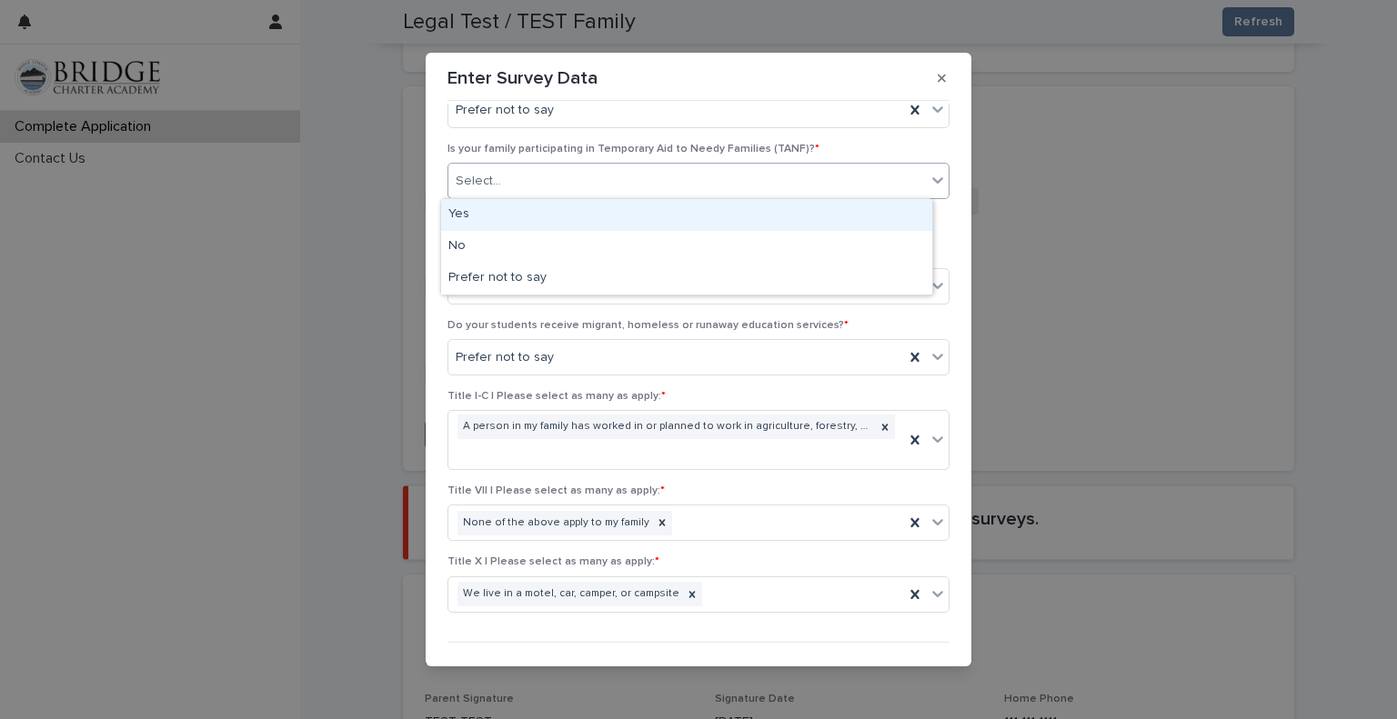
click at [578, 187] on div "Select..." at bounding box center [686, 181] width 477 height 30
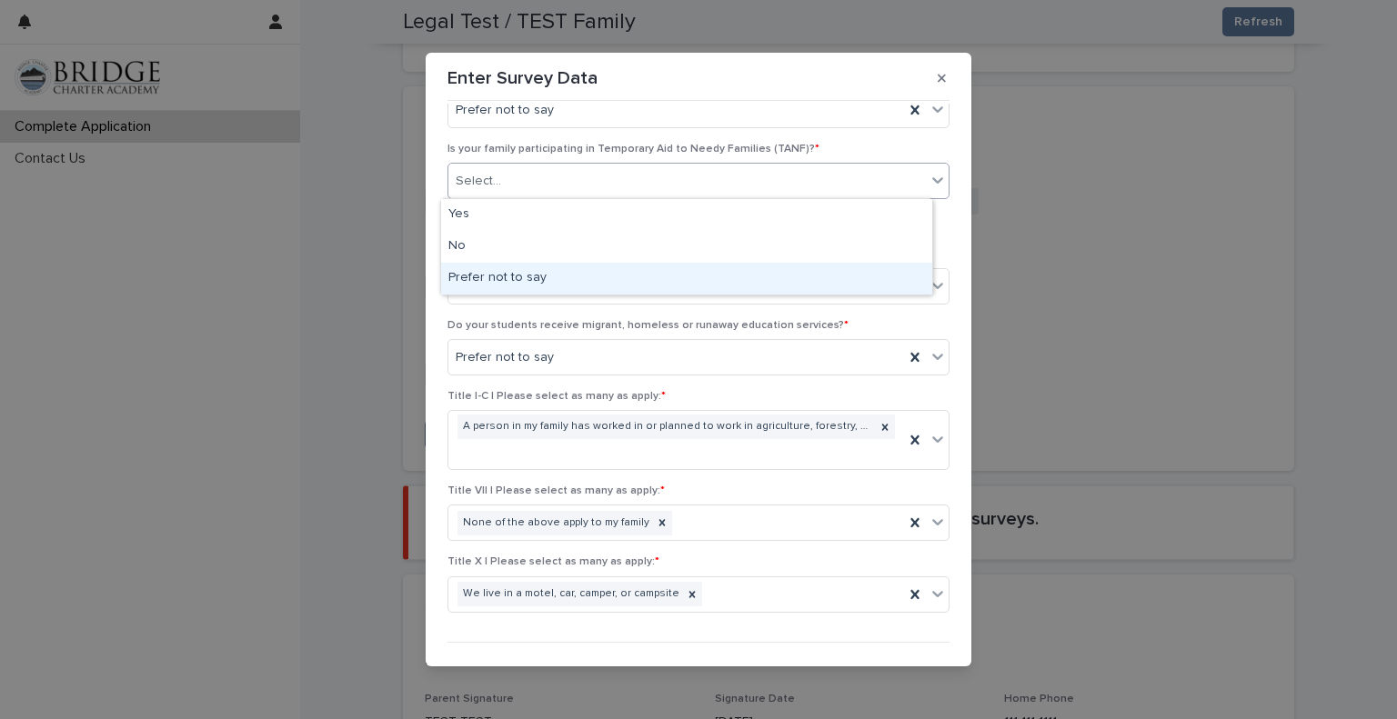
click at [531, 294] on div "Yes No Prefer not to say" at bounding box center [686, 246] width 493 height 97
click at [538, 271] on div "Prefer not to say" at bounding box center [686, 279] width 491 height 32
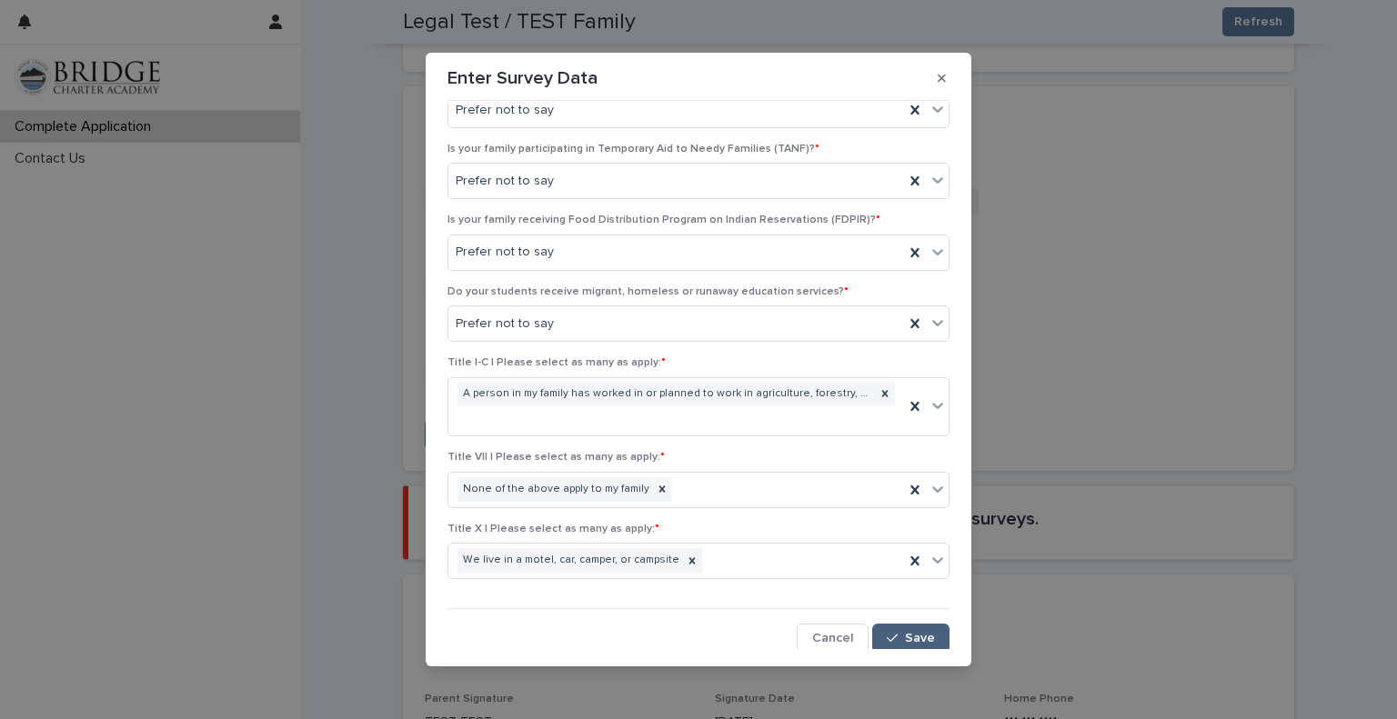
click at [887, 632] on div "button" at bounding box center [896, 638] width 18 height 13
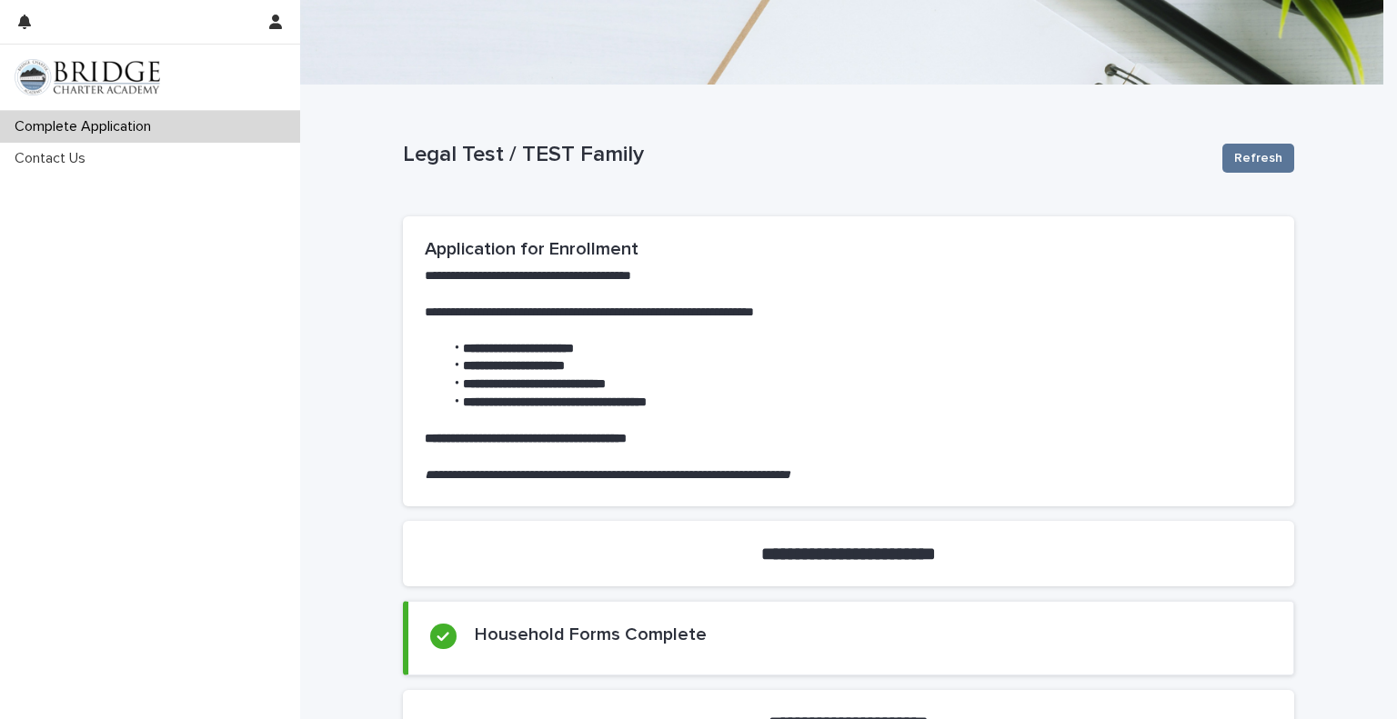
scroll to position [103, 0]
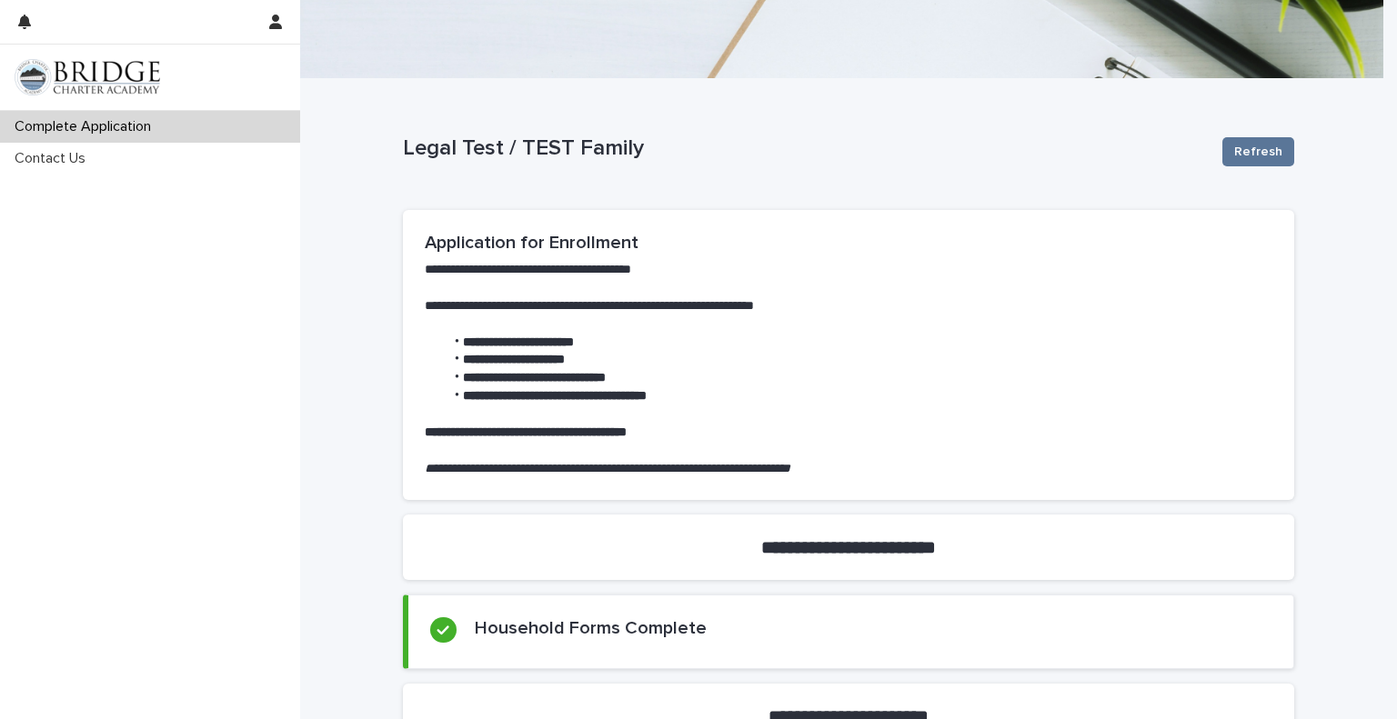
click at [1253, 166] on div "Refresh" at bounding box center [1254, 152] width 79 height 73
click at [1251, 152] on span "Refresh" at bounding box center [1258, 152] width 48 height 18
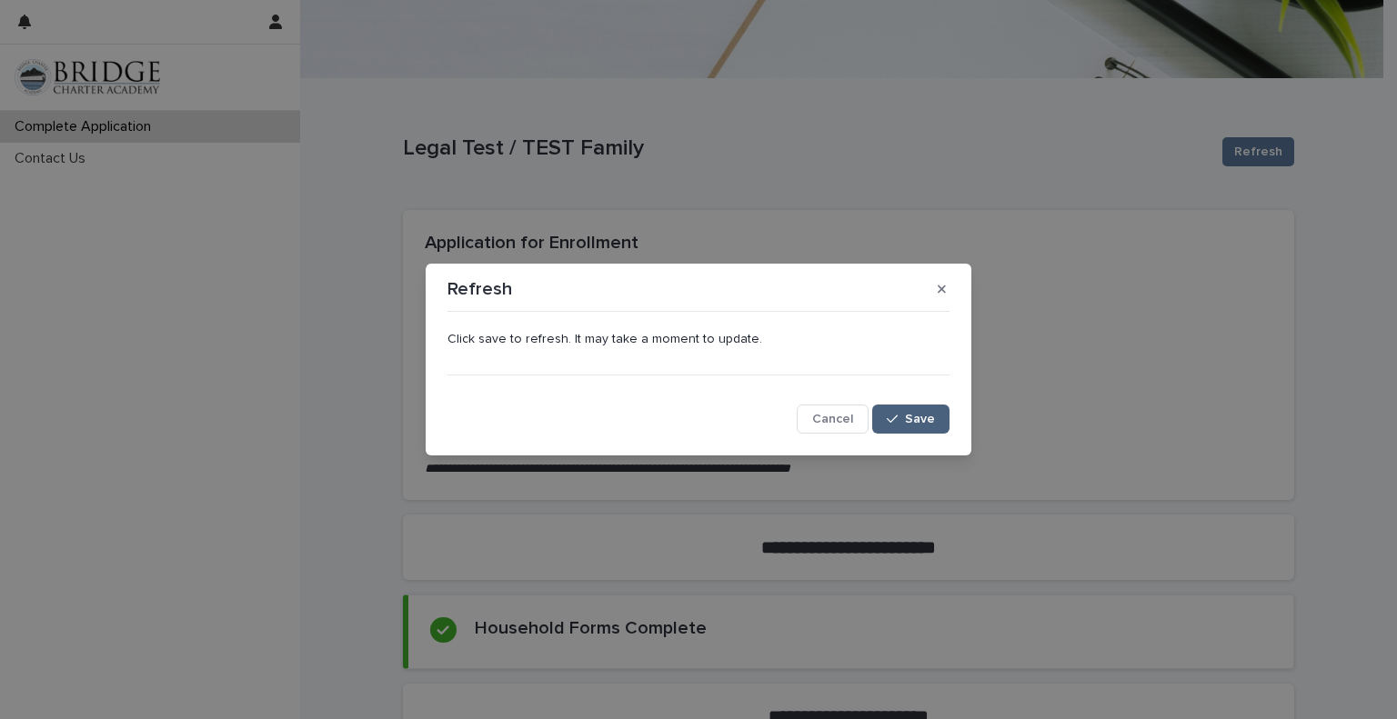
click at [906, 415] on span "Save" at bounding box center [920, 419] width 30 height 13
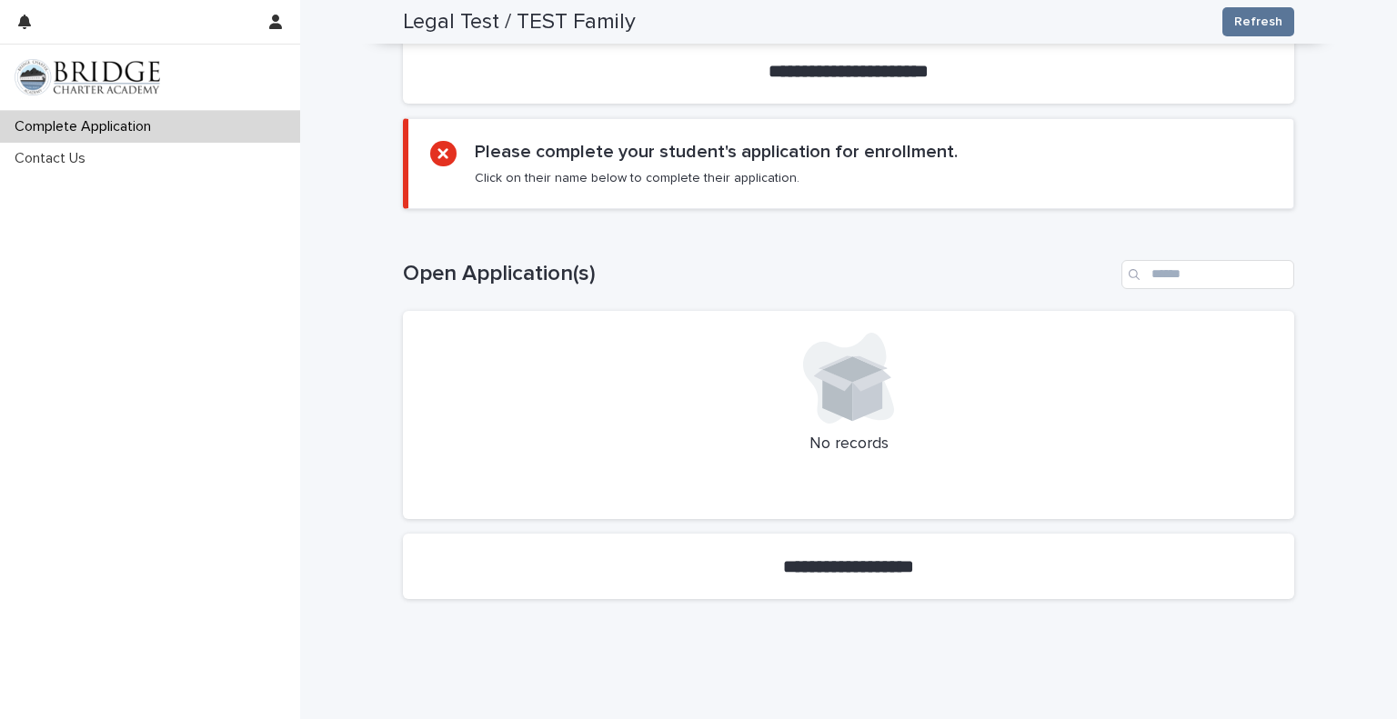
scroll to position [785, 0]
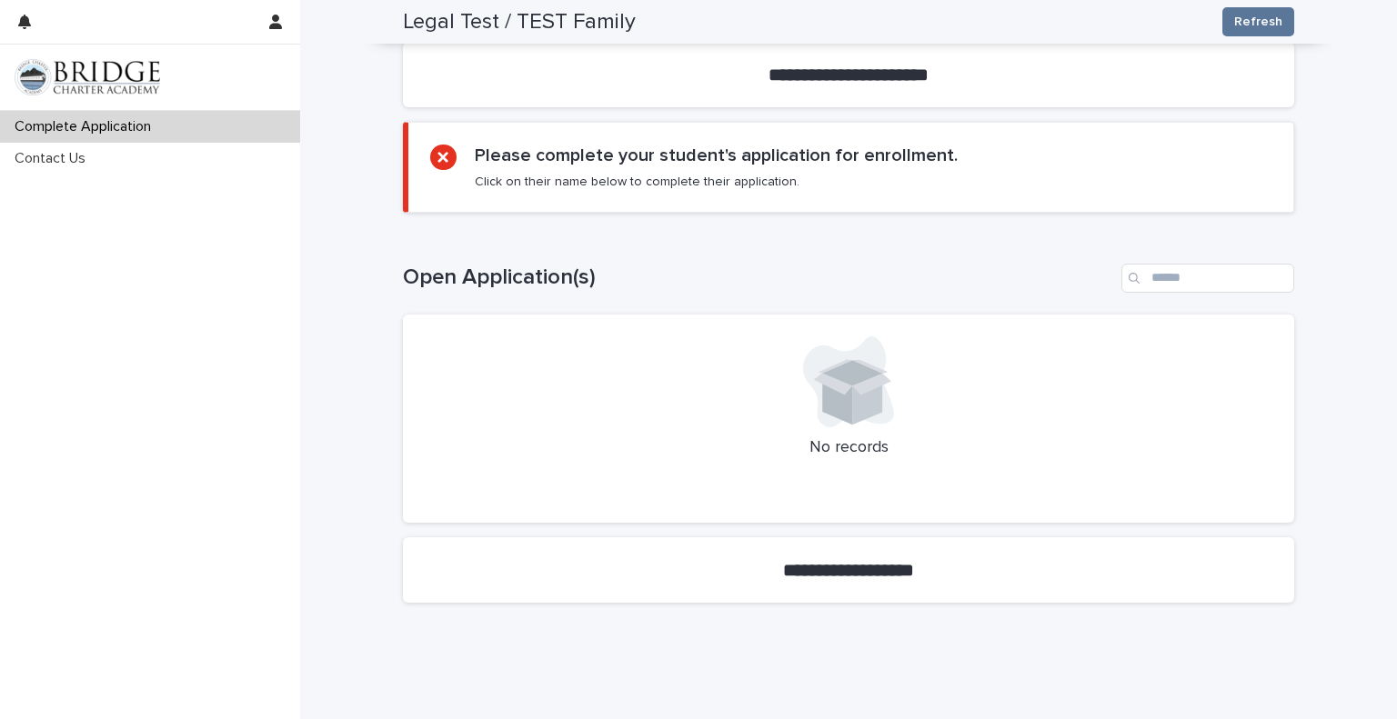
scroll to position [785, 0]
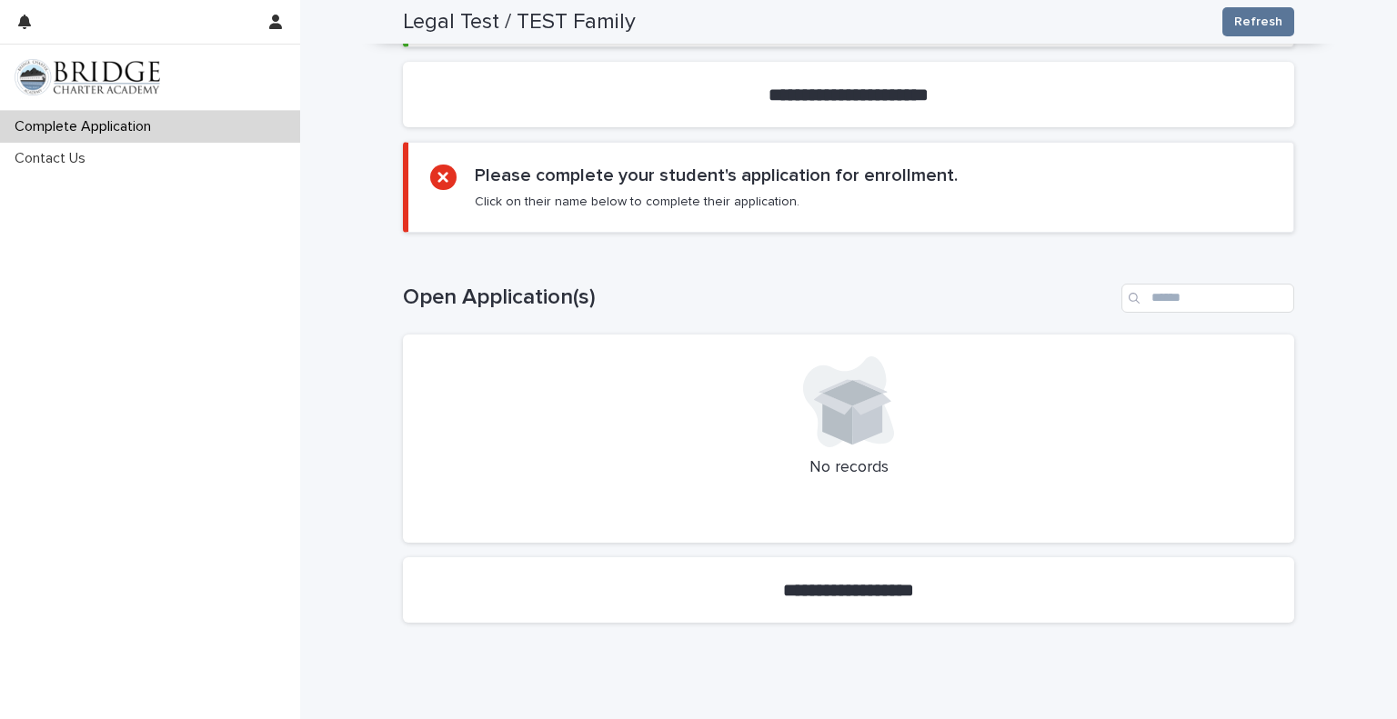
scroll to position [785, 0]
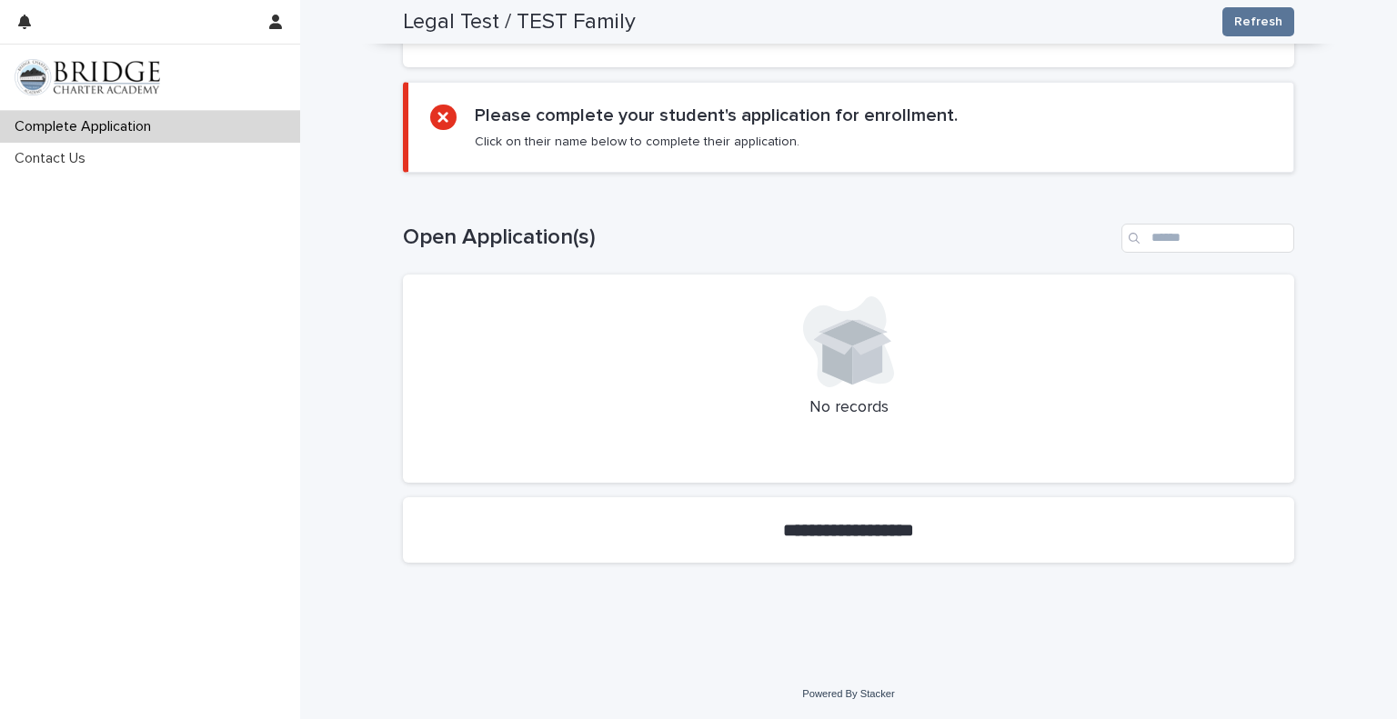
click at [676, 124] on h2 "Please complete your student's application for enrollment." at bounding box center [716, 116] width 483 height 22
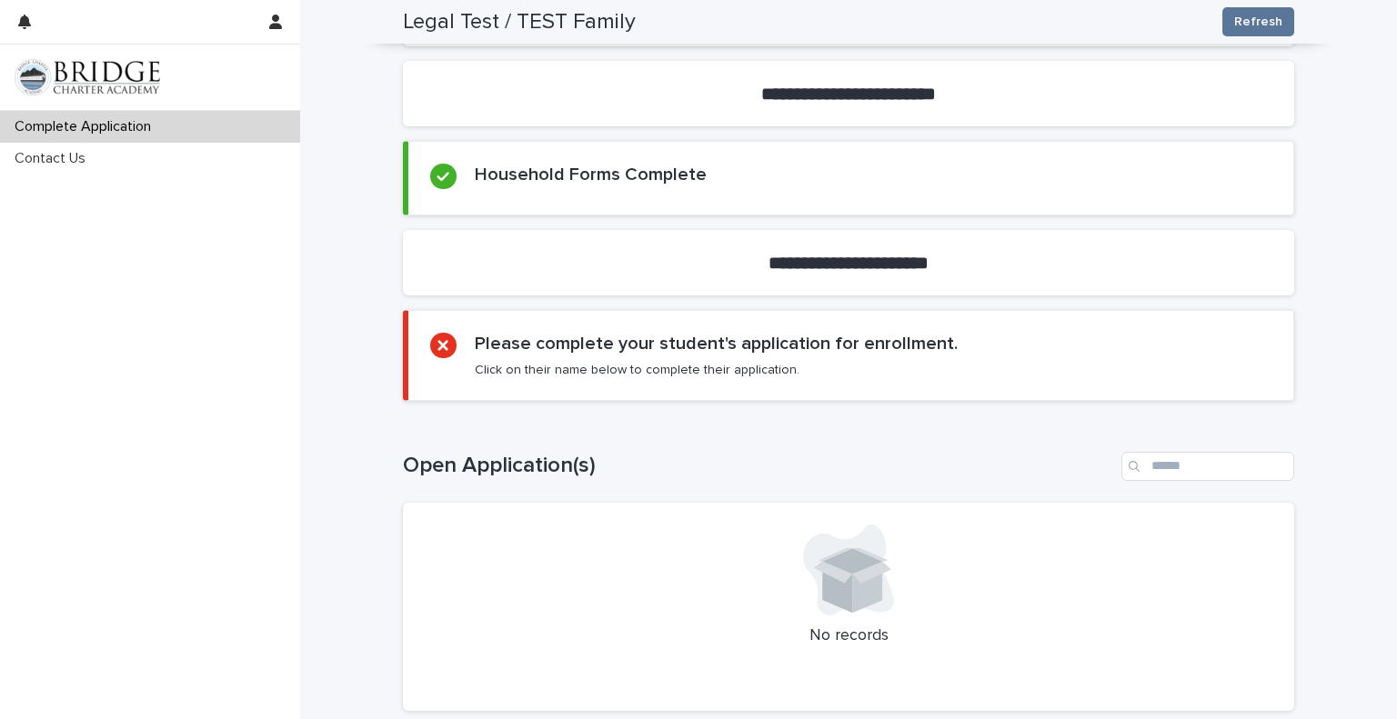
scroll to position [541, 0]
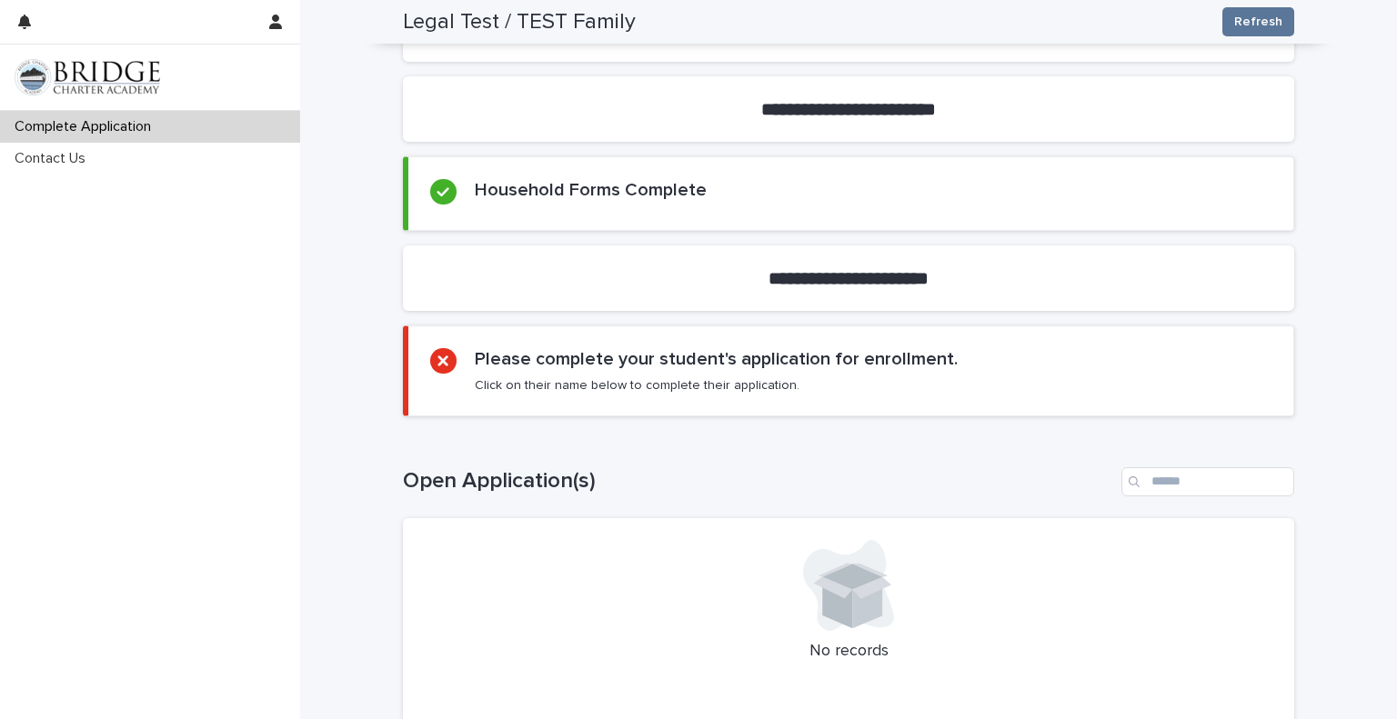
click at [502, 348] on h2 "Please complete your student's application for enrollment." at bounding box center [716, 359] width 483 height 22
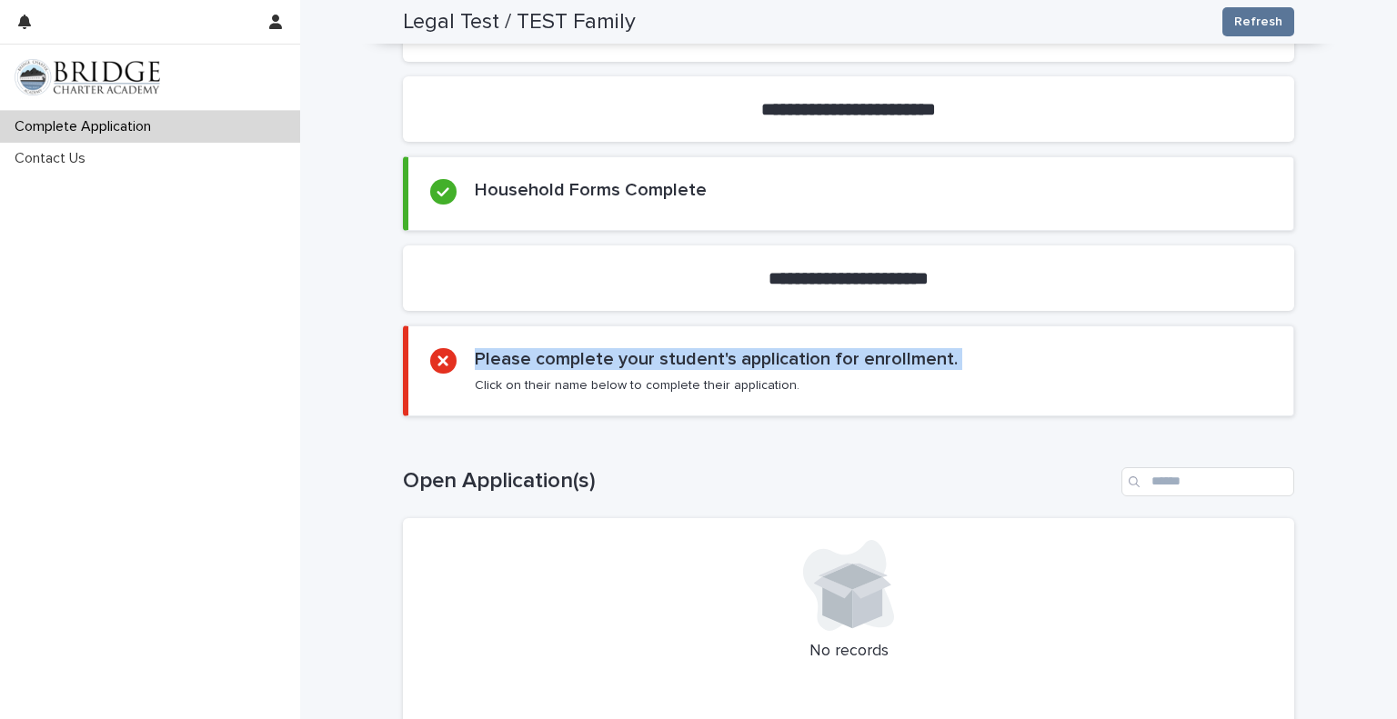
click at [502, 348] on h2 "Please complete your student's application for enrollment." at bounding box center [716, 359] width 483 height 22
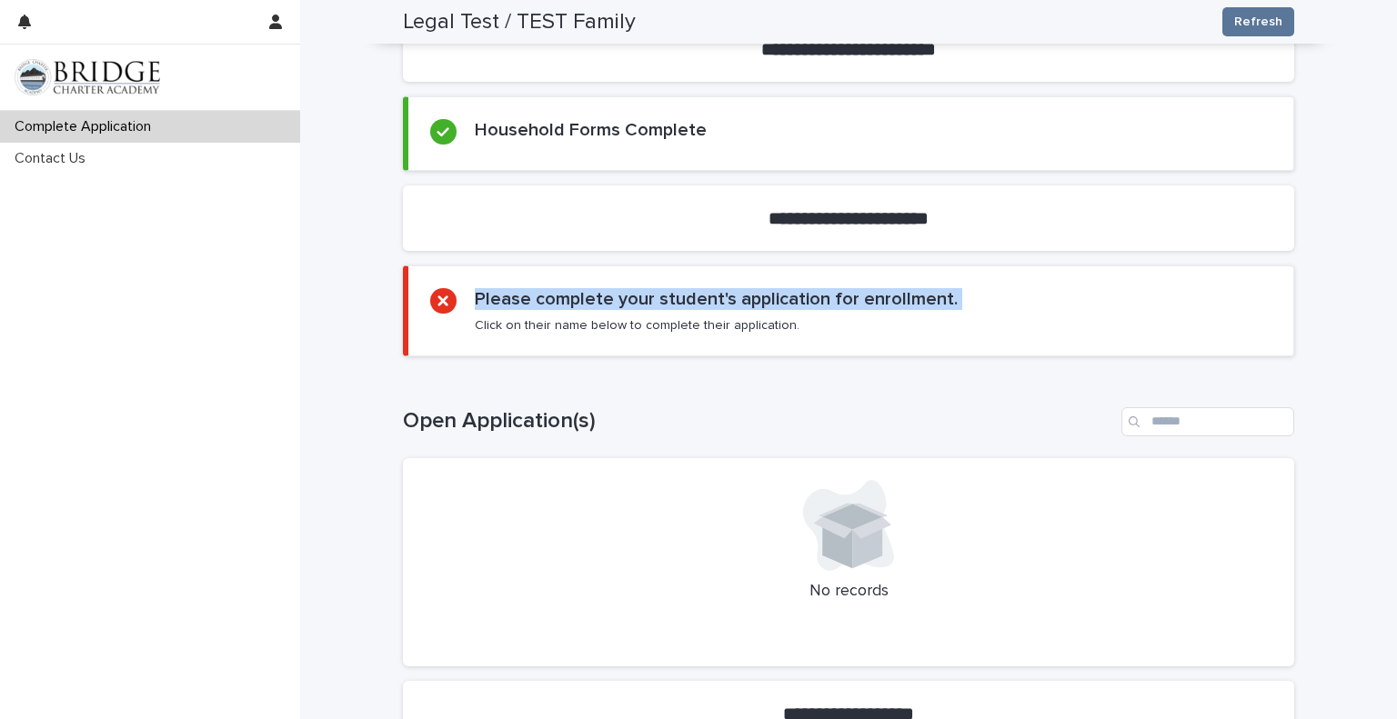
scroll to position [605, 0]
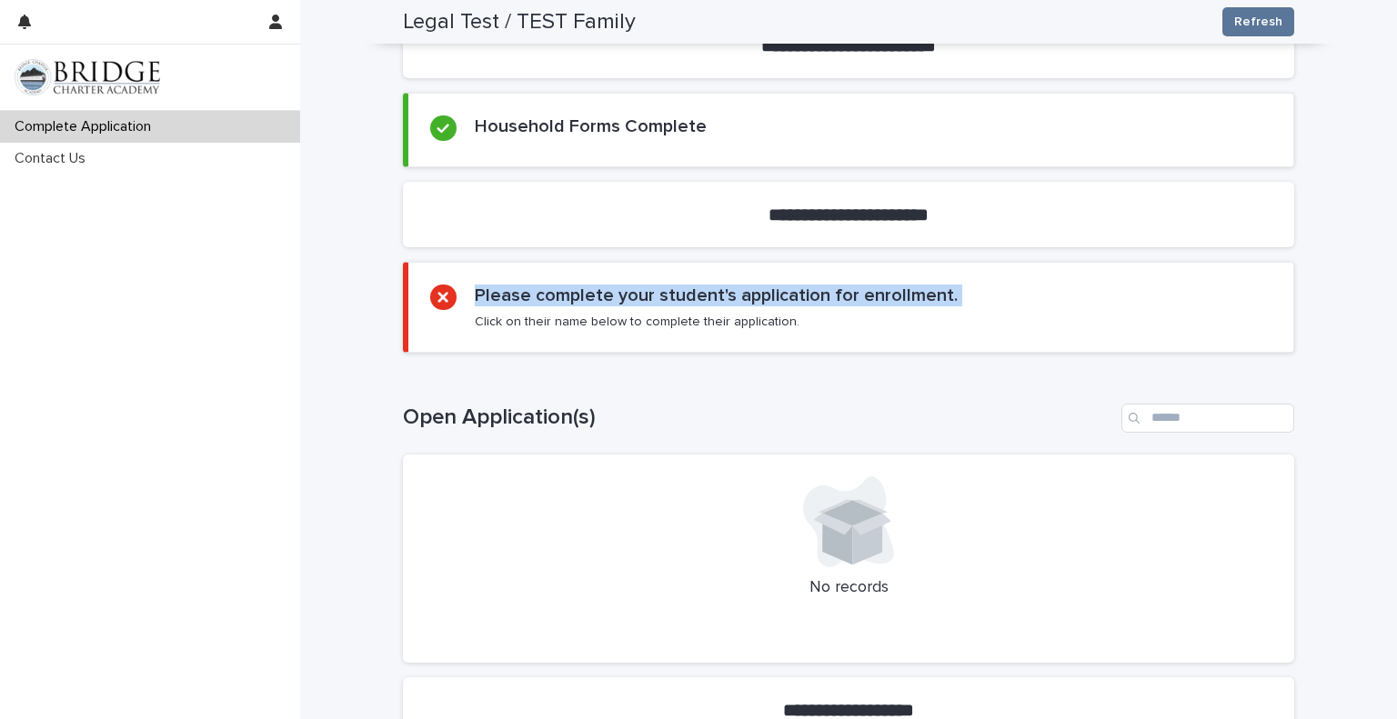
click at [954, 329] on section "Please complete your student's application for enrollment. Click on their name …" at bounding box center [848, 307] width 891 height 91
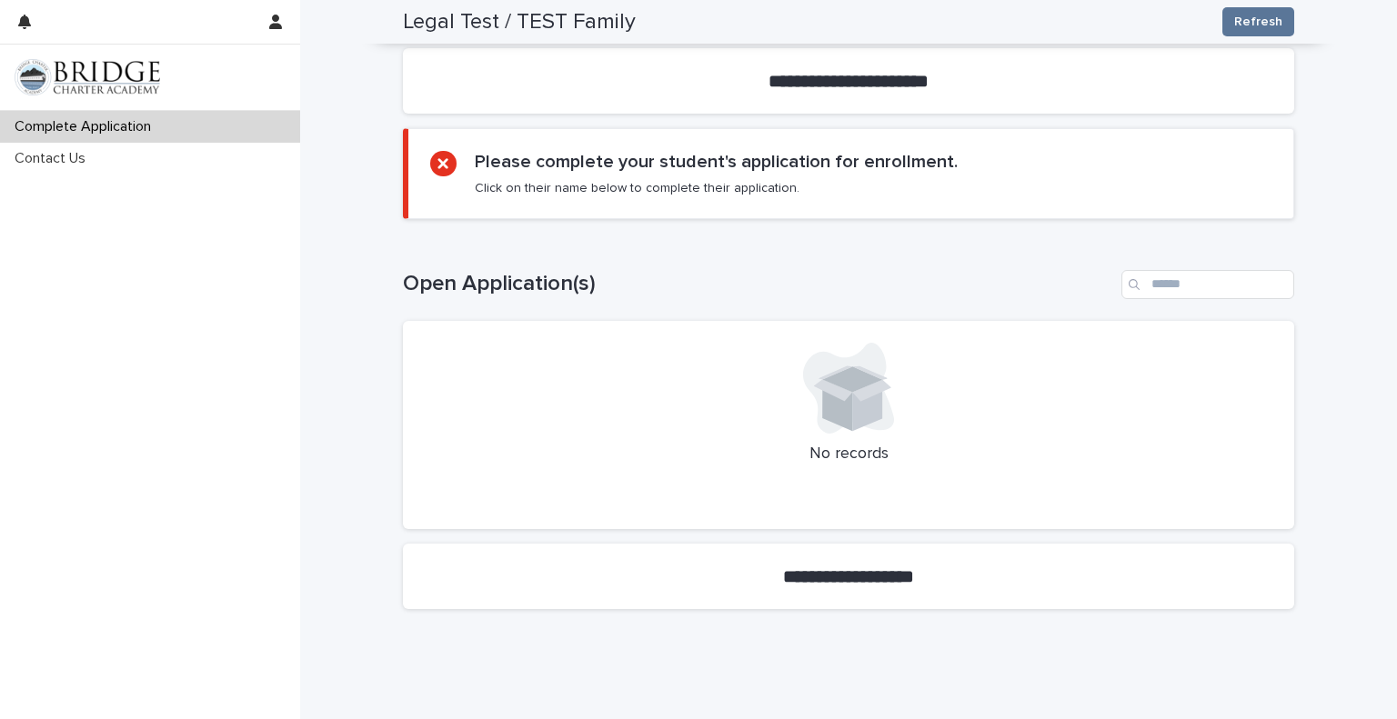
scroll to position [736, 0]
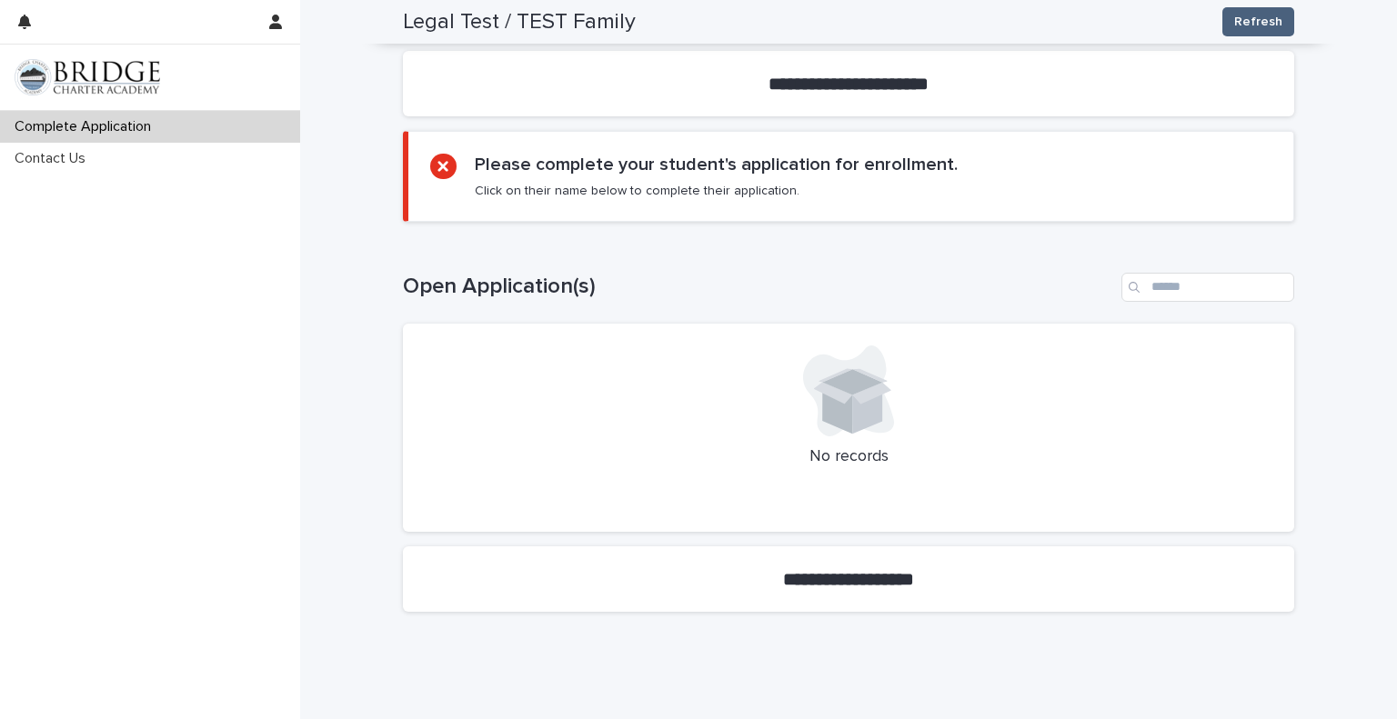
click at [1255, 28] on span "Refresh" at bounding box center [1258, 22] width 48 height 18
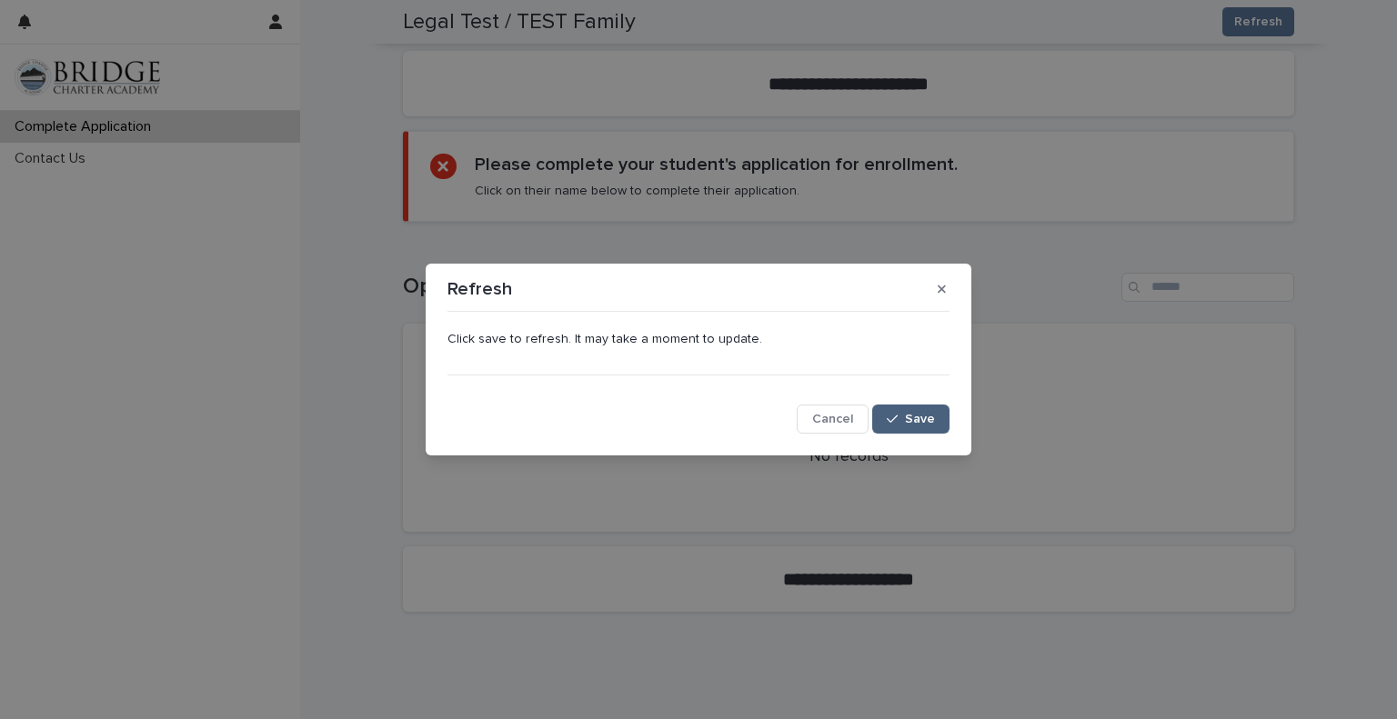
click at [912, 416] on span "Save" at bounding box center [920, 419] width 30 height 13
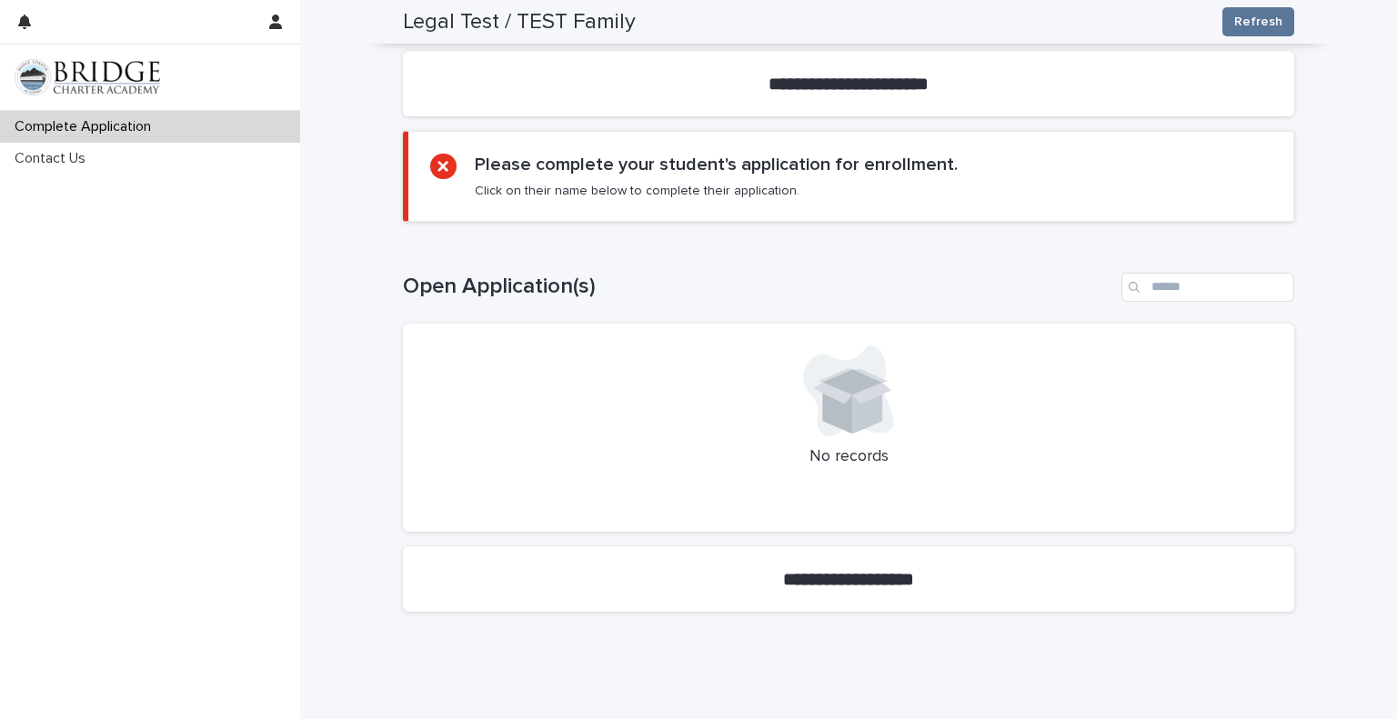
drag, startPoint x: 1393, startPoint y: 368, endPoint x: 1345, endPoint y: 111, distance: 261.9
click at [1345, 111] on div "**********" at bounding box center [848, 81] width 1097 height 1271
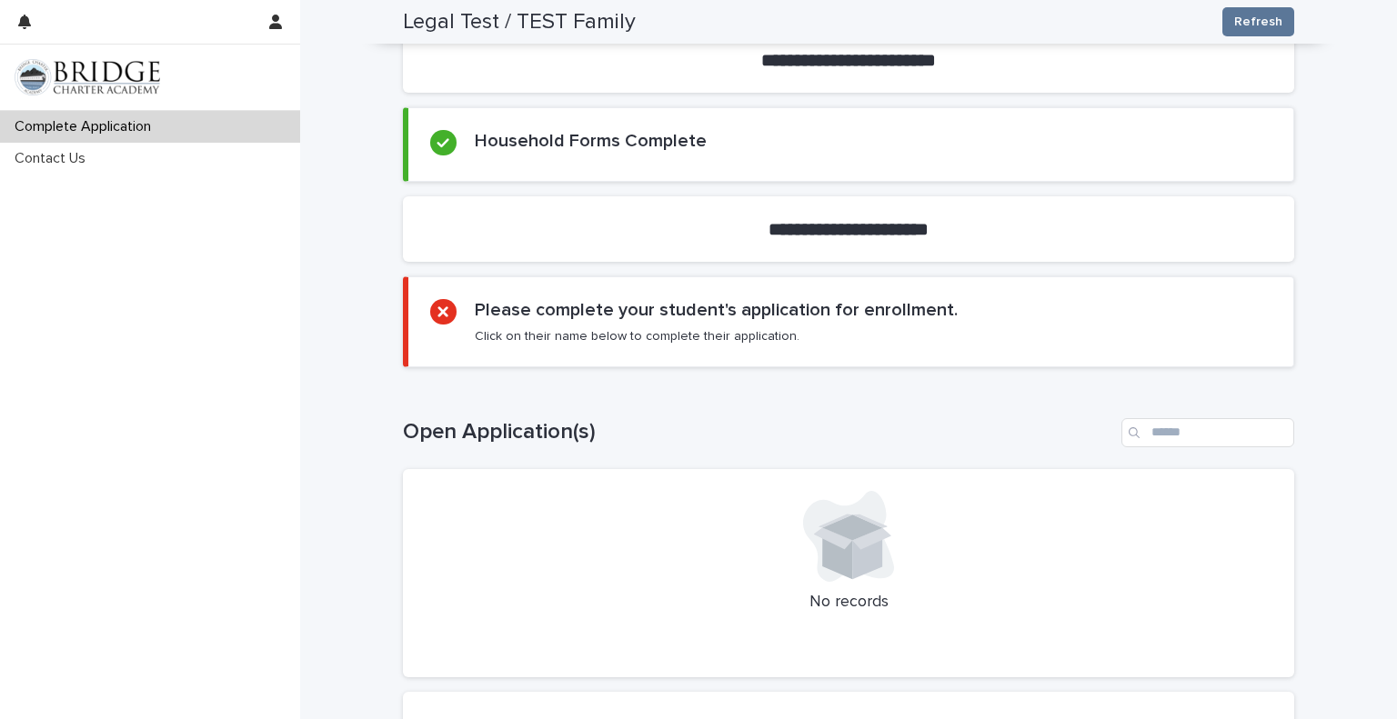
scroll to position [785, 0]
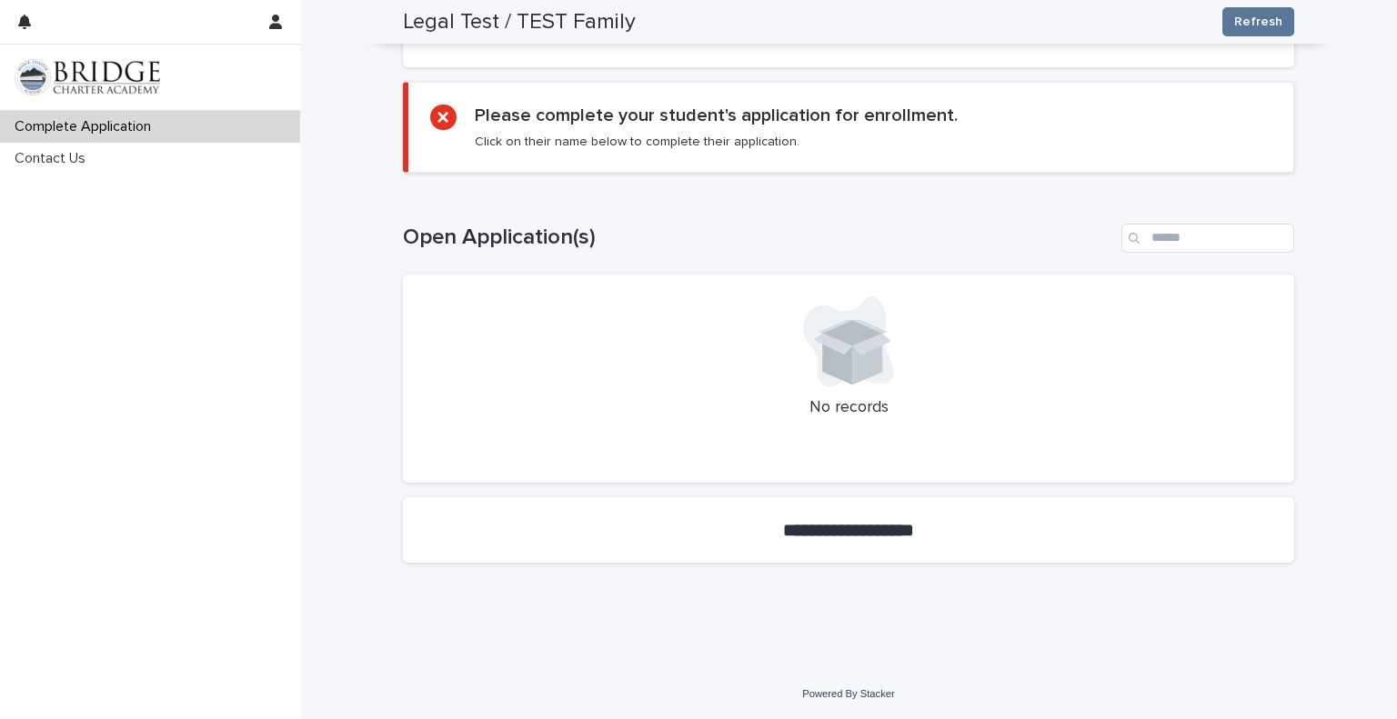
click at [732, 237] on h1 "Open Application(s)" at bounding box center [758, 238] width 711 height 26
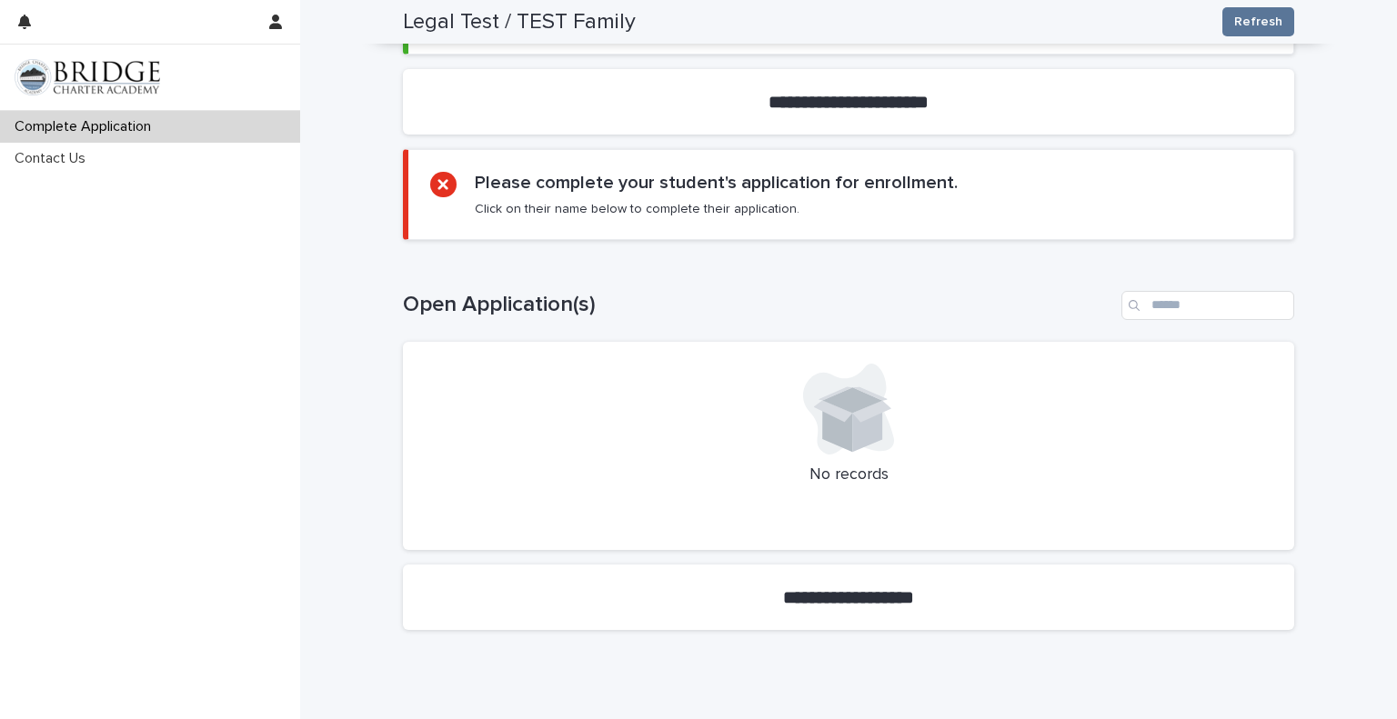
scroll to position [785, 0]
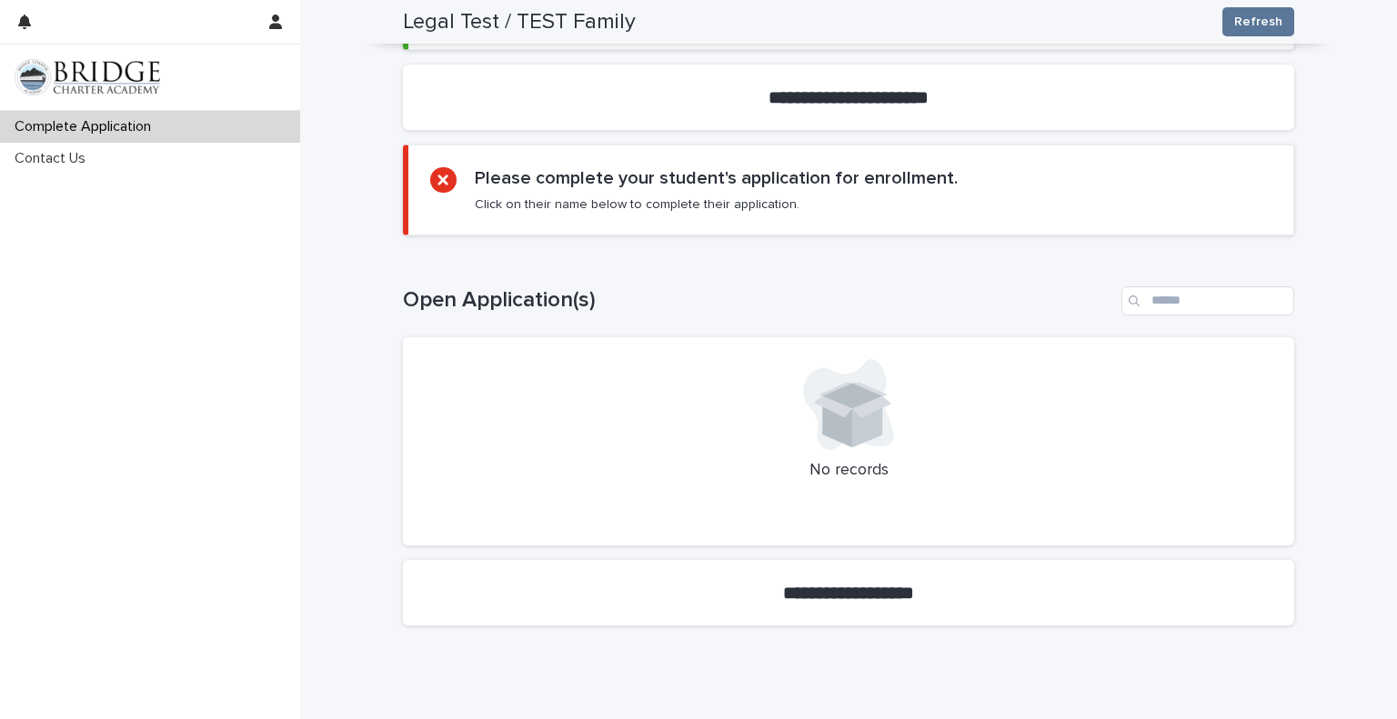
scroll to position [785, 0]
